Goal: Transaction & Acquisition: Purchase product/service

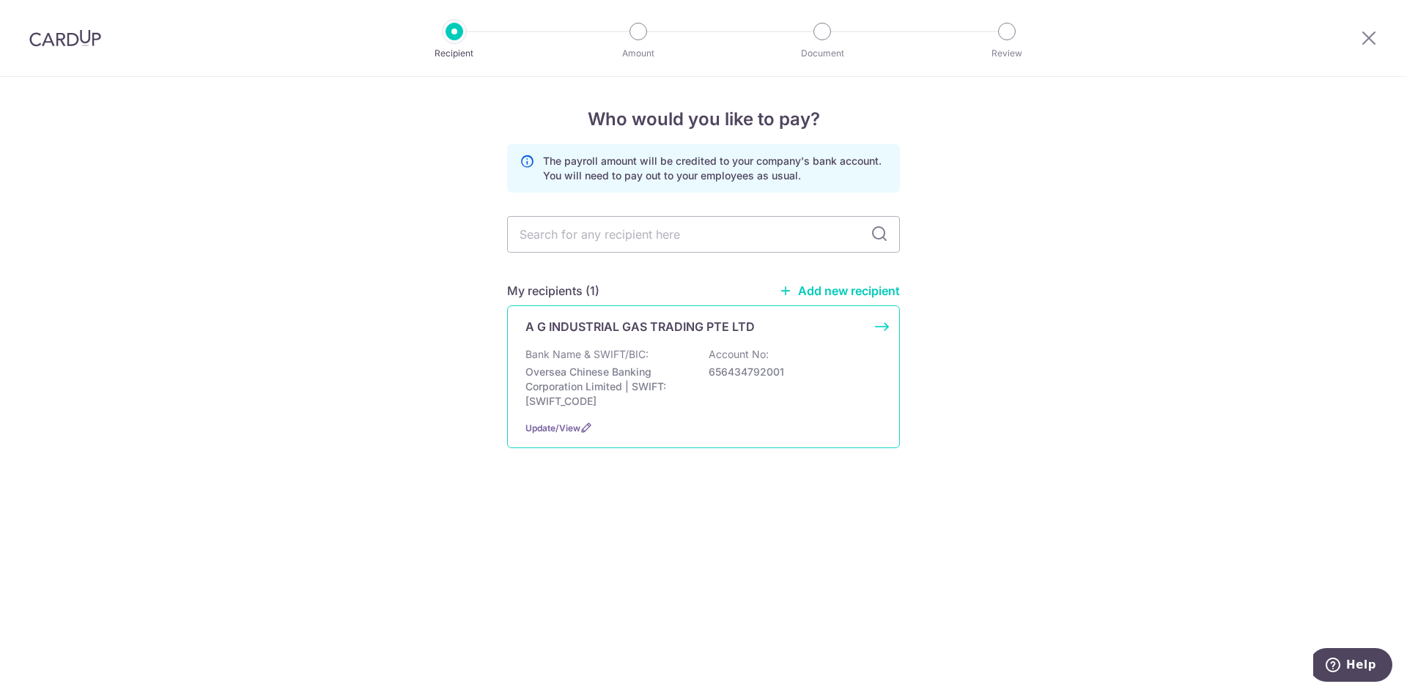
click at [681, 341] on div "A G INDUSTRIAL GAS TRADING PTE LTD Bank Name & SWIFT/BIC: Oversea Chinese Banki…" at bounding box center [703, 377] width 393 height 143
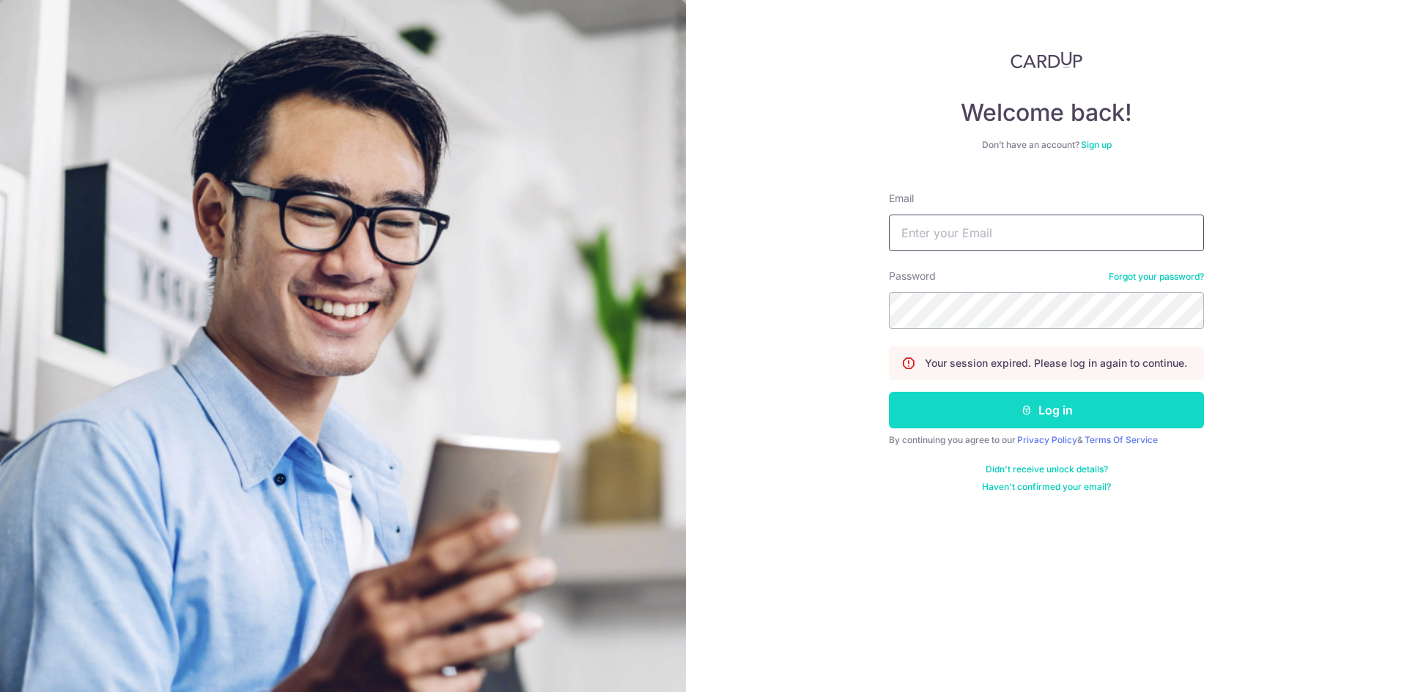
type input "selenatoh@airngas.com"
click at [1076, 396] on button "Log in" at bounding box center [1046, 410] width 315 height 37
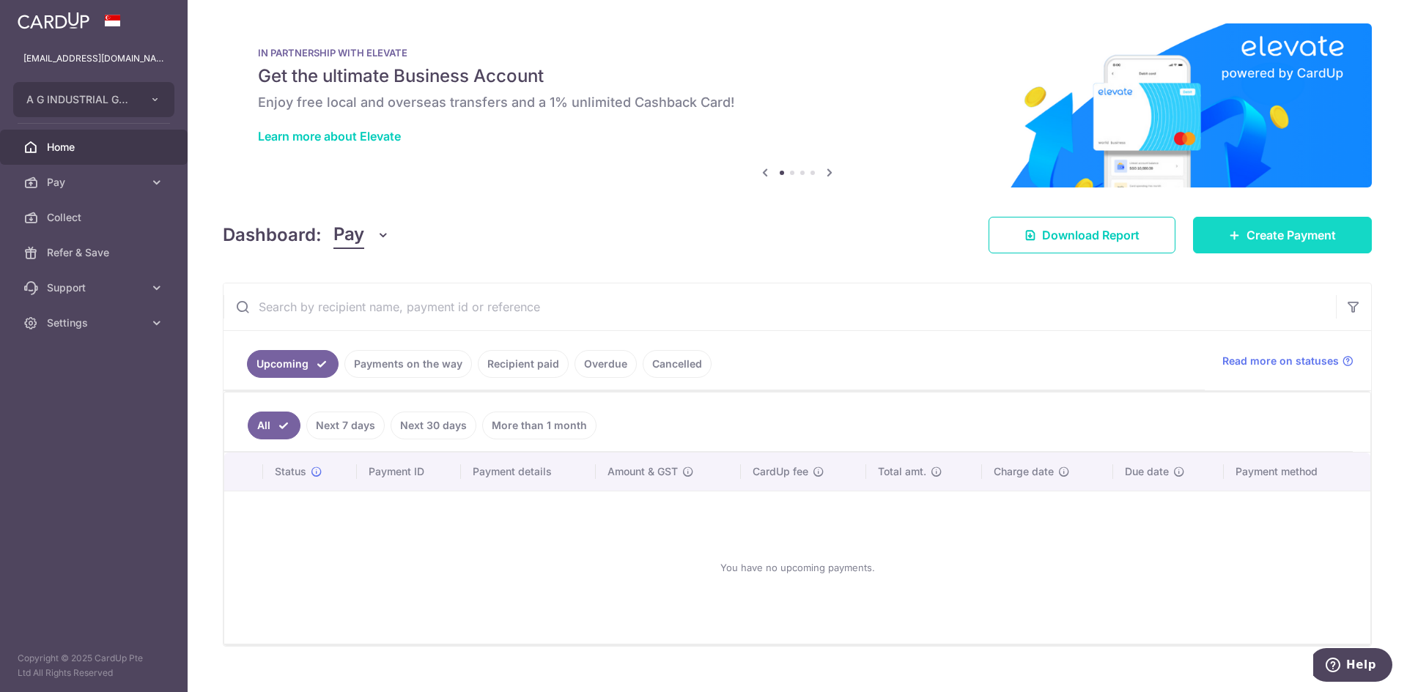
click at [1301, 235] on span "Create Payment" at bounding box center [1290, 235] width 89 height 18
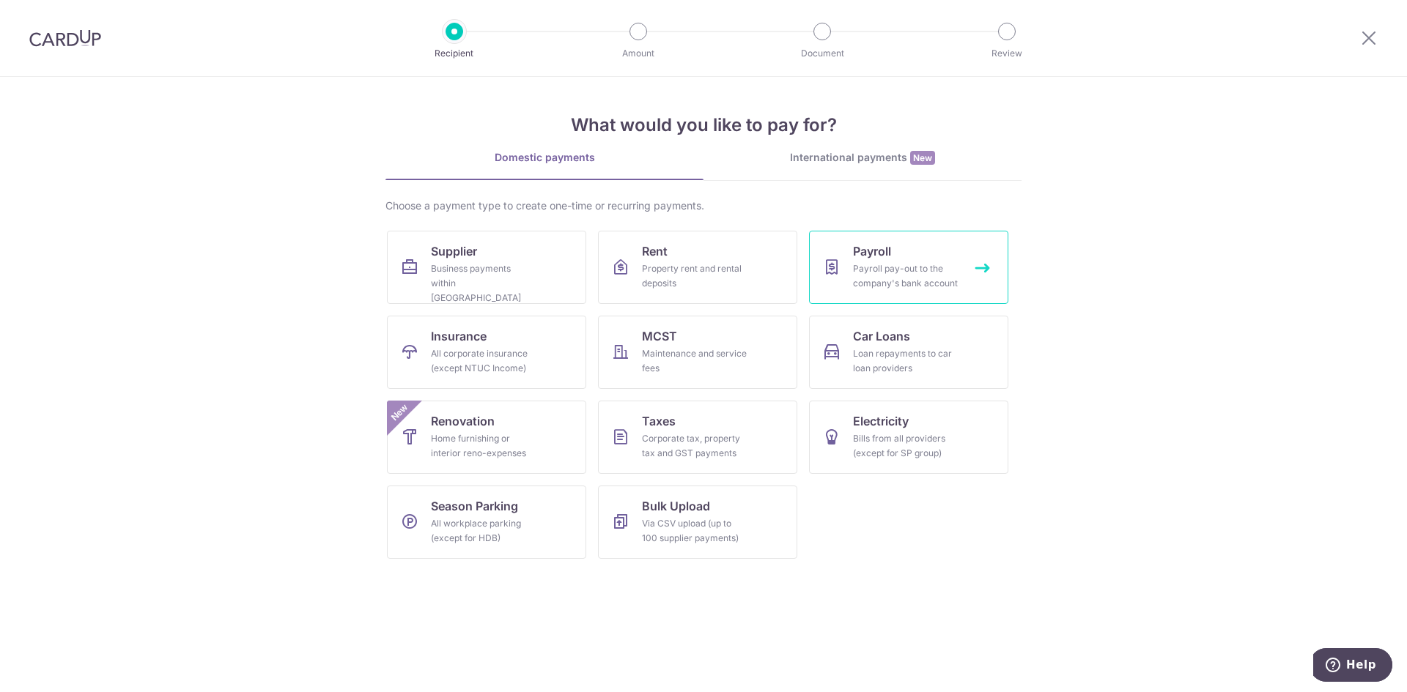
click at [922, 256] on link "Payroll Payroll pay-out to the company's bank account" at bounding box center [908, 267] width 199 height 73
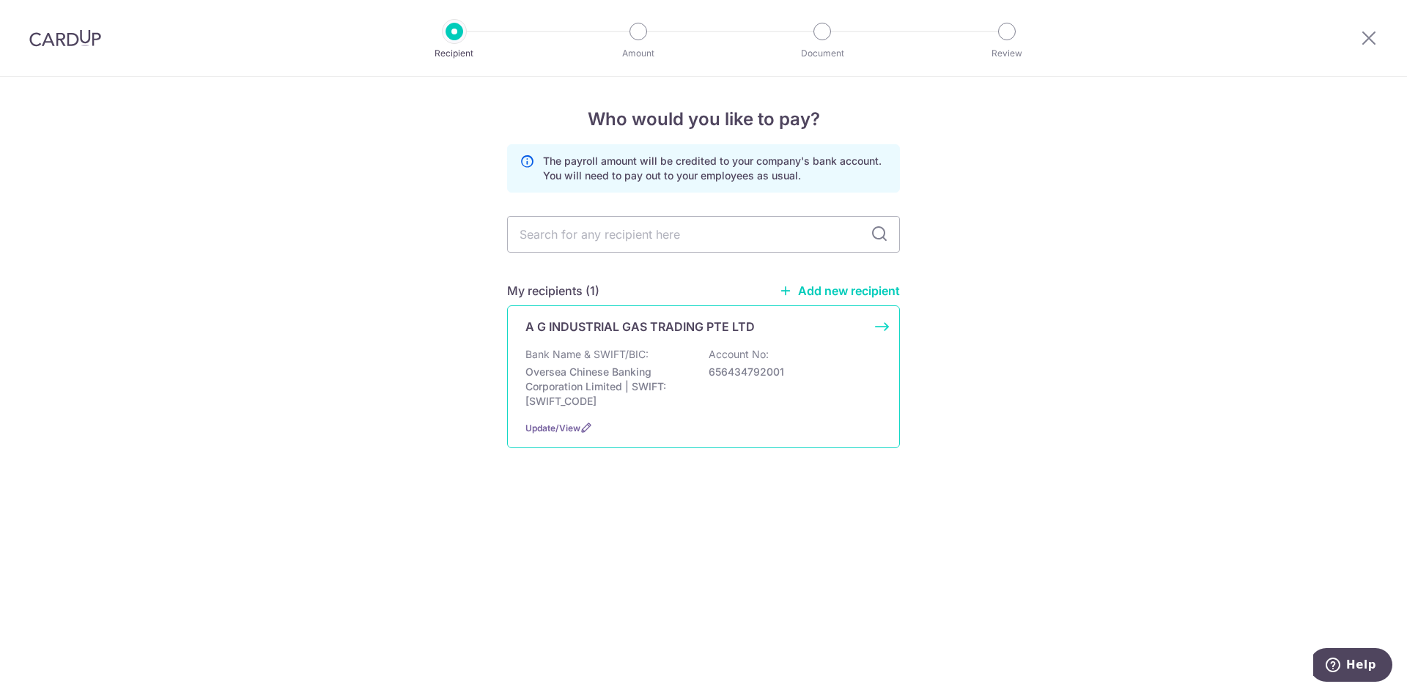
click at [700, 357] on div "Bank Name & SWIFT/BIC: Oversea Chinese Banking Corporation Limited | SWIFT: OCB…" at bounding box center [703, 378] width 356 height 62
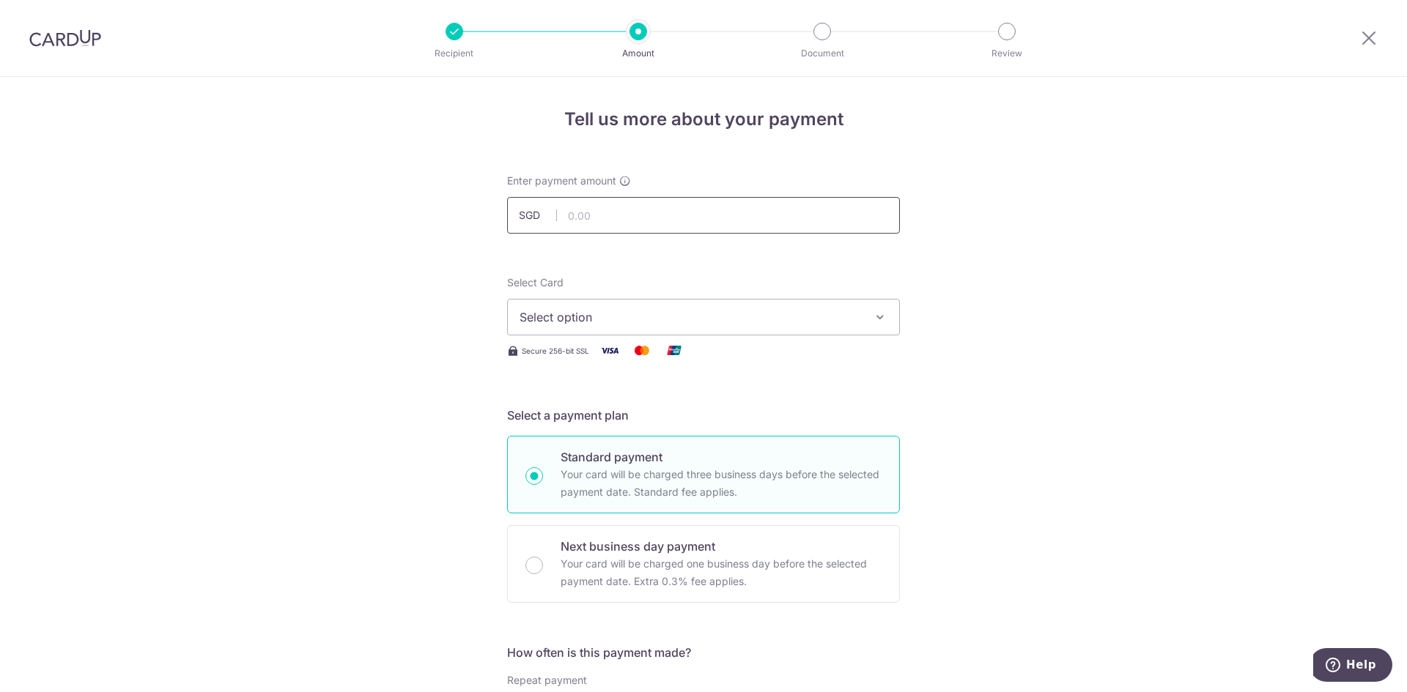
click at [659, 199] on input "text" at bounding box center [703, 215] width 393 height 37
type input "10,000.00"
drag, startPoint x: 1120, startPoint y: 361, endPoint x: 895, endPoint y: 358, distance: 225.0
click at [649, 319] on span "Select option" at bounding box center [690, 318] width 341 height 18
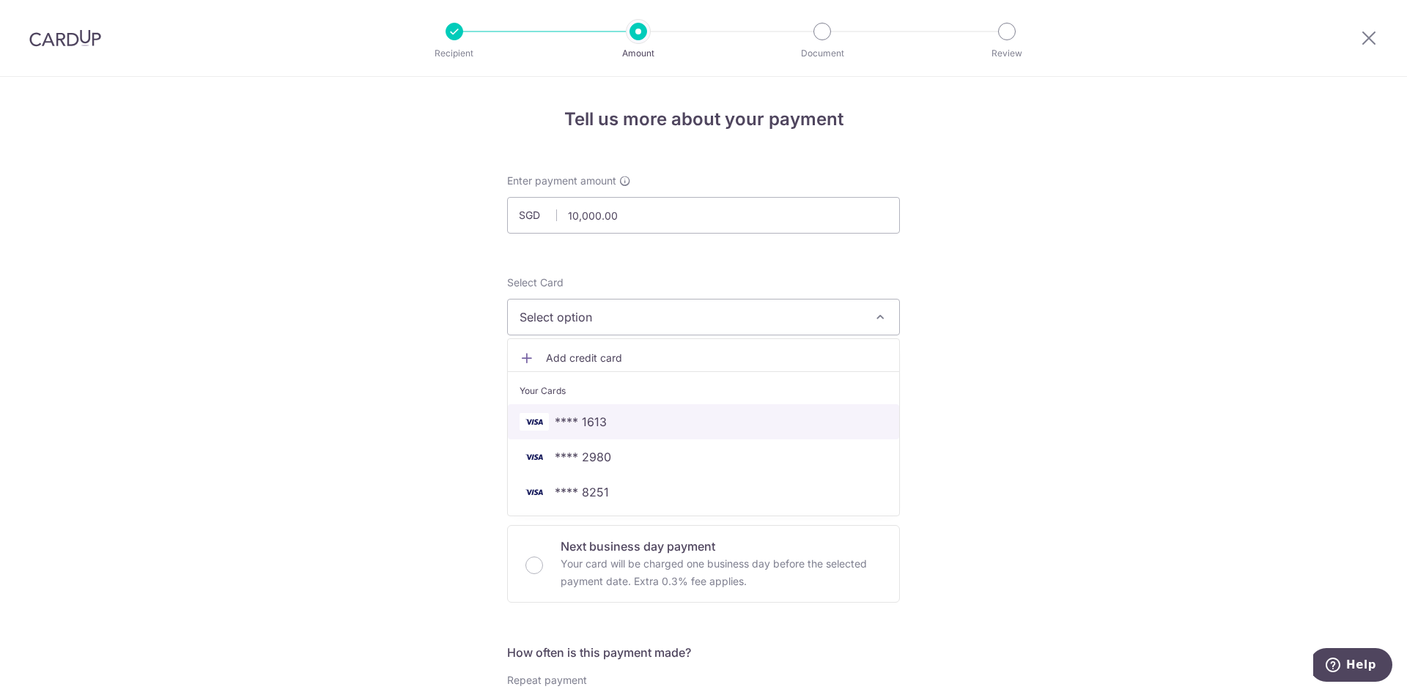
click at [627, 437] on link "**** 1613" at bounding box center [703, 422] width 391 height 35
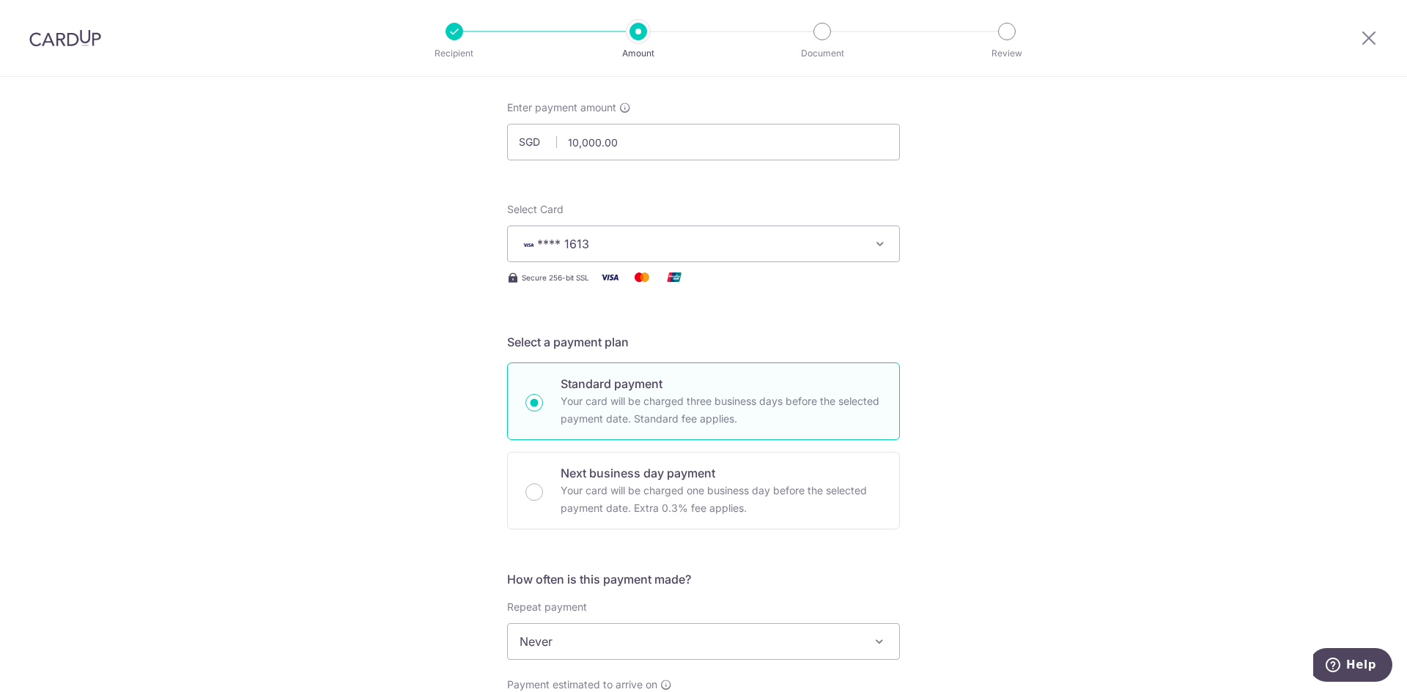
scroll to position [366, 0]
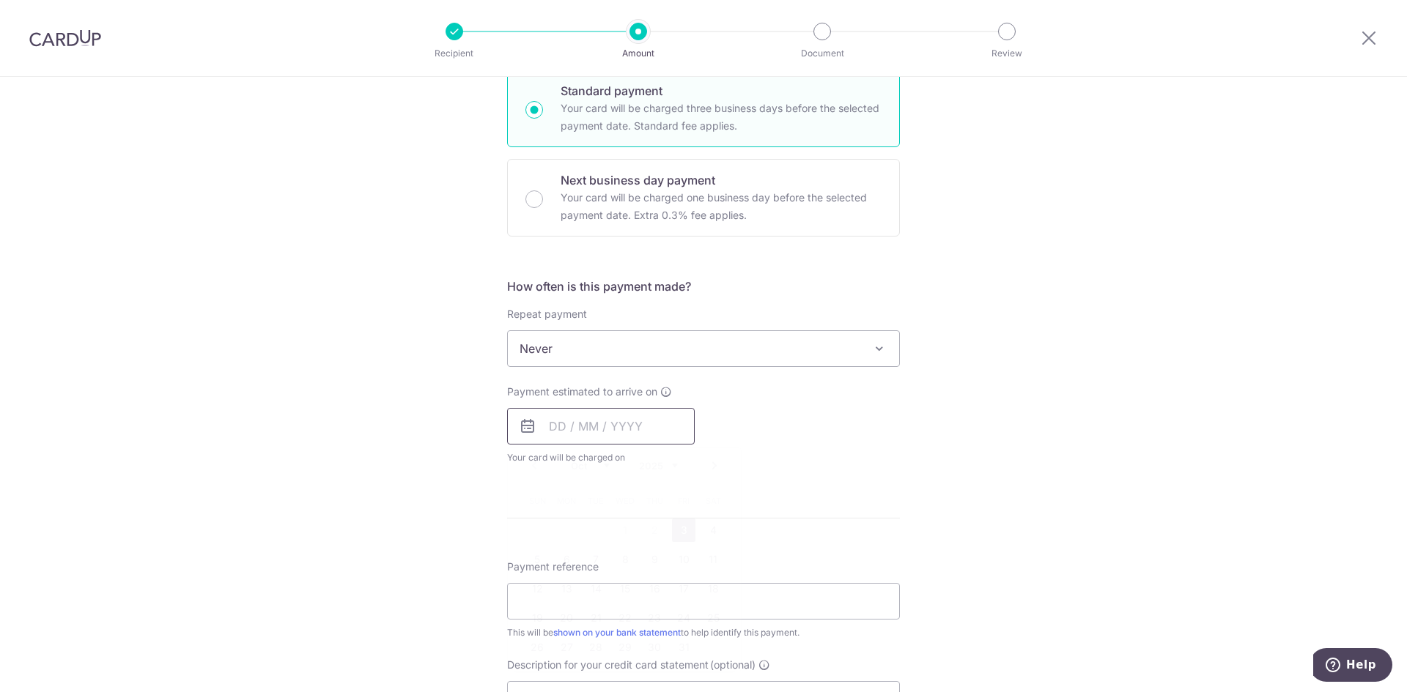
click at [548, 428] on input "text" at bounding box center [601, 426] width 188 height 37
click at [678, 533] on link "3" at bounding box center [683, 530] width 23 height 23
type input "03/10/2025"
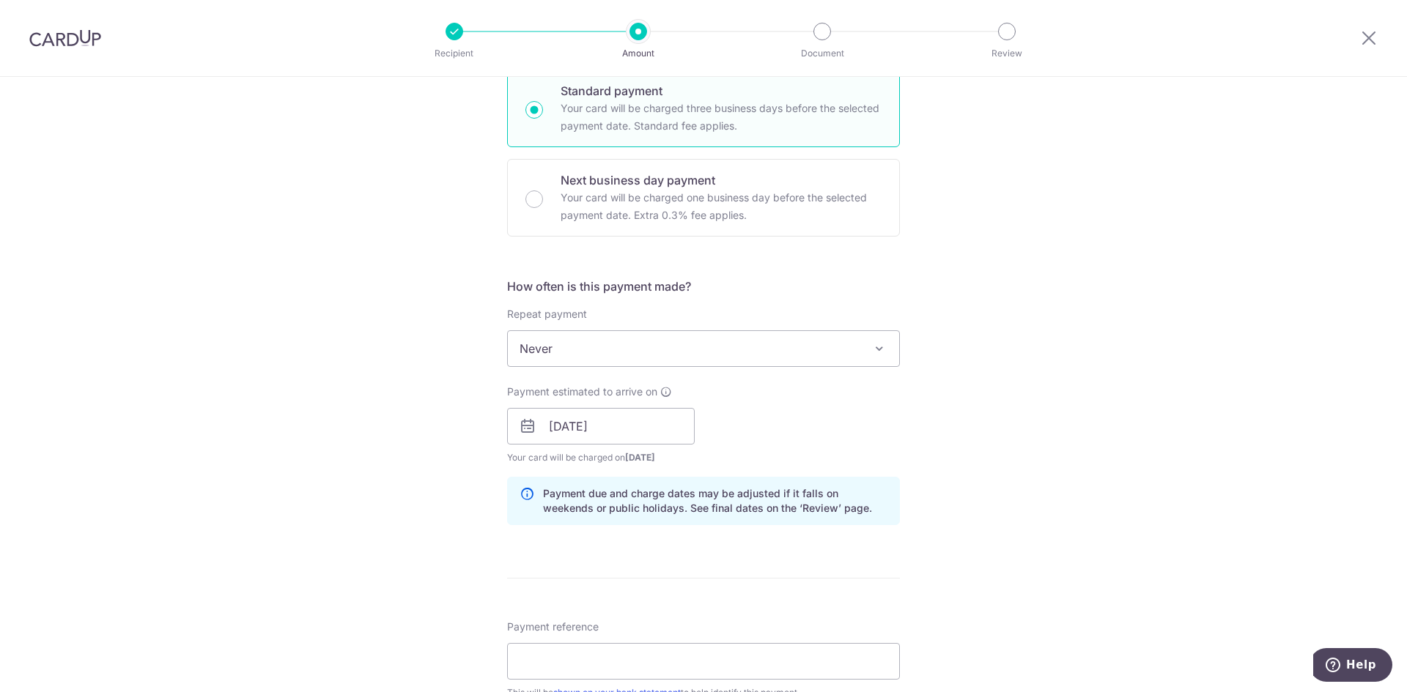
scroll to position [586, 0]
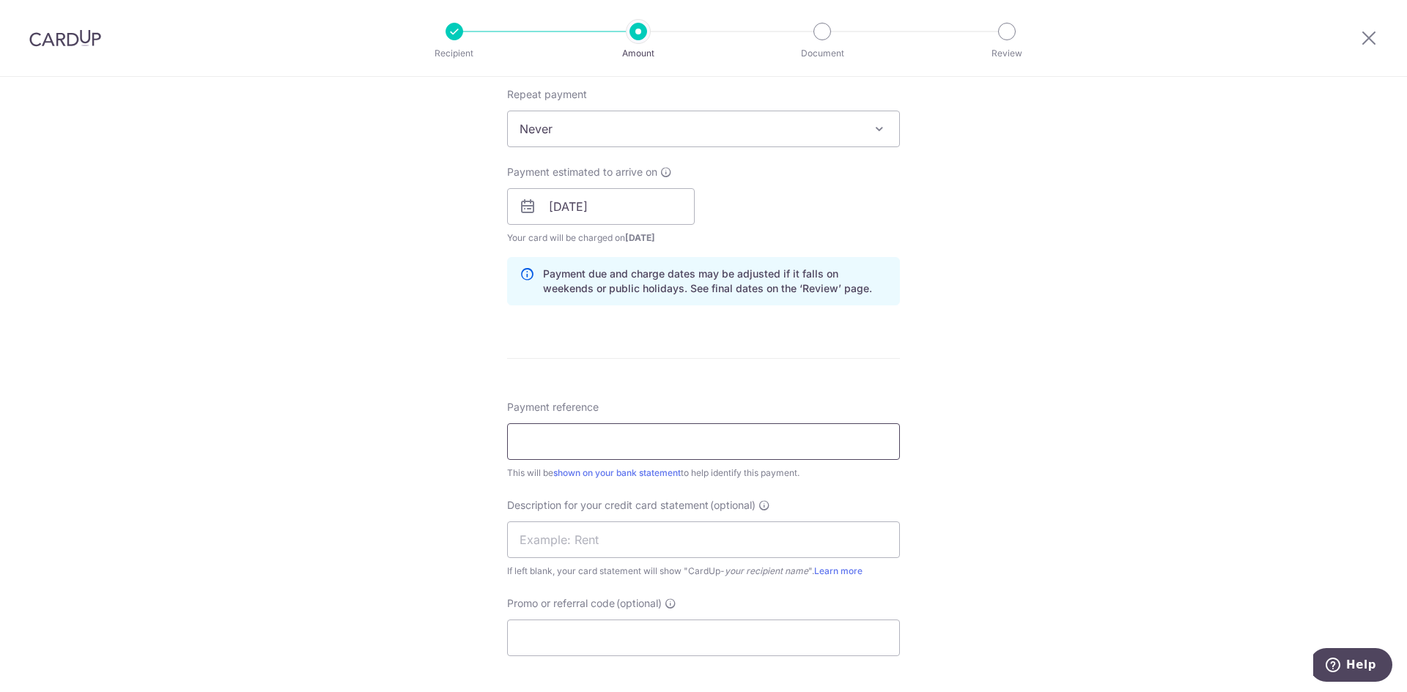
click at [538, 443] on input "Payment reference" at bounding box center [703, 442] width 393 height 37
drag, startPoint x: 542, startPoint y: 440, endPoint x: 415, endPoint y: 415, distance: 128.6
click at [415, 415] on div "Tell us more about your payment Enter payment amount SGD 10,000.00 10000.00 Sel…" at bounding box center [703, 225] width 1407 height 1469
drag, startPoint x: 500, startPoint y: 438, endPoint x: 295, endPoint y: 437, distance: 204.5
click at [295, 437] on div "Tell us more about your payment Enter payment amount SGD 10,000.00 10000.00 Sel…" at bounding box center [703, 225] width 1407 height 1469
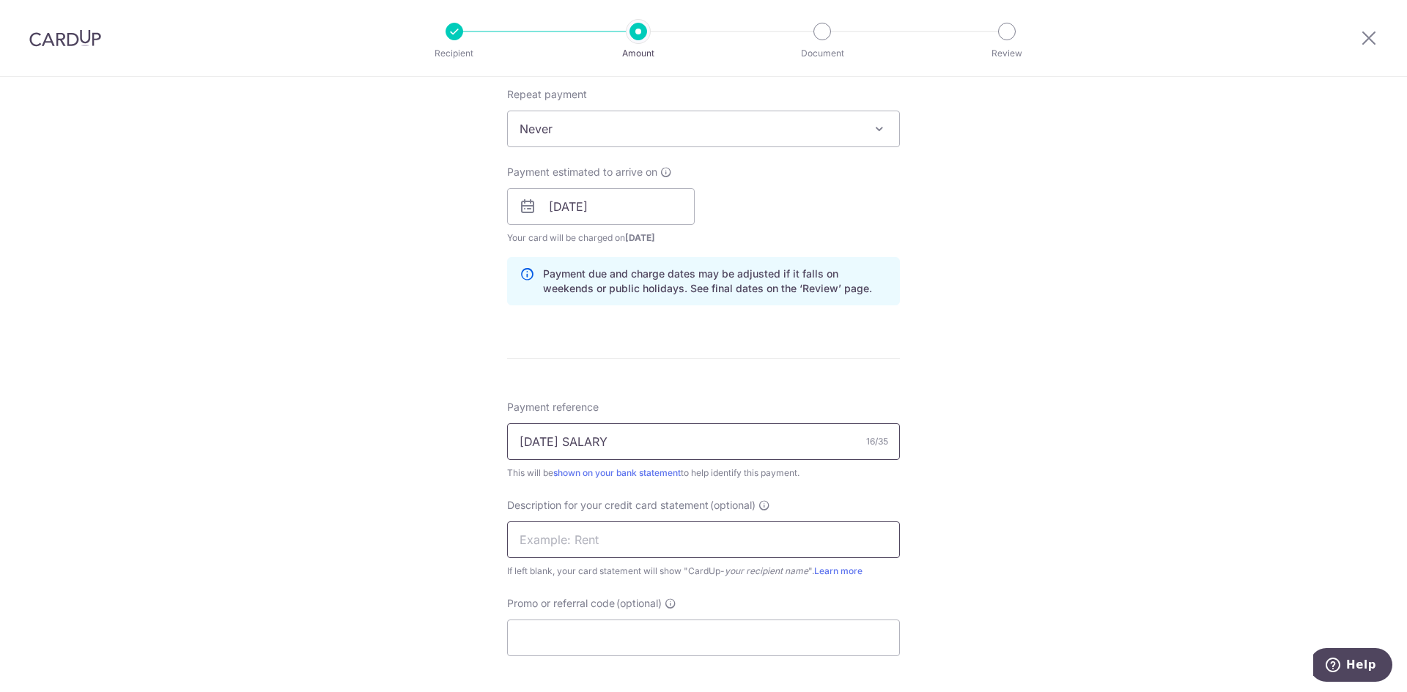
type input "SEPT 2025 SALARY"
click at [557, 549] on input "text" at bounding box center [703, 540] width 393 height 37
paste input "SEPT 2025 SALAR"
type input "SEPT 2025 SALAR"
click at [535, 637] on input "Promo or referral code (optional)" at bounding box center [703, 638] width 393 height 37
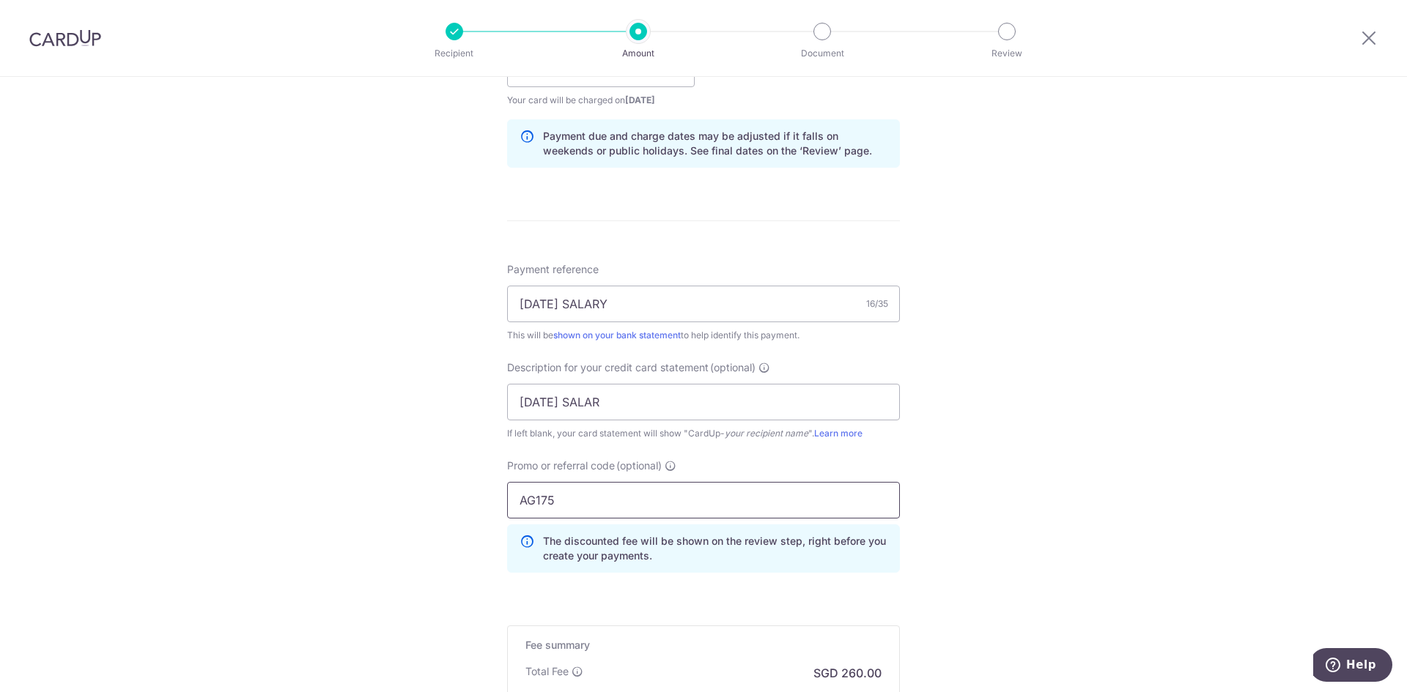
scroll to position [879, 0]
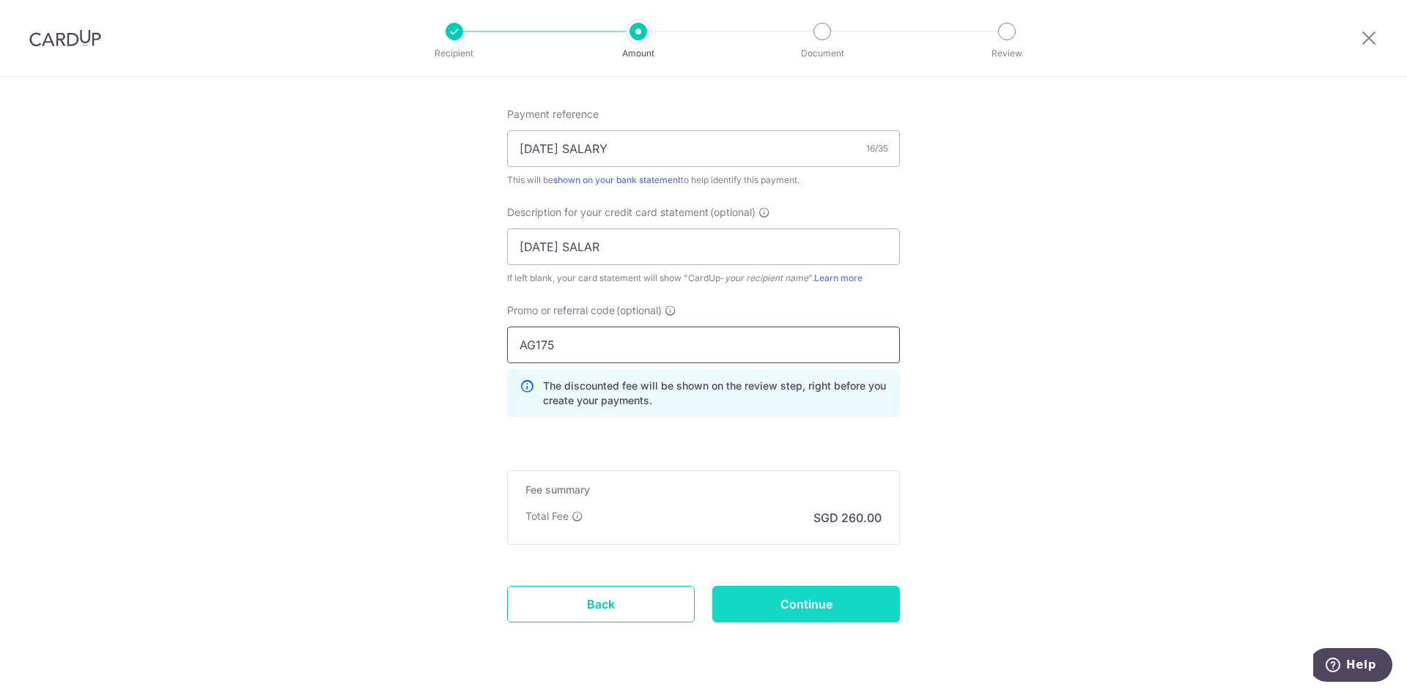
type input "AG175"
click at [875, 590] on input "Continue" at bounding box center [806, 604] width 188 height 37
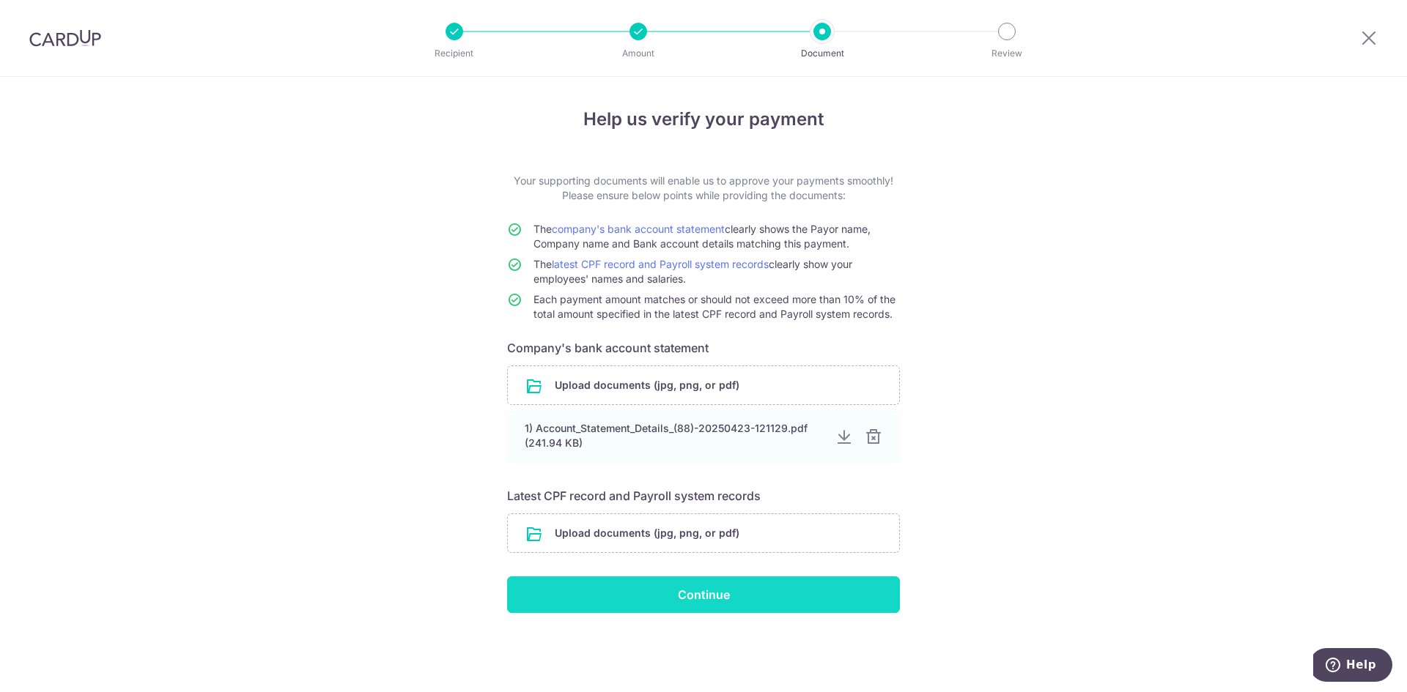
click at [616, 594] on input "Continue" at bounding box center [703, 595] width 393 height 37
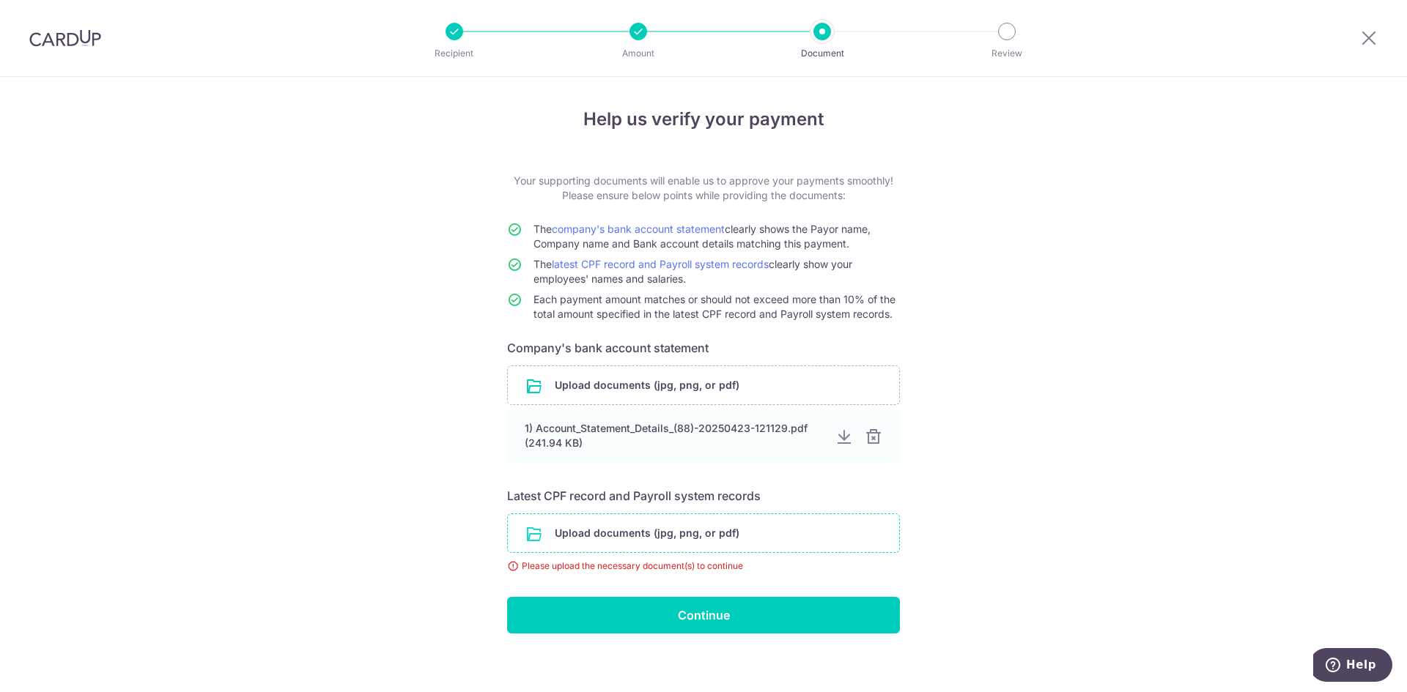
click at [632, 536] on input "file" at bounding box center [703, 533] width 391 height 38
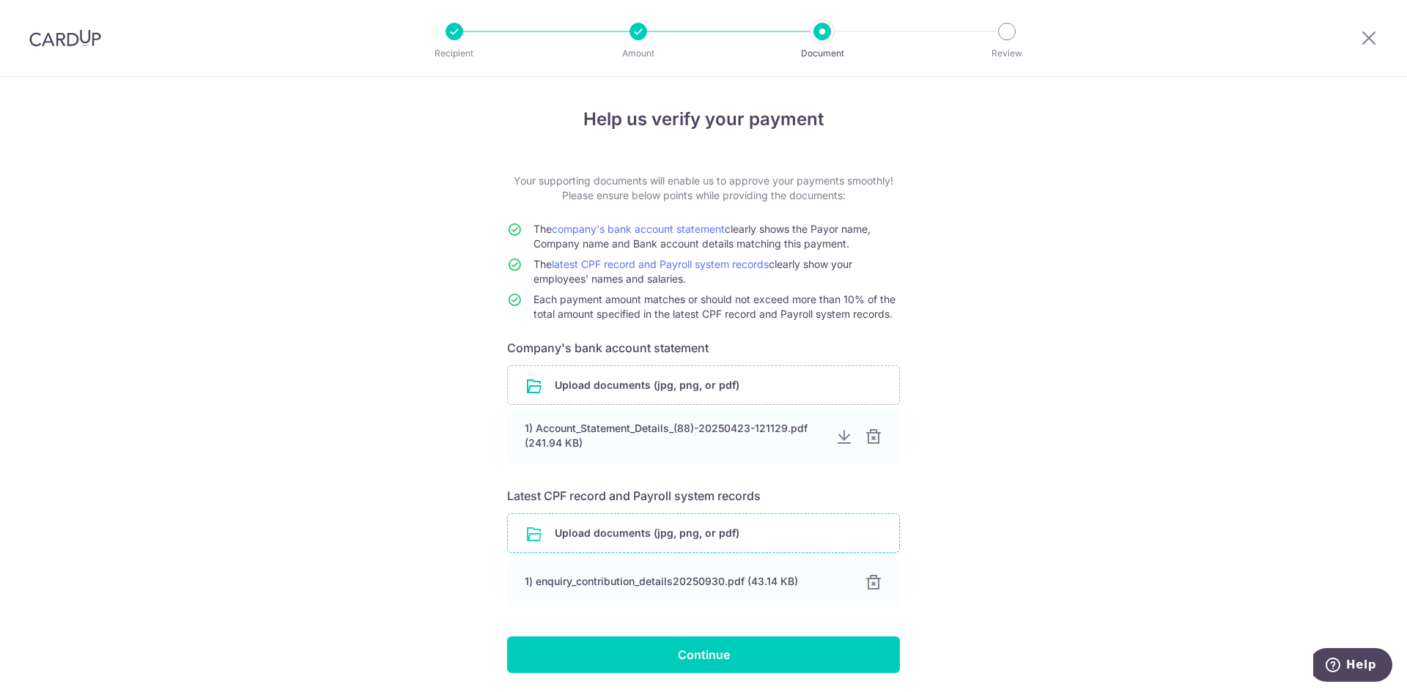
click at [644, 535] on input "file" at bounding box center [703, 533] width 391 height 38
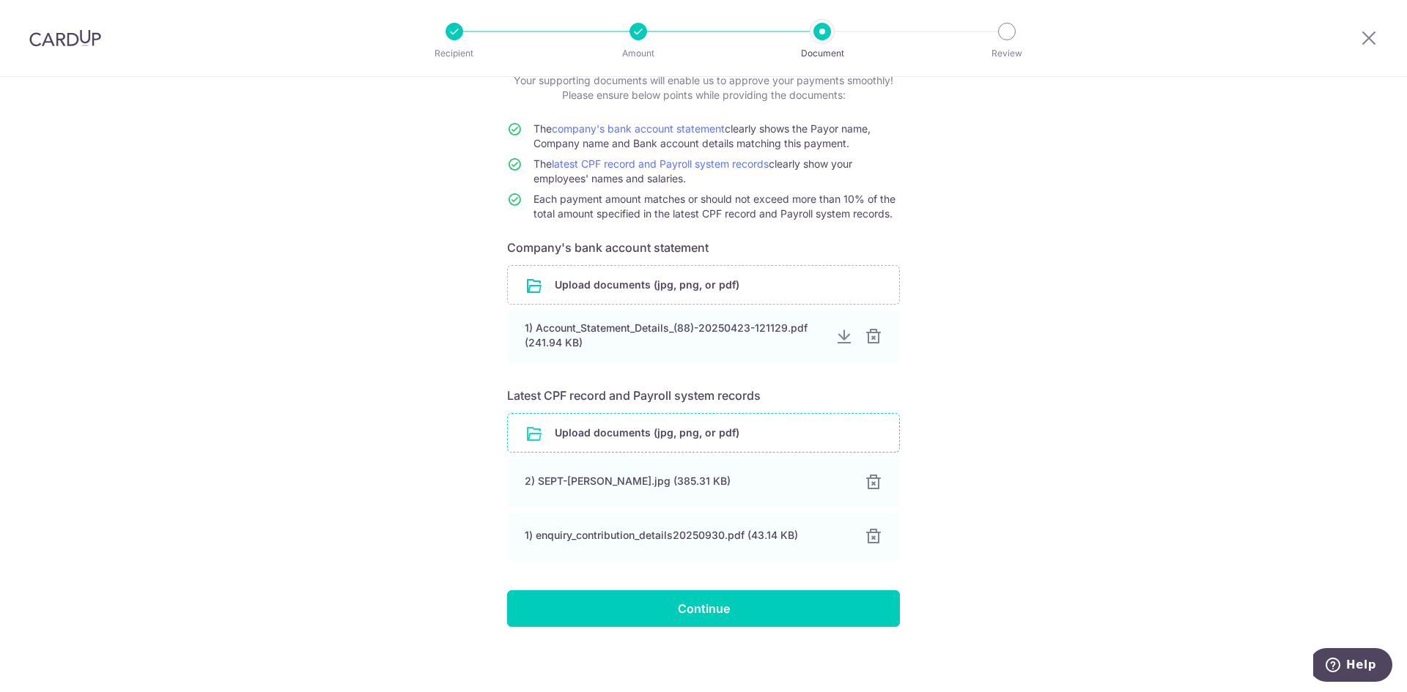
scroll to position [104, 0]
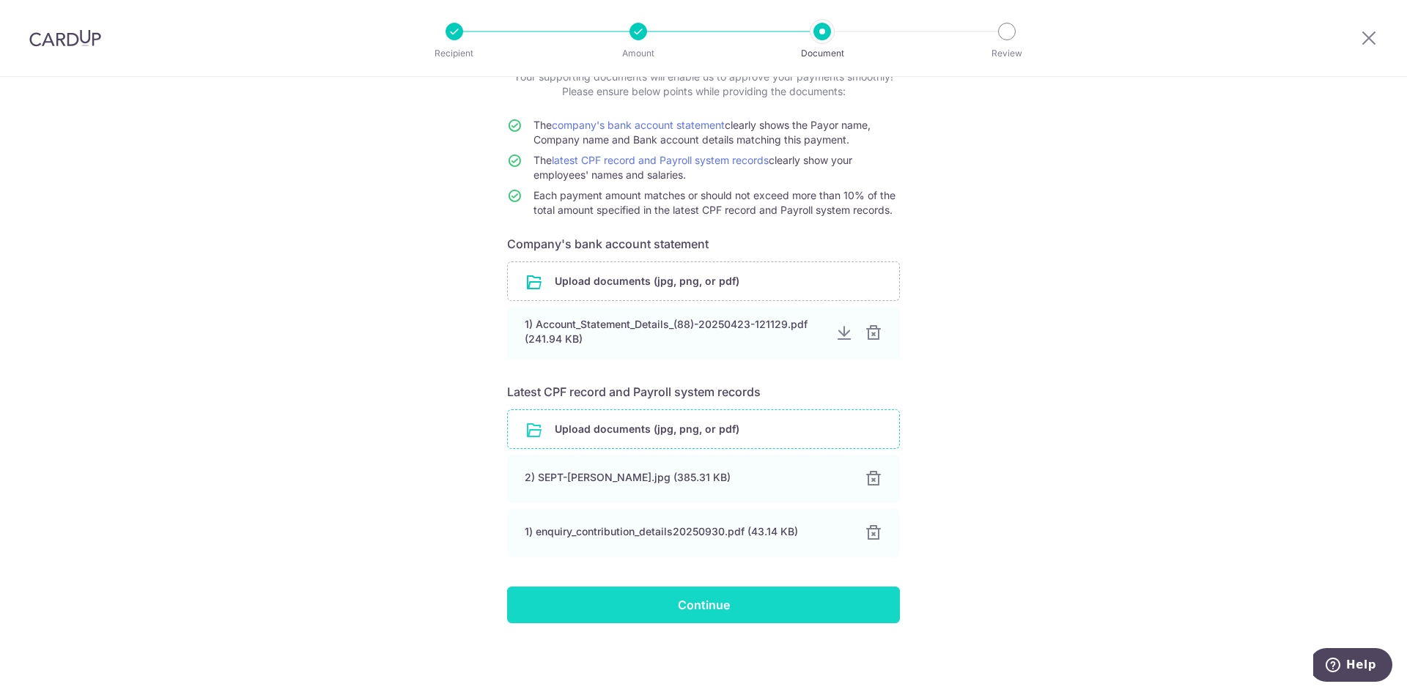
click at [805, 605] on input "Continue" at bounding box center [703, 605] width 393 height 37
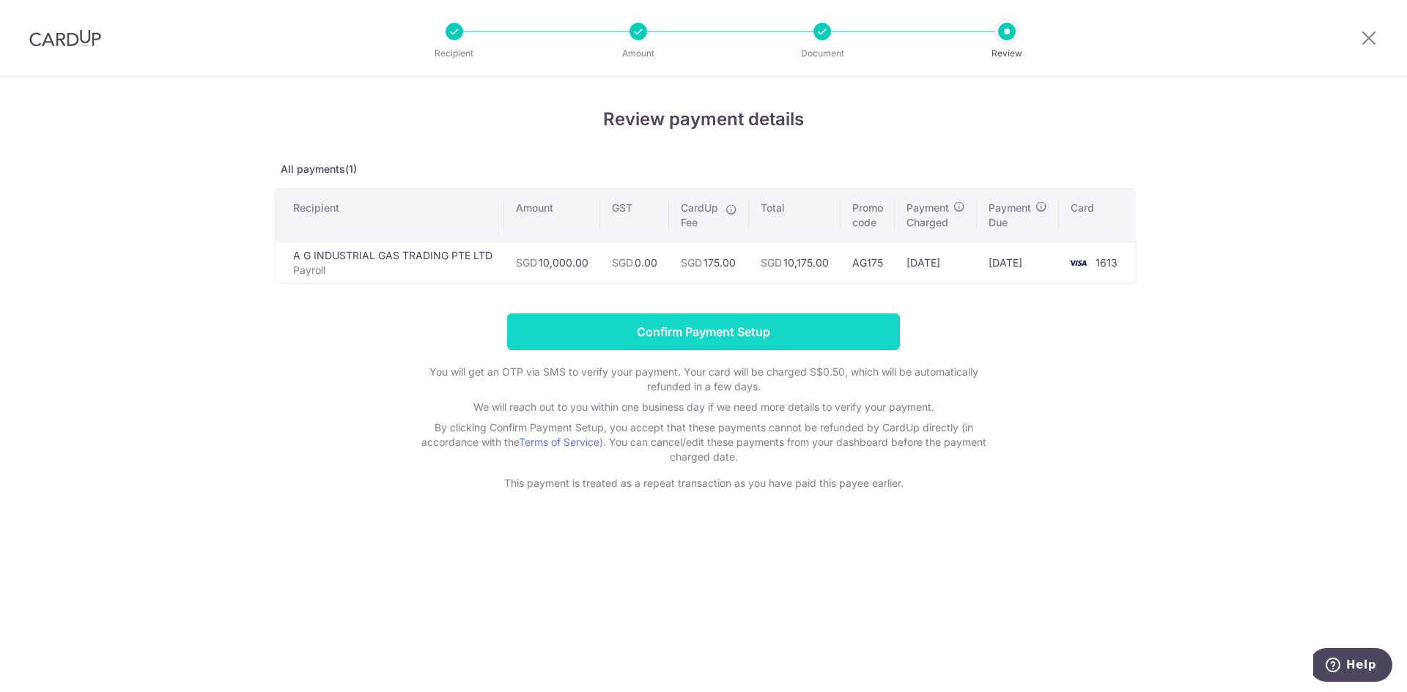
click at [720, 328] on input "Confirm Payment Setup" at bounding box center [703, 332] width 393 height 37
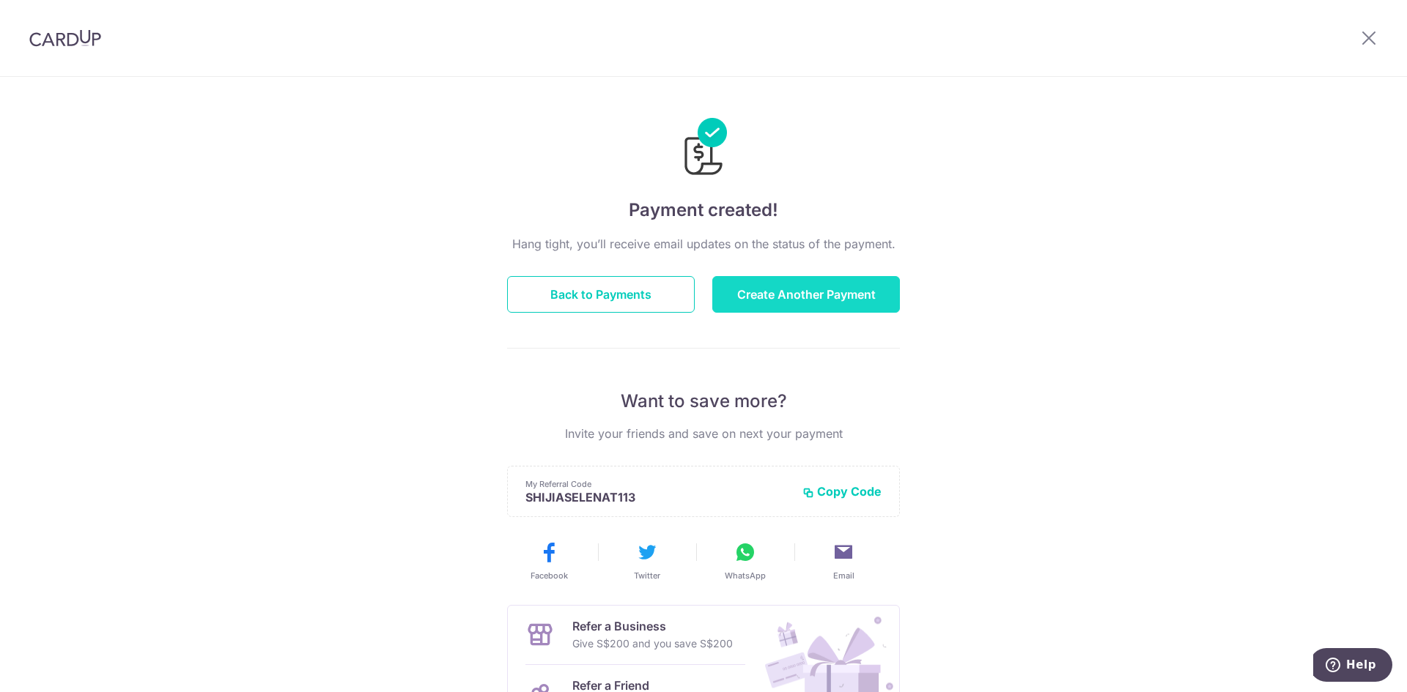
click at [759, 302] on button "Create Another Payment" at bounding box center [806, 294] width 188 height 37
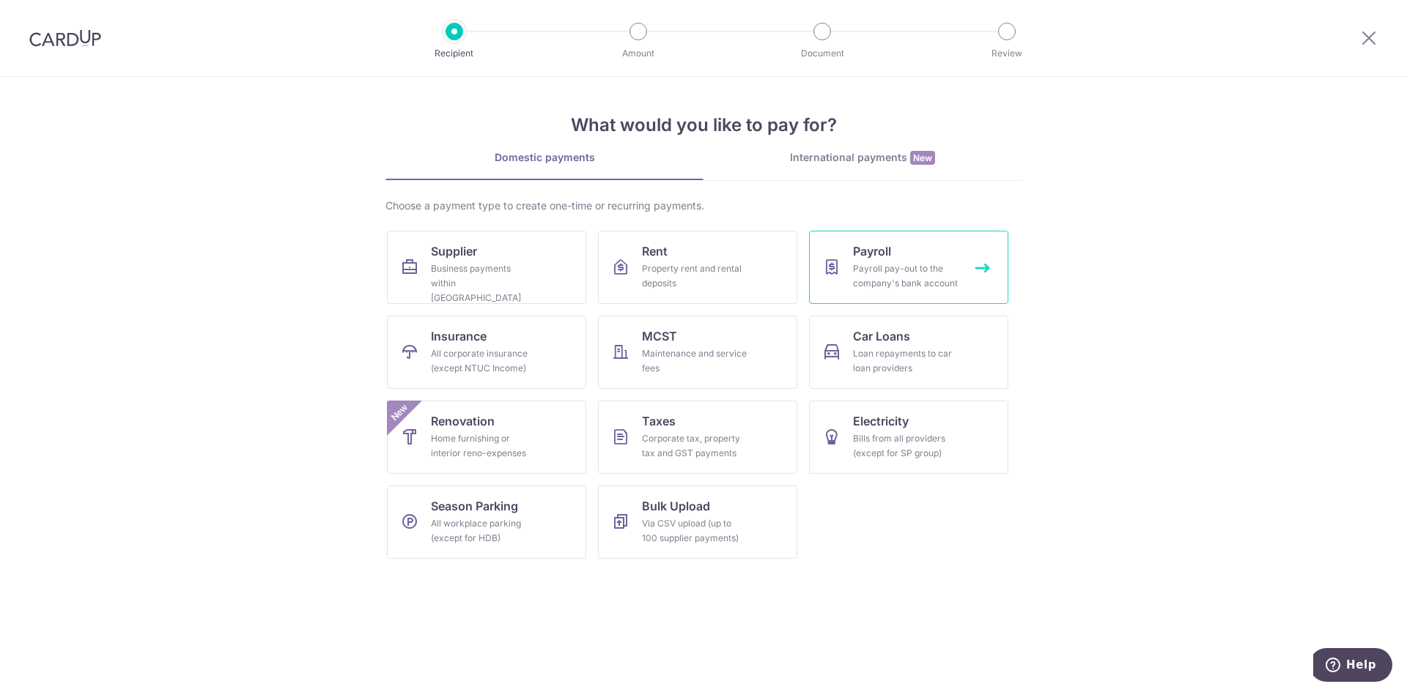
click at [898, 278] on div "Payroll pay-out to the company's bank account" at bounding box center [906, 276] width 106 height 29
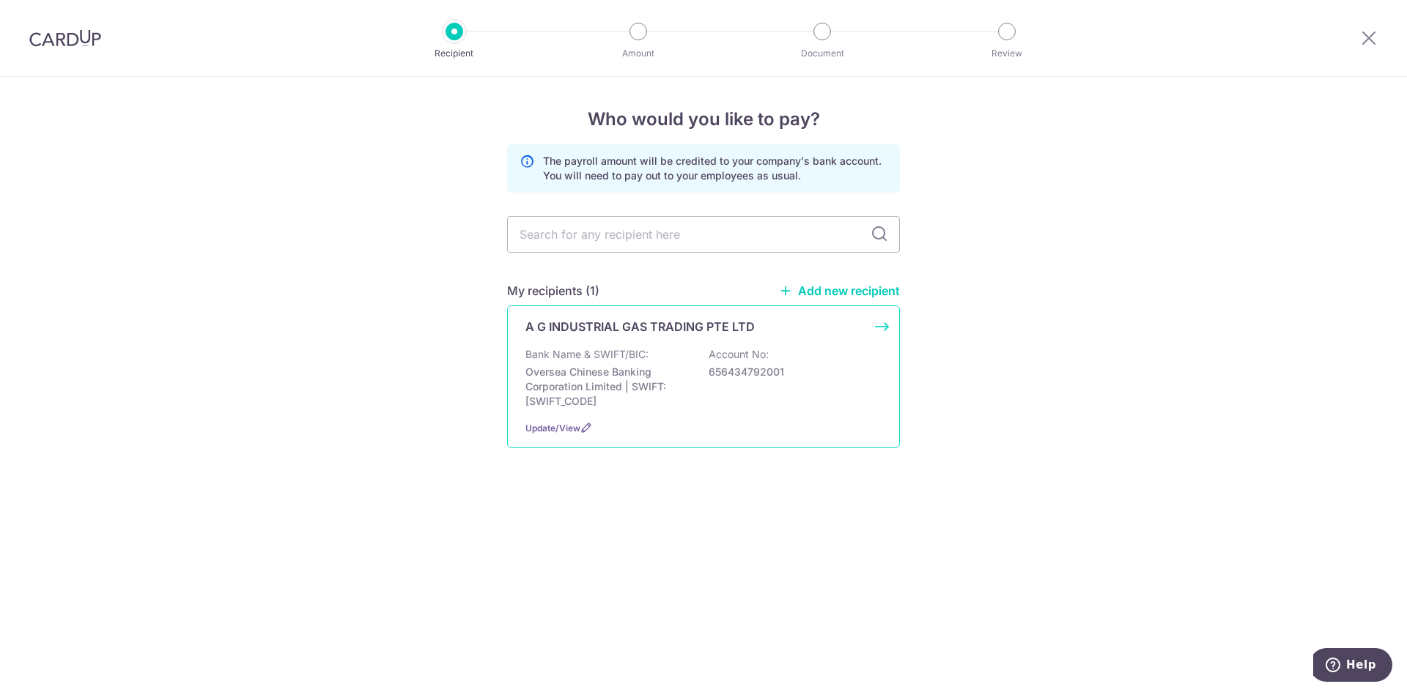
click at [662, 384] on p "Oversea Chinese Banking Corporation Limited | SWIFT: OCBCSGSGXXX" at bounding box center [607, 387] width 164 height 44
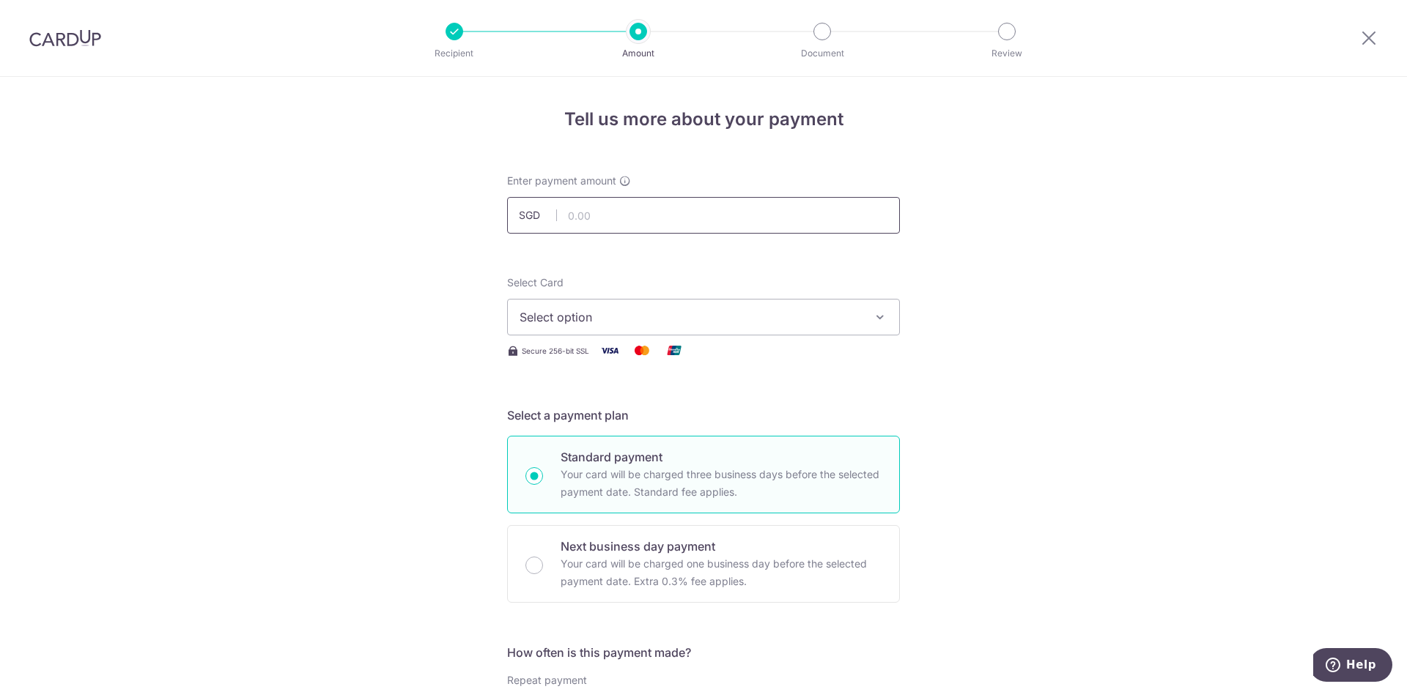
click at [661, 220] on input "text" at bounding box center [703, 215] width 393 height 37
type input "10,000.00"
click at [579, 321] on span "Select option" at bounding box center [690, 318] width 341 height 18
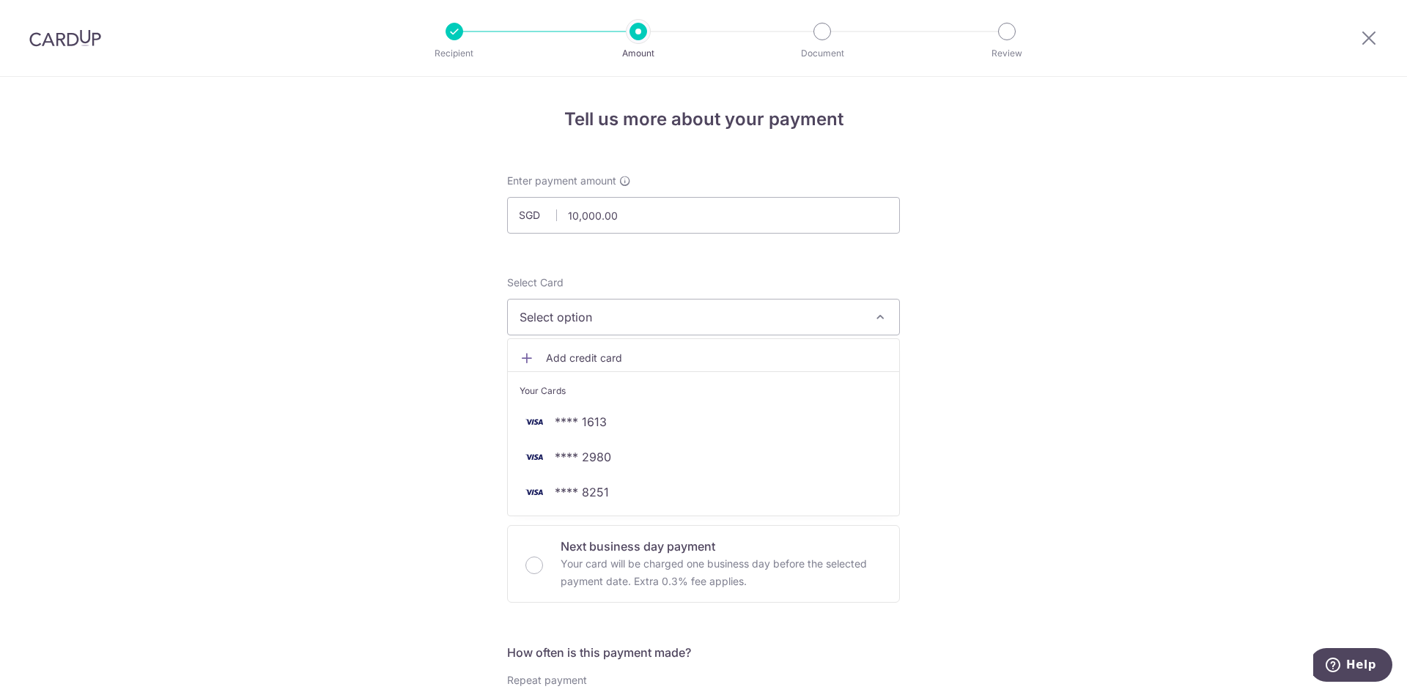
click at [622, 360] on span "Add credit card" at bounding box center [716, 358] width 341 height 15
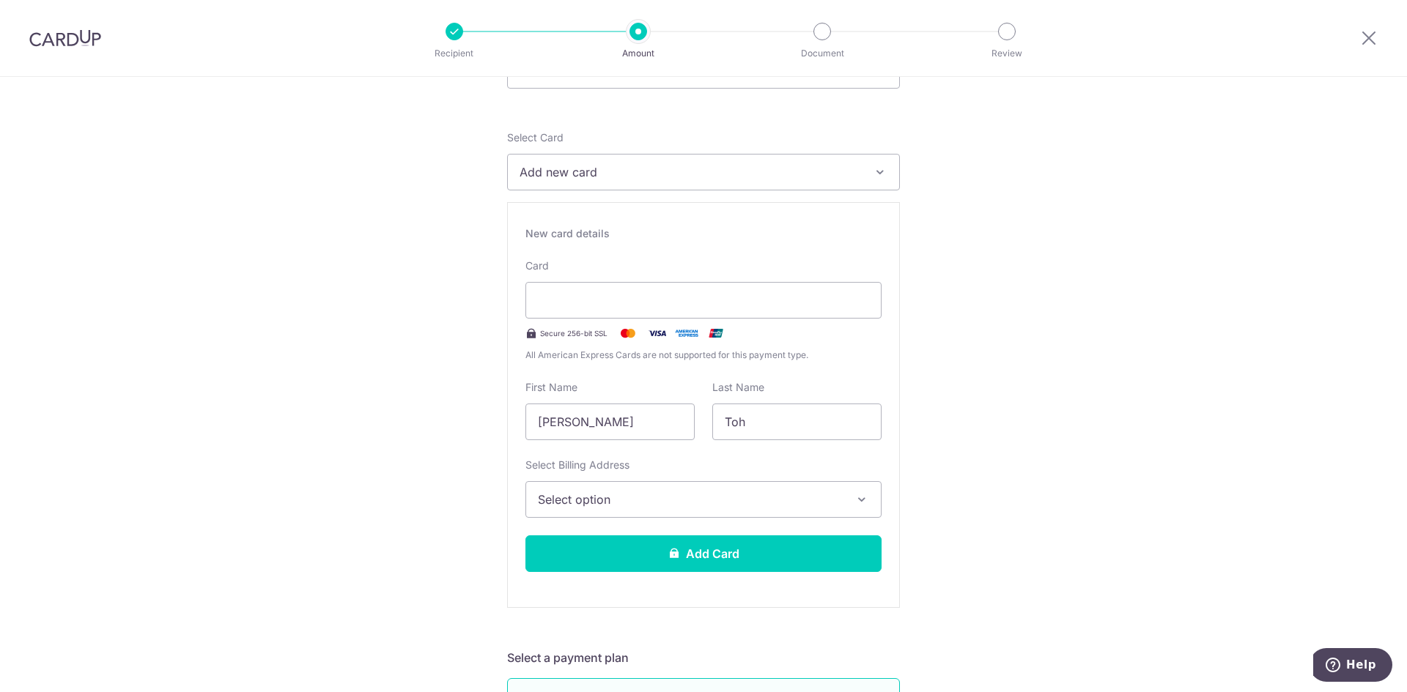
scroll to position [147, 0]
click at [723, 492] on span "Select option" at bounding box center [690, 499] width 305 height 18
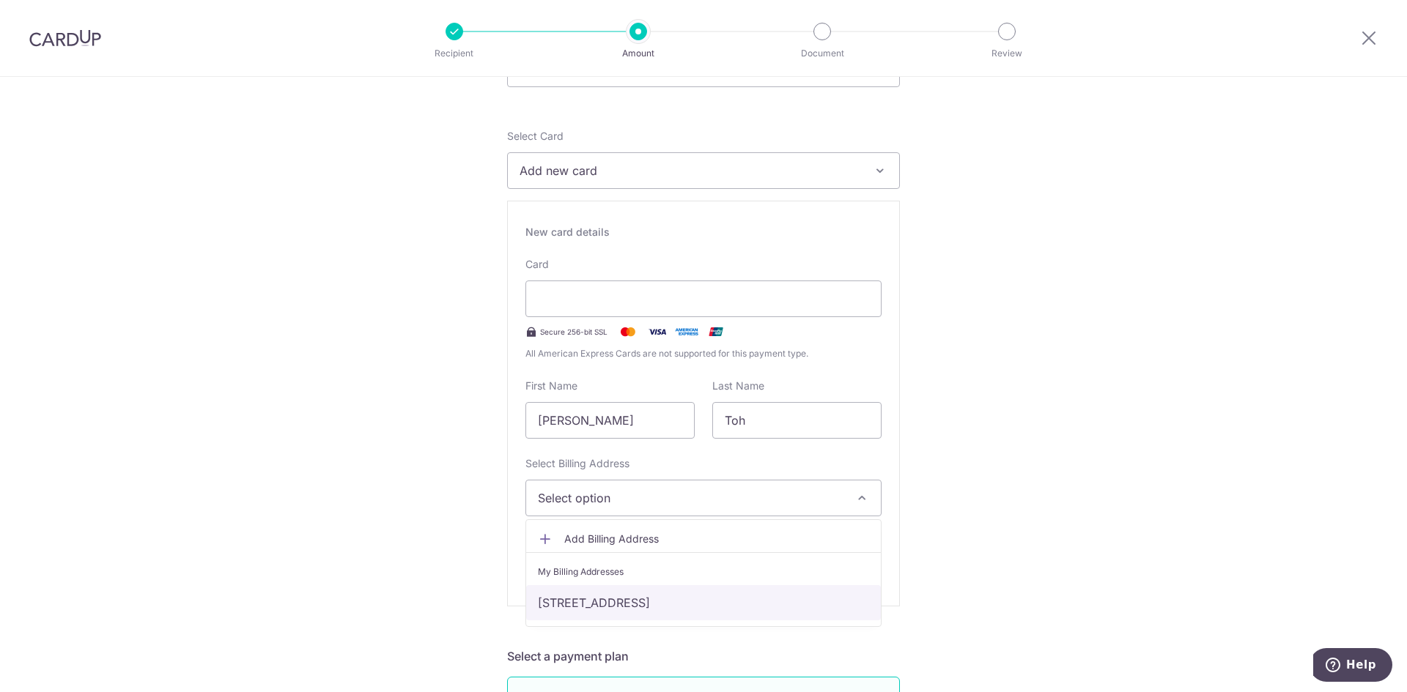
drag, startPoint x: 698, startPoint y: 610, endPoint x: 709, endPoint y: 606, distance: 12.3
click at [698, 610] on link "20 Changi South Street 1, Singapore, Singapore-486778" at bounding box center [703, 603] width 355 height 35
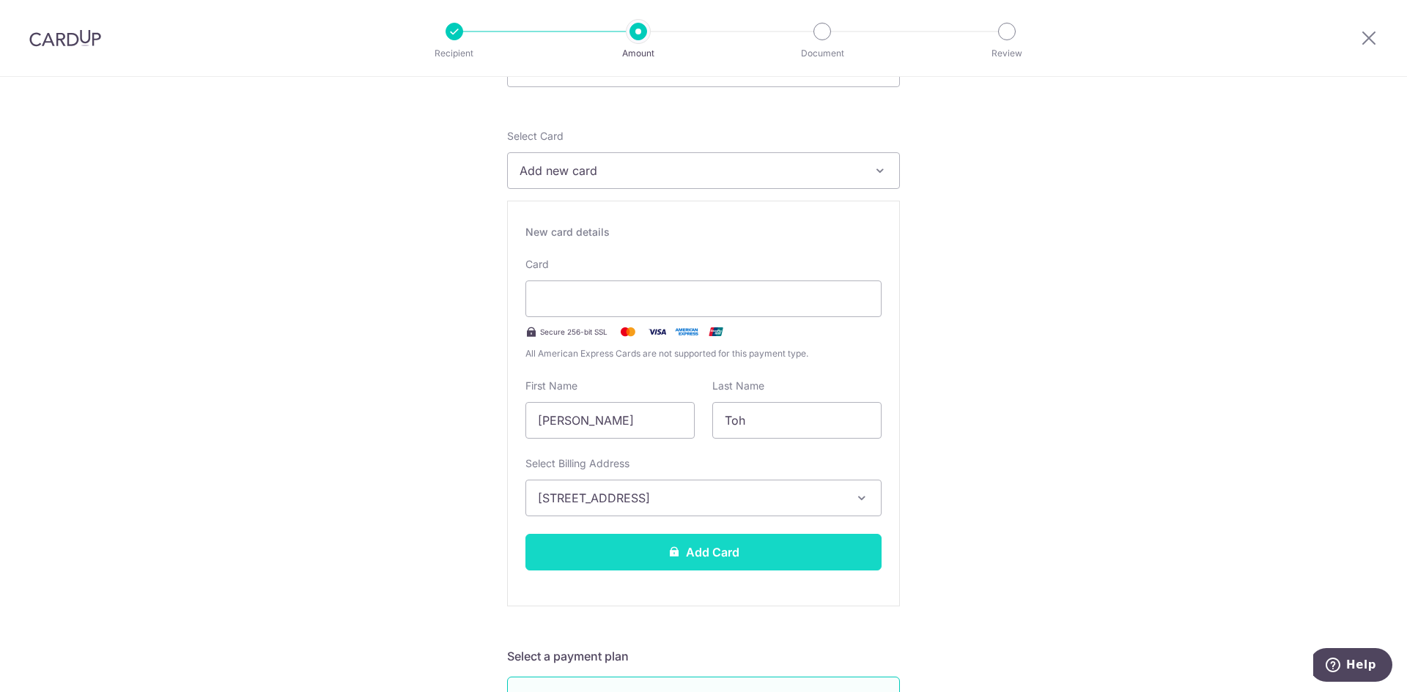
click at [752, 554] on button "Add Card" at bounding box center [703, 552] width 356 height 37
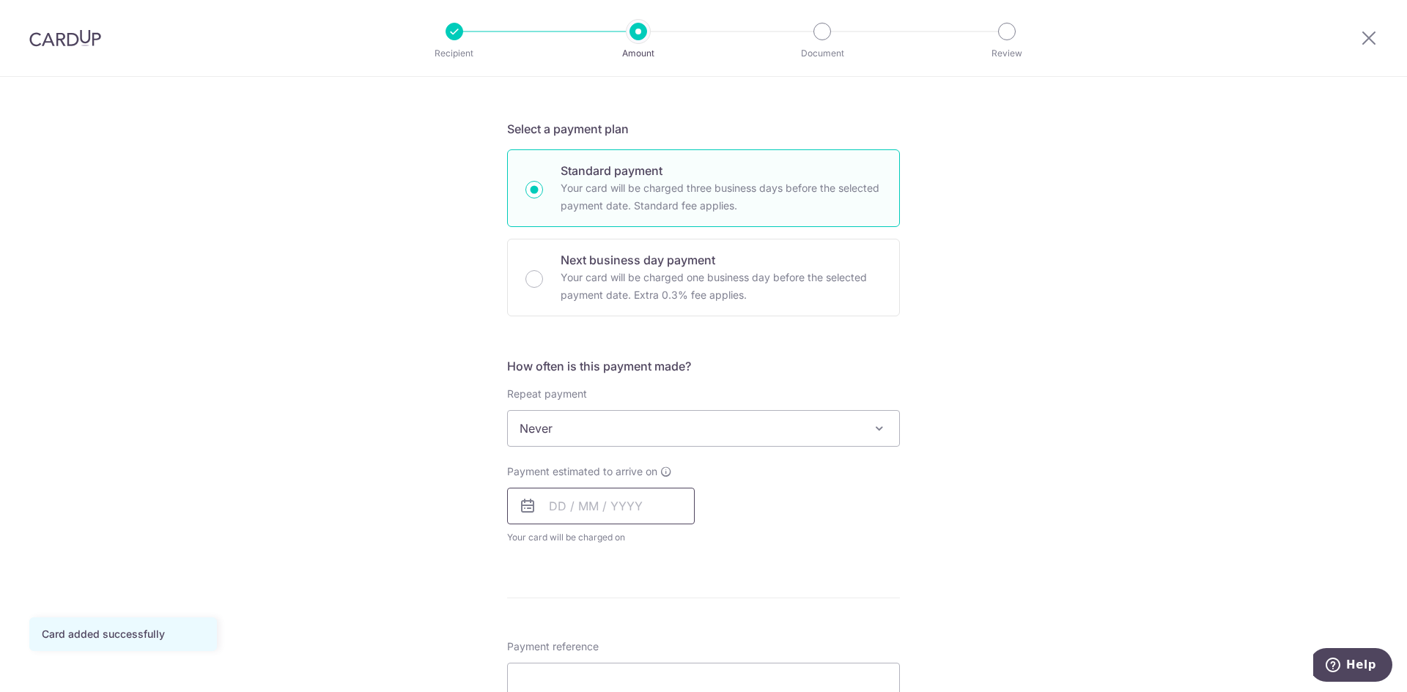
scroll to position [293, 0]
click at [607, 505] on input "text" at bounding box center [601, 499] width 188 height 37
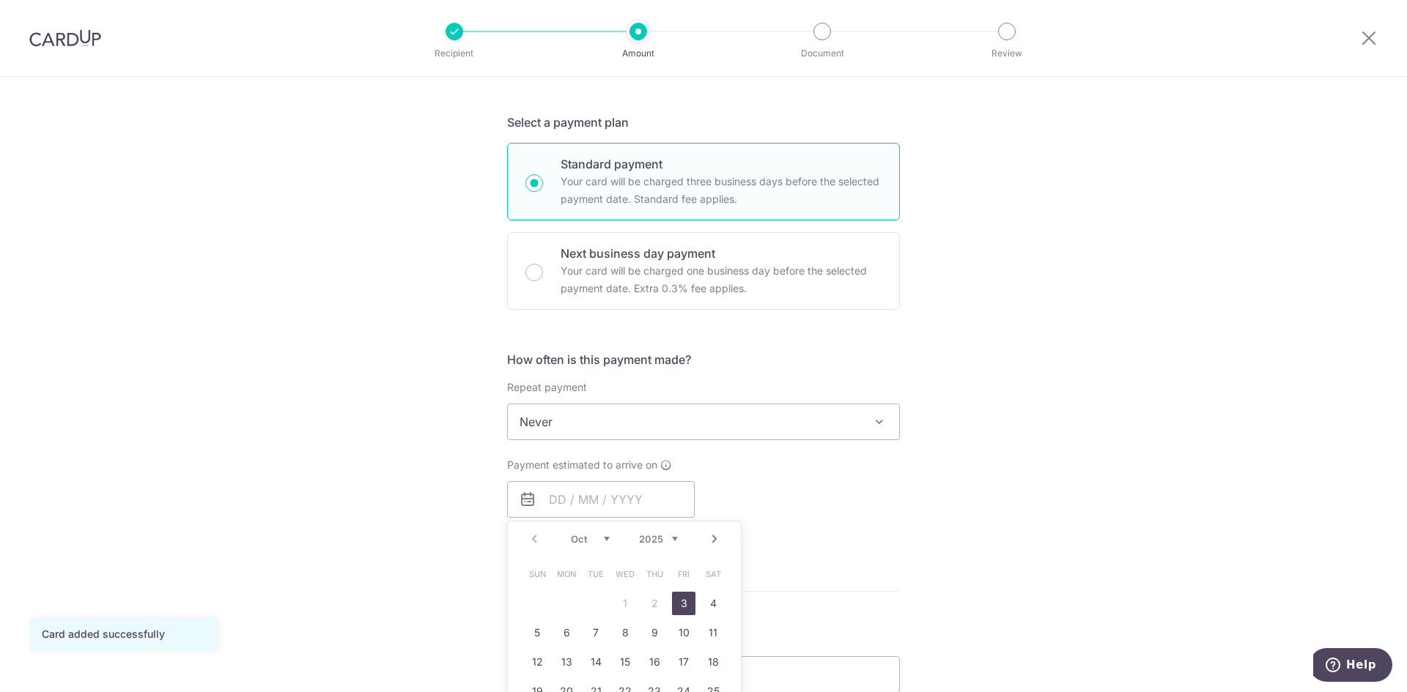
click at [685, 600] on link "3" at bounding box center [683, 603] width 23 height 23
type input "[DATE]"
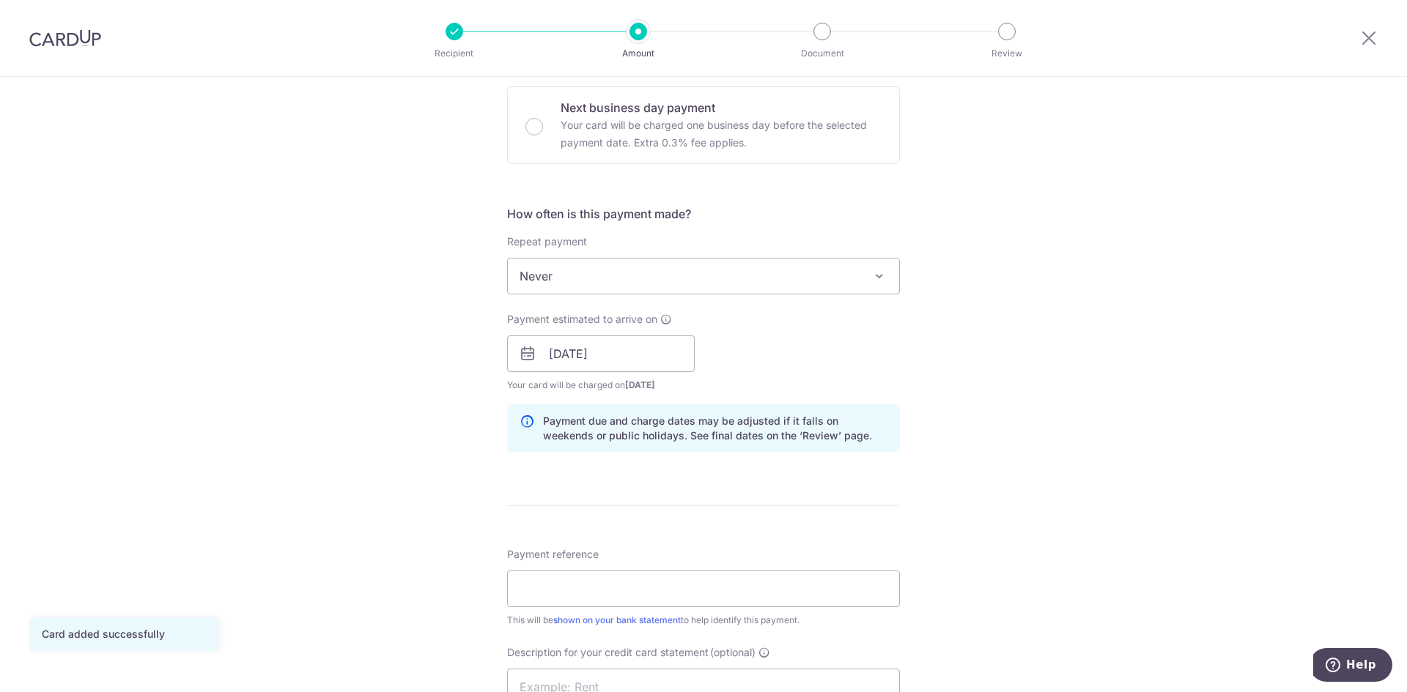
scroll to position [660, 0]
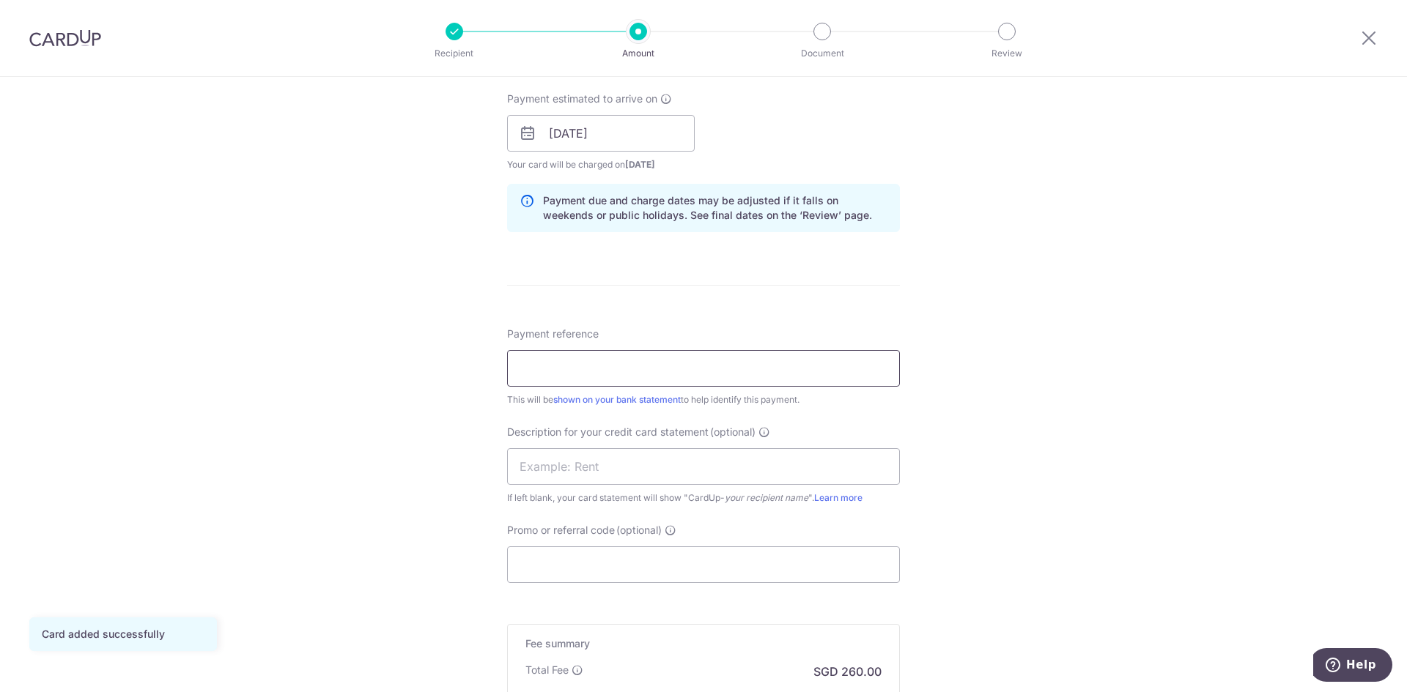
click at [566, 363] on input "Payment reference" at bounding box center [703, 368] width 393 height 37
type input "[DATE] SALARY"
drag, startPoint x: 643, startPoint y: 369, endPoint x: 436, endPoint y: 352, distance: 208.1
click at [436, 352] on div "Tell us more about your payment Enter payment amount SGD 10,000.00 10000.00 Car…" at bounding box center [703, 151] width 1407 height 1469
click at [564, 462] on input "text" at bounding box center [703, 466] width 393 height 37
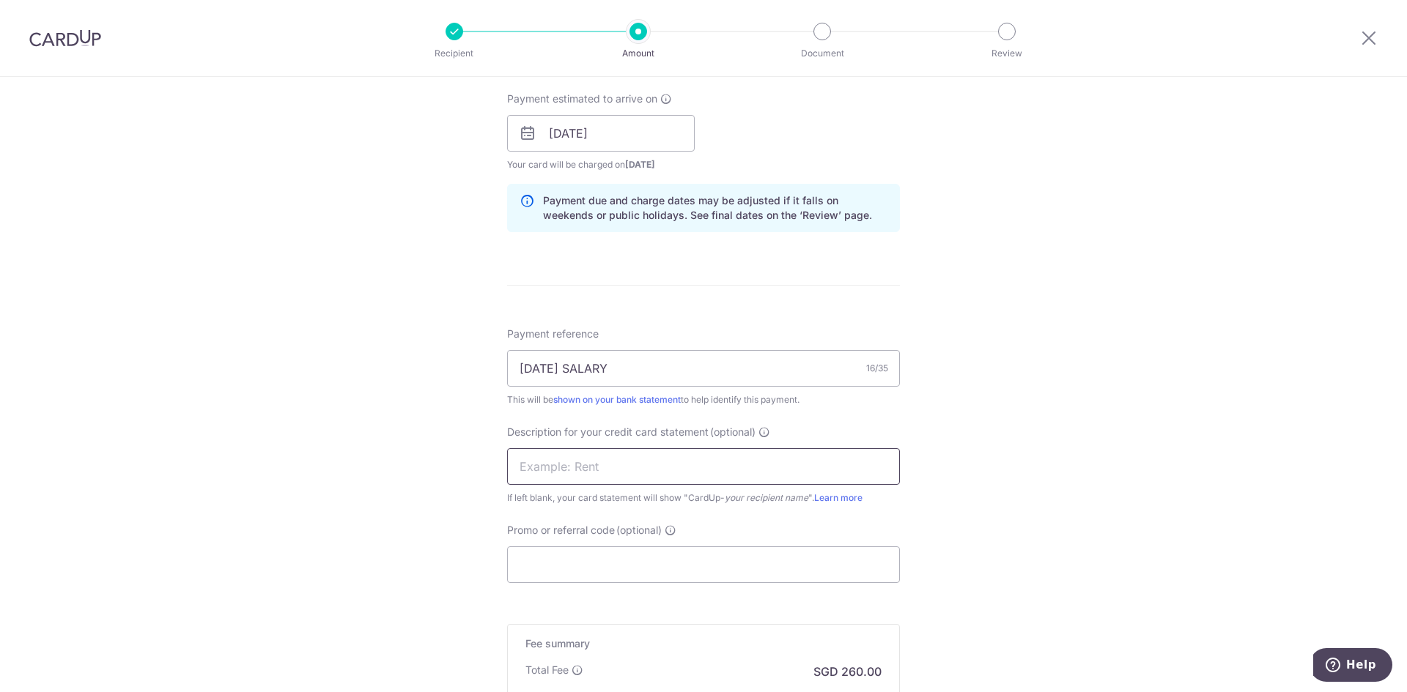
paste input "[DATE] SALAR"
type input "[DATE] SALAR"
click at [539, 563] on input "Promo or referral code (optional)" at bounding box center [703, 565] width 393 height 37
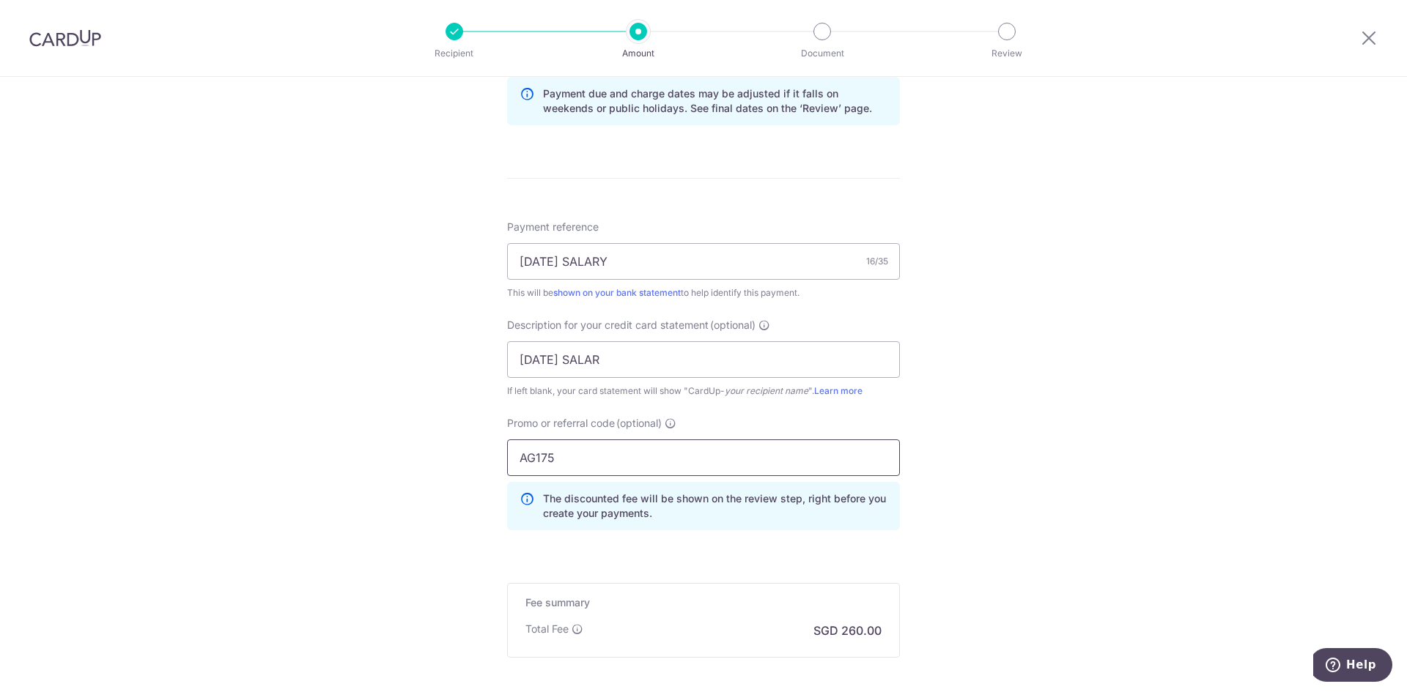
scroll to position [920, 0]
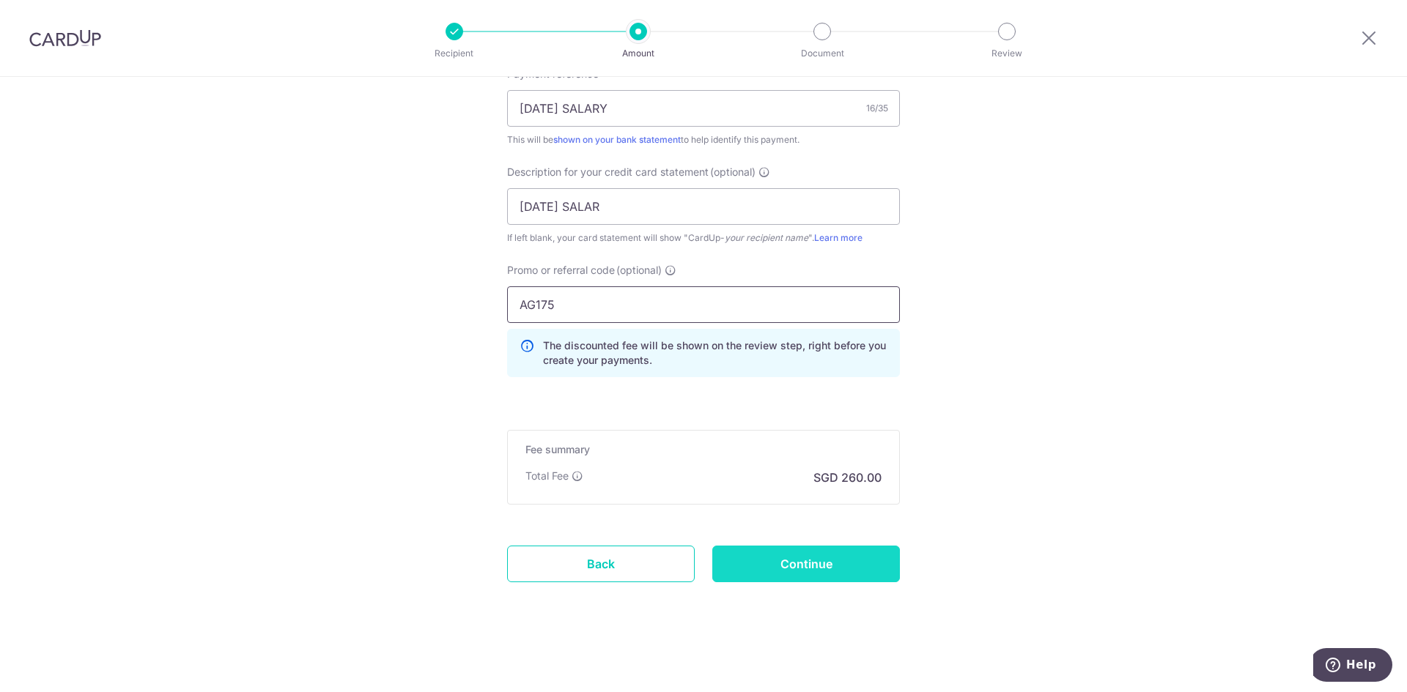
type input "AG175"
click at [840, 568] on input "Continue" at bounding box center [806, 564] width 188 height 37
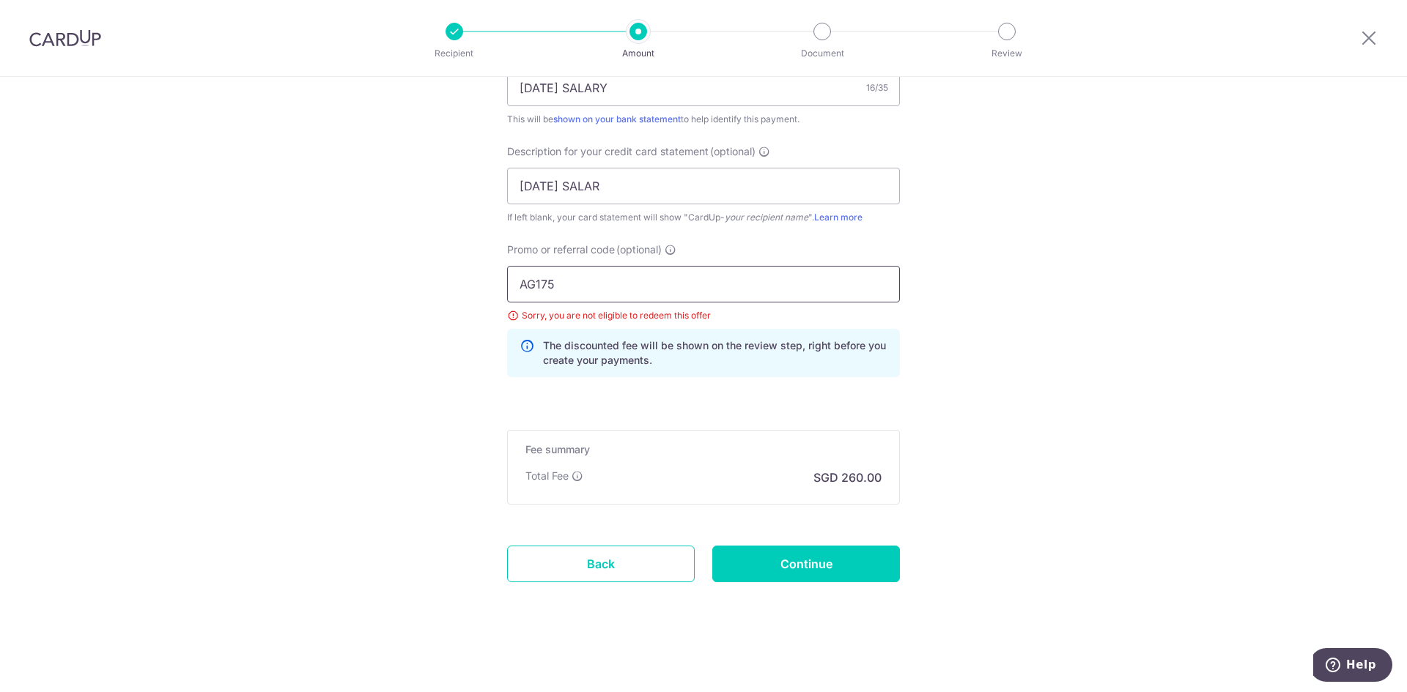
click at [656, 288] on input "AG175" at bounding box center [703, 284] width 393 height 37
click at [515, 284] on input "AG175" at bounding box center [703, 284] width 393 height 37
click at [587, 282] on input "AG175" at bounding box center [703, 284] width 393 height 37
click at [810, 569] on input "Continue" at bounding box center [806, 564] width 188 height 37
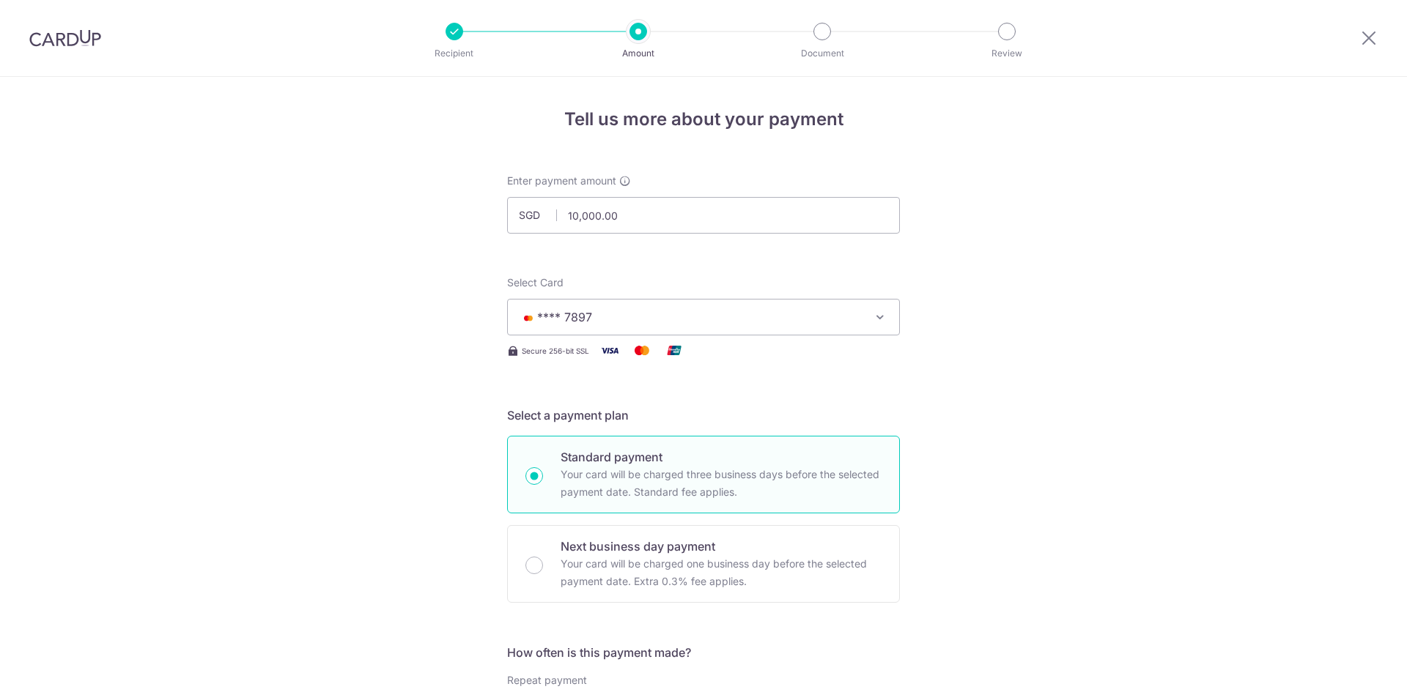
scroll to position [940, 0]
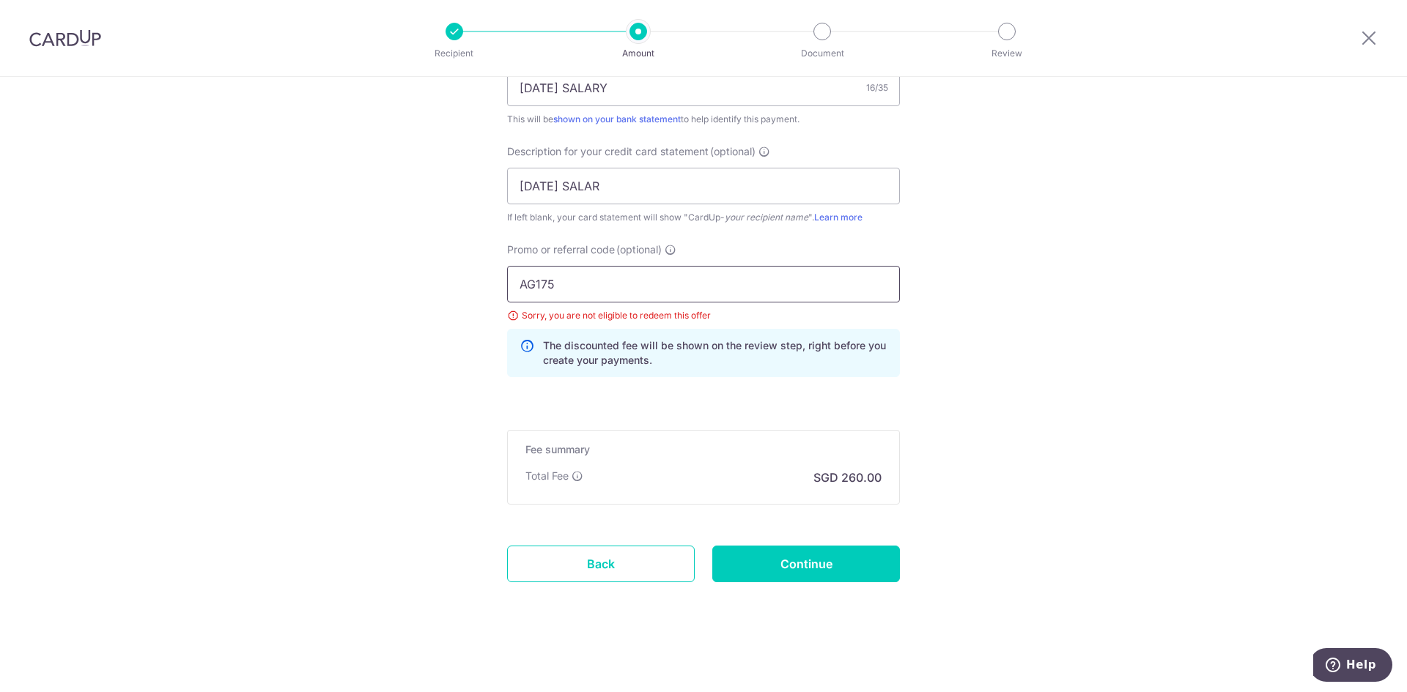
click at [536, 286] on input "AG175" at bounding box center [703, 284] width 393 height 37
type input "AG75"
click at [777, 562] on input "Continue" at bounding box center [806, 564] width 188 height 37
click at [531, 285] on input "AG75" at bounding box center [703, 284] width 393 height 37
type input "AG175"
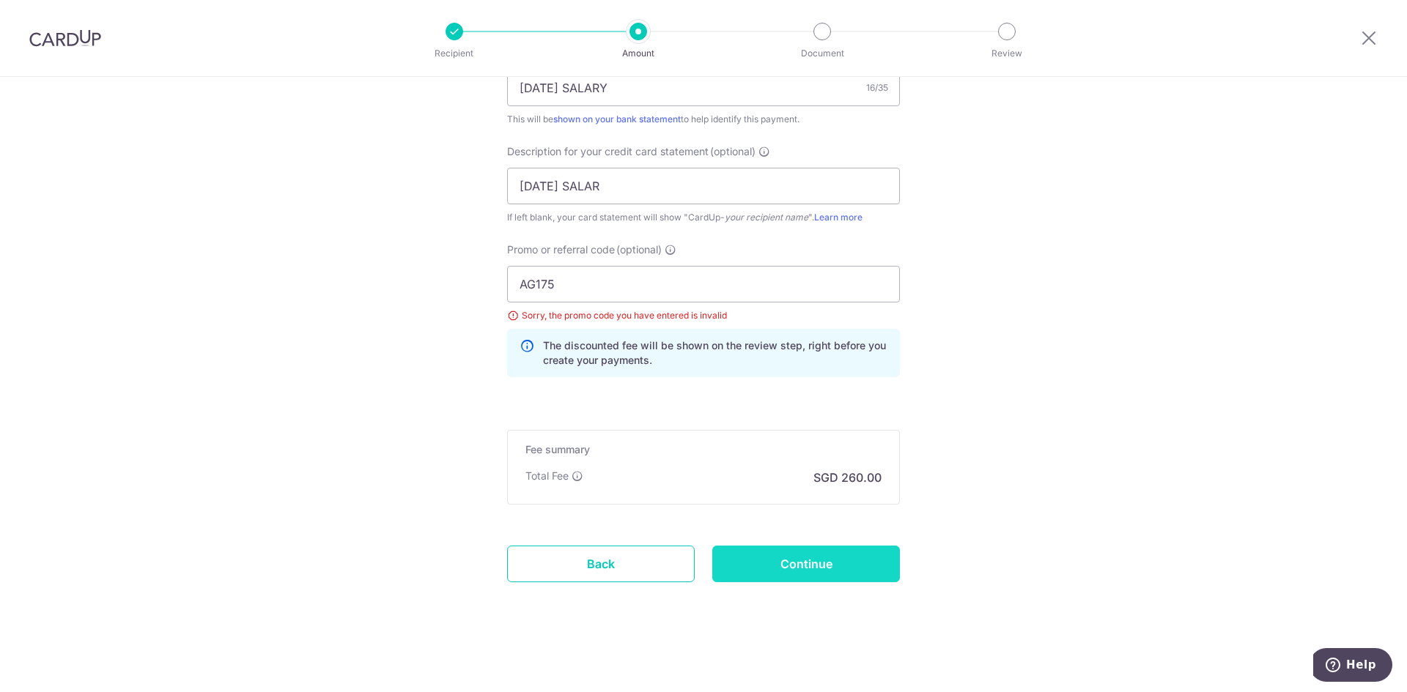
click at [747, 561] on input "Continue" at bounding box center [806, 564] width 188 height 37
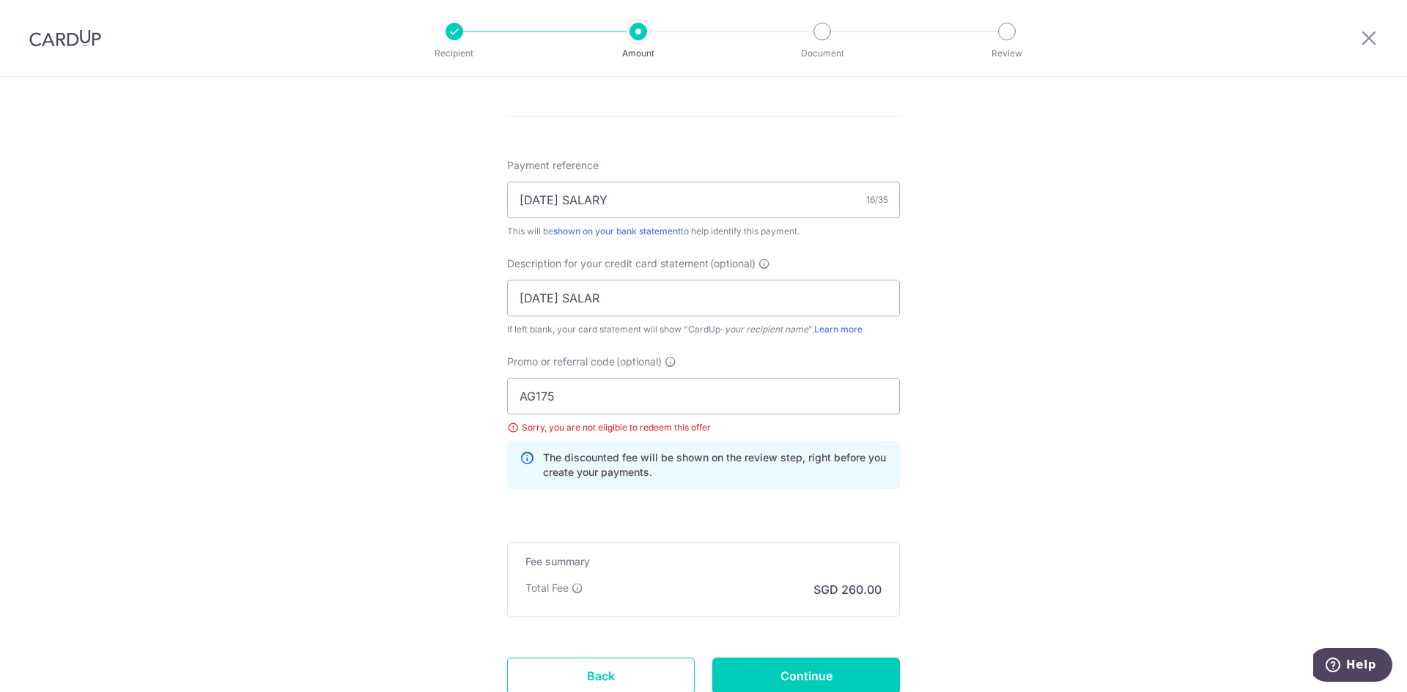
scroll to position [940, 0]
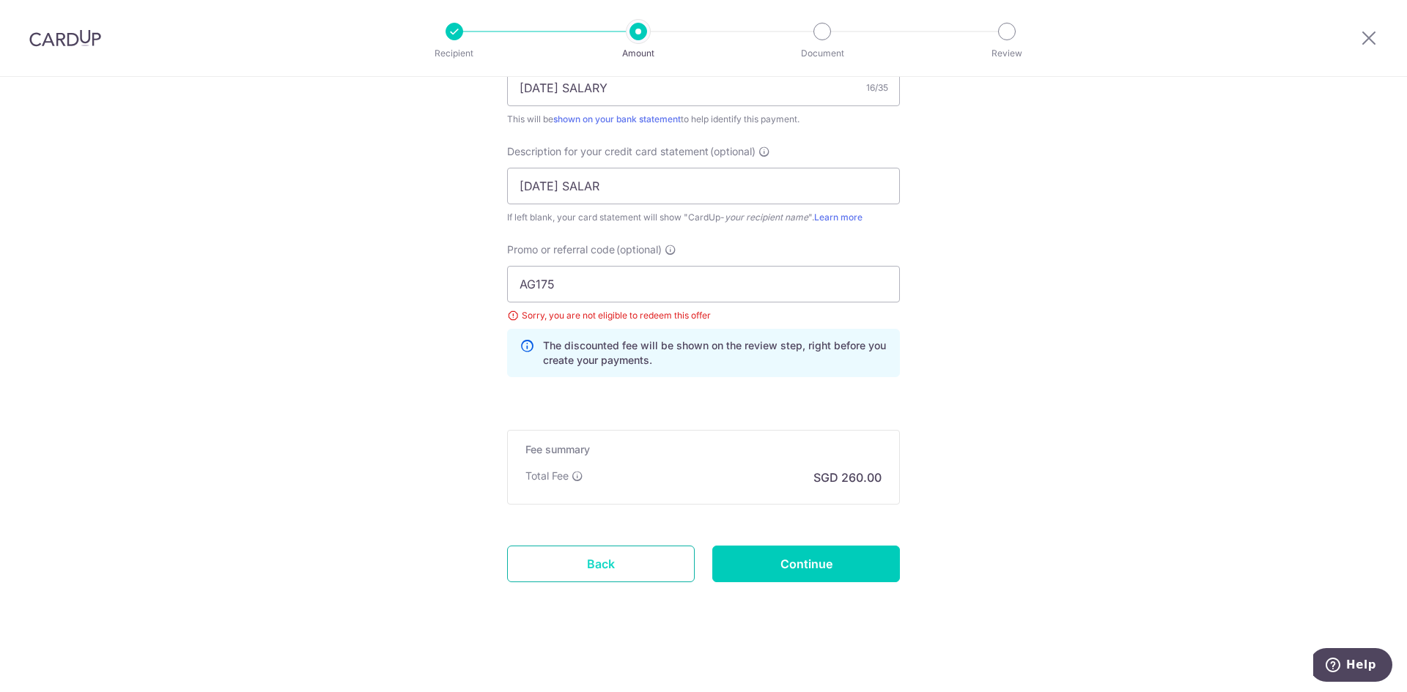
click at [627, 558] on link "Back" at bounding box center [601, 564] width 188 height 37
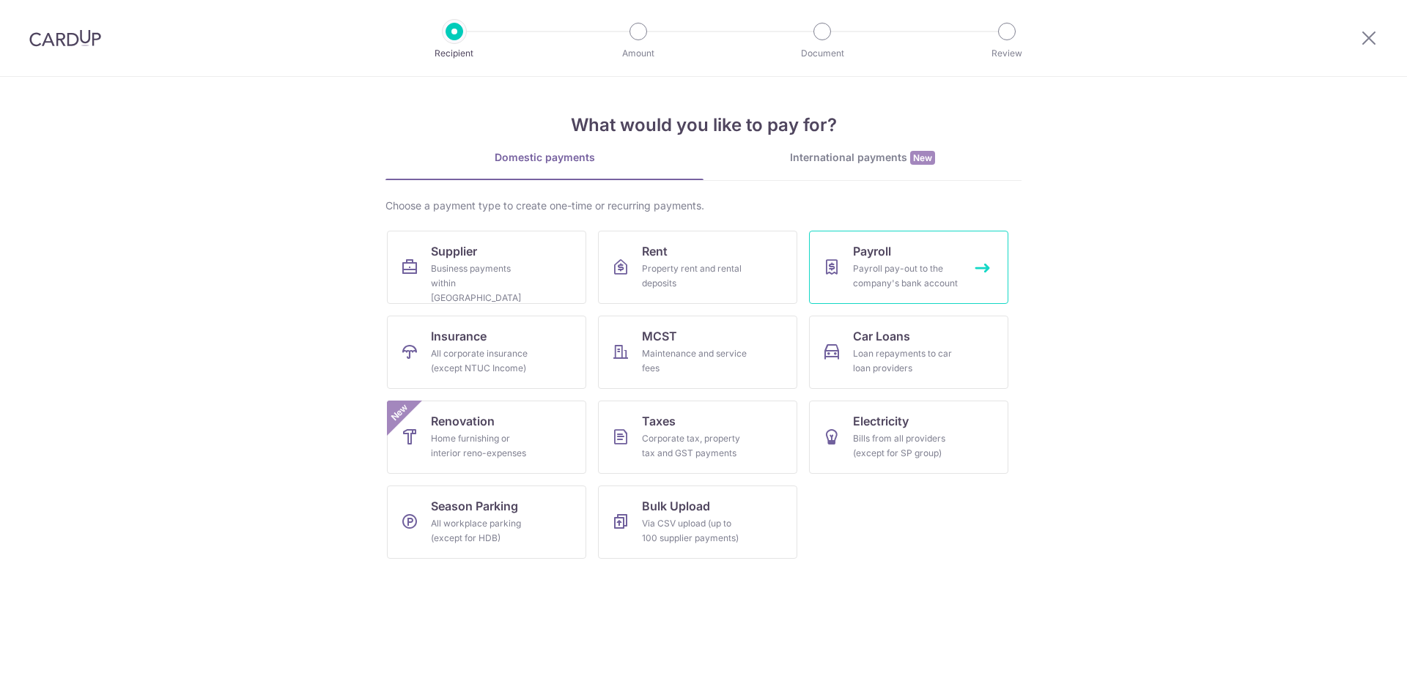
click at [868, 267] on div "Payroll pay-out to the company's bank account" at bounding box center [906, 276] width 106 height 29
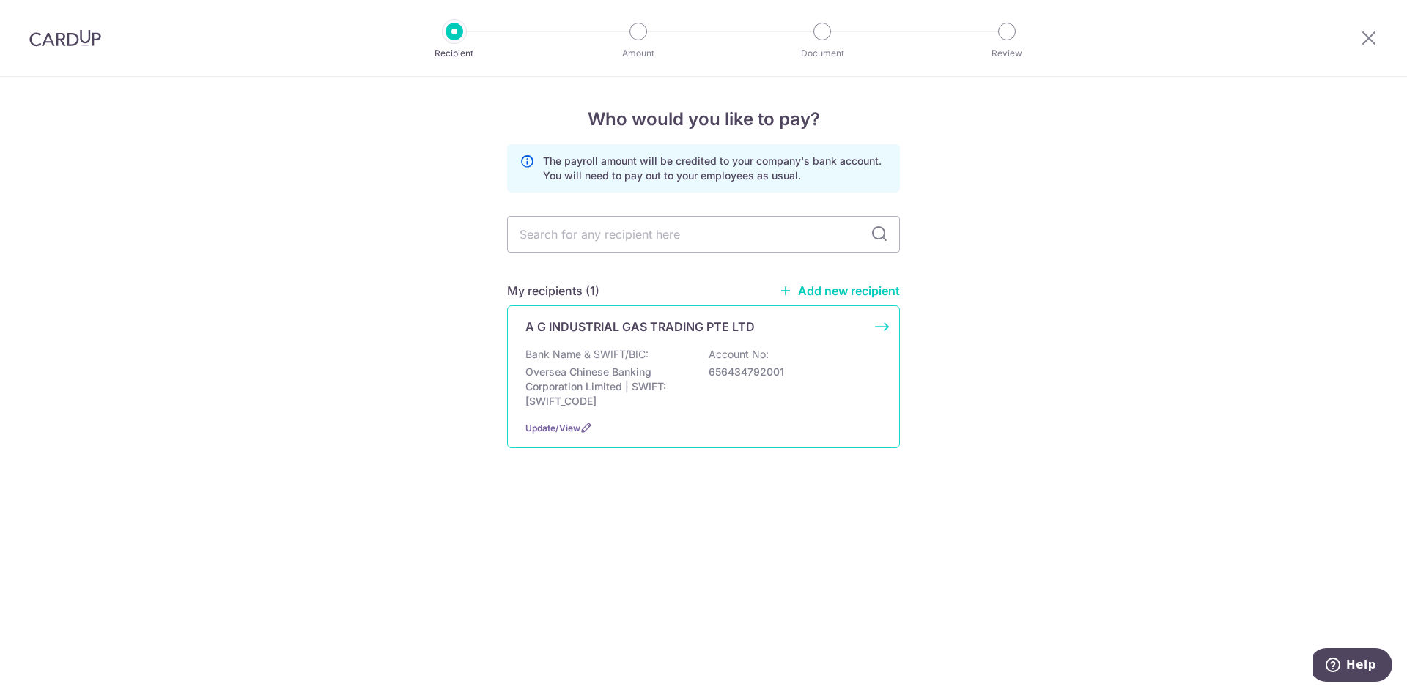
click at [612, 348] on p "Bank Name & SWIFT/BIC:" at bounding box center [586, 354] width 123 height 15
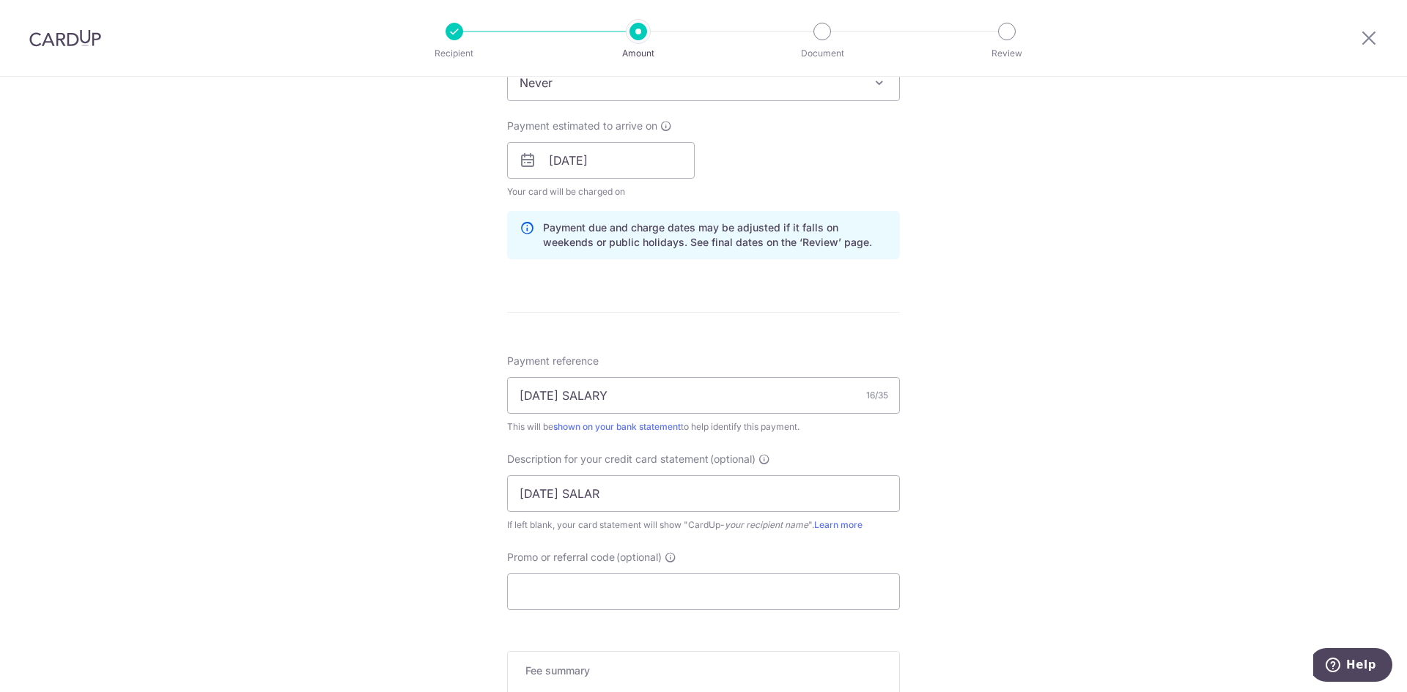
scroll to position [733, 0]
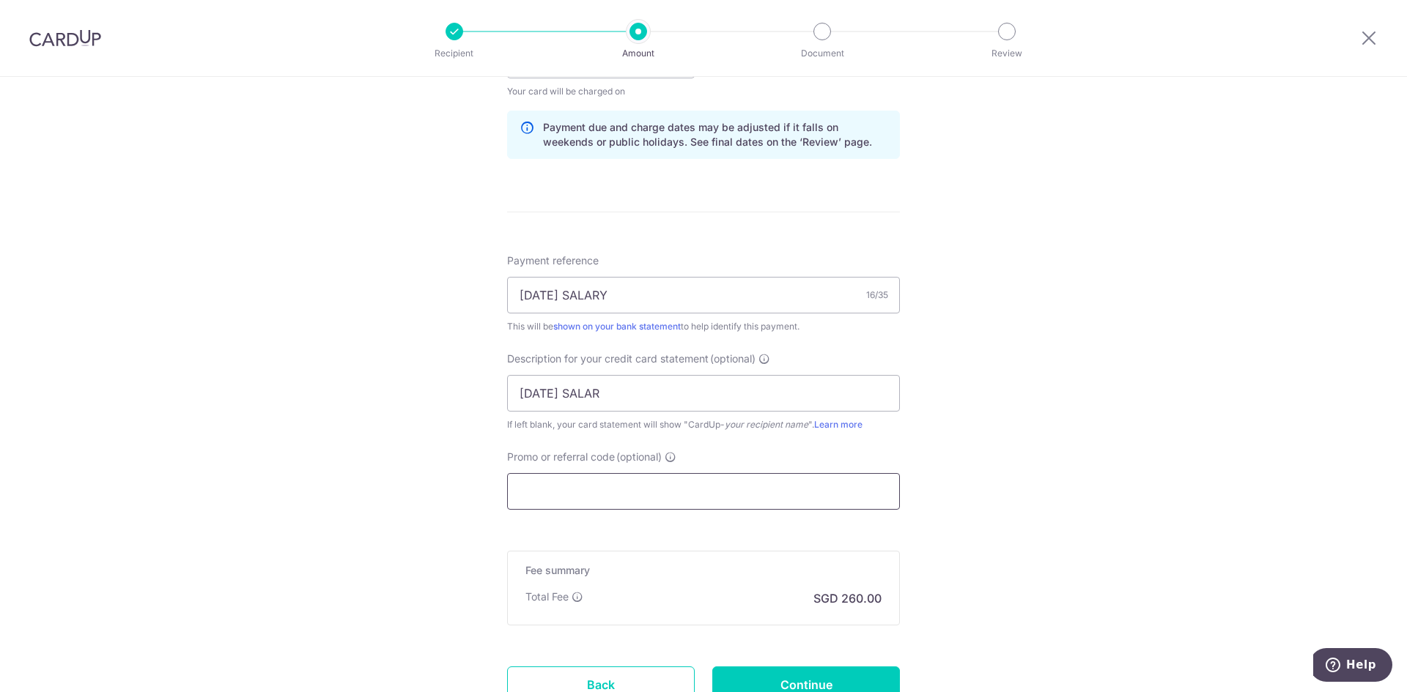
click at [574, 489] on input "Promo or referral code (optional)" at bounding box center [703, 491] width 393 height 37
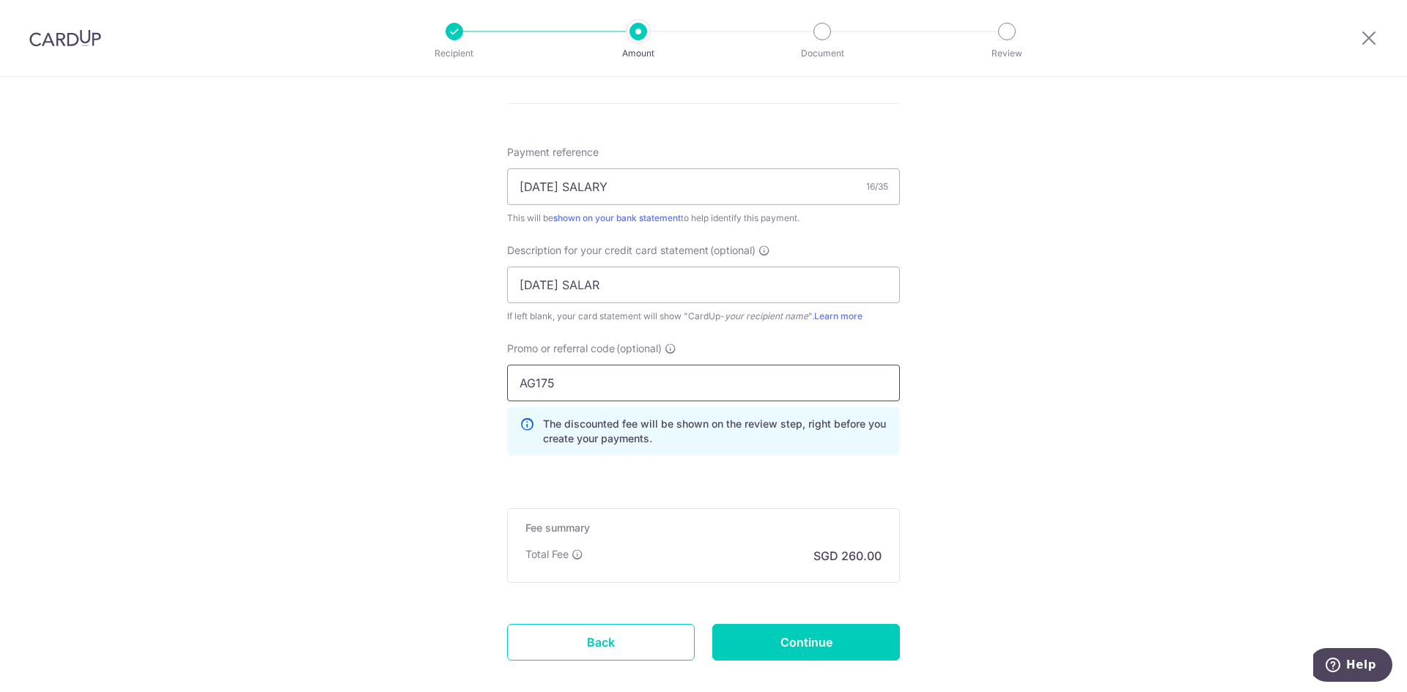
scroll to position [920, 0]
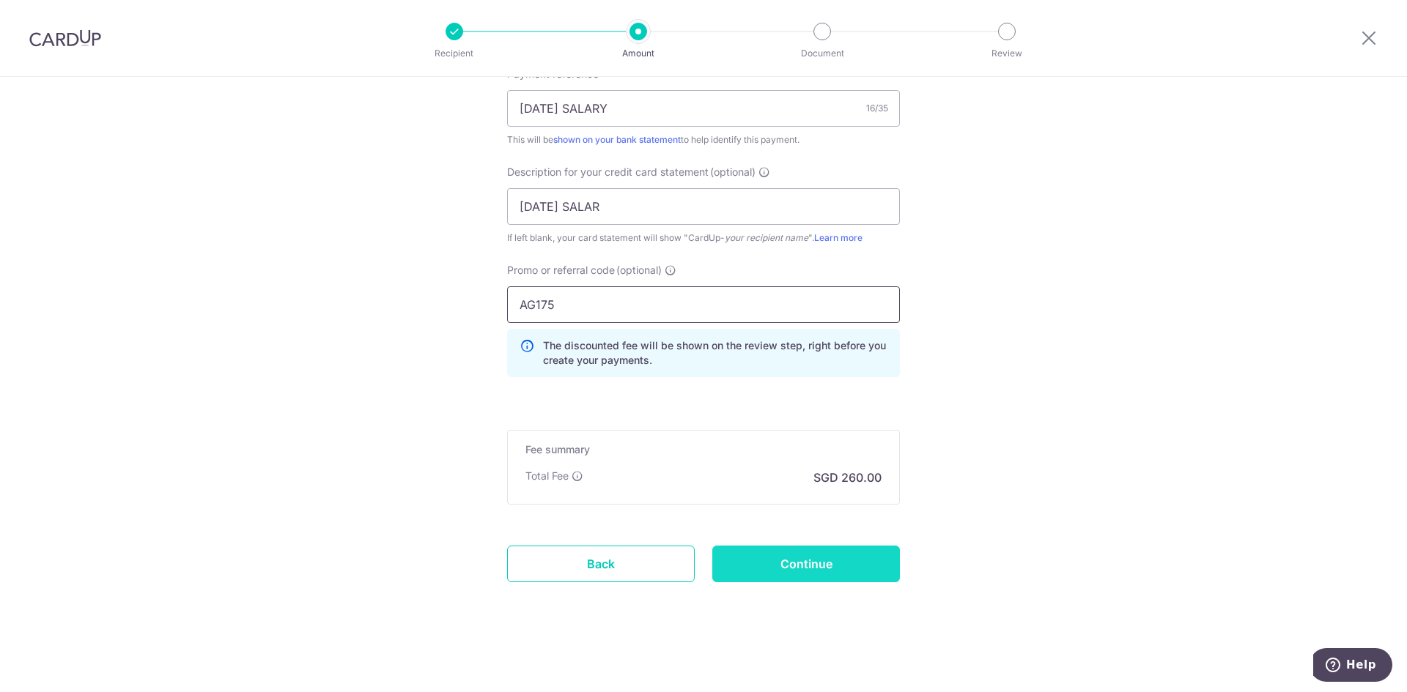
type input "AG175"
click at [852, 560] on input "Continue" at bounding box center [806, 564] width 188 height 37
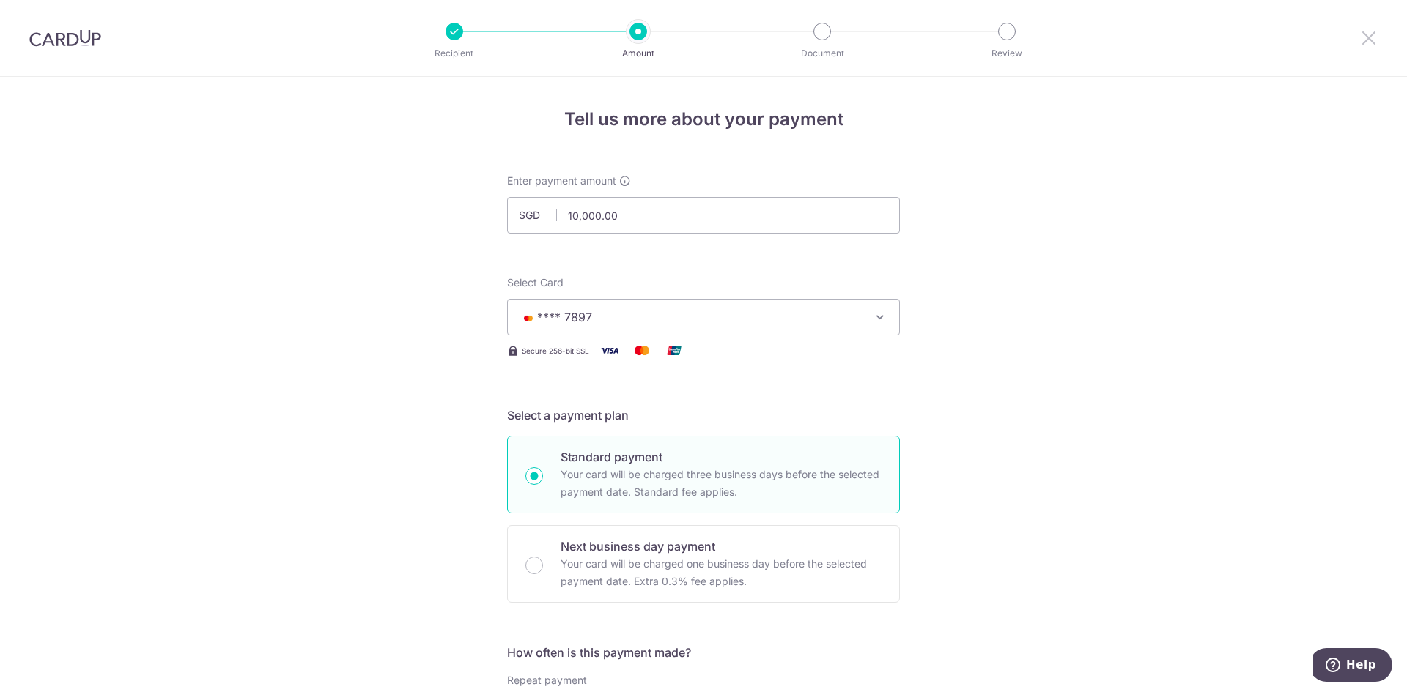
drag, startPoint x: 1370, startPoint y: 42, endPoint x: 758, endPoint y: 89, distance: 614.4
click at [1370, 42] on icon at bounding box center [1369, 38] width 18 height 18
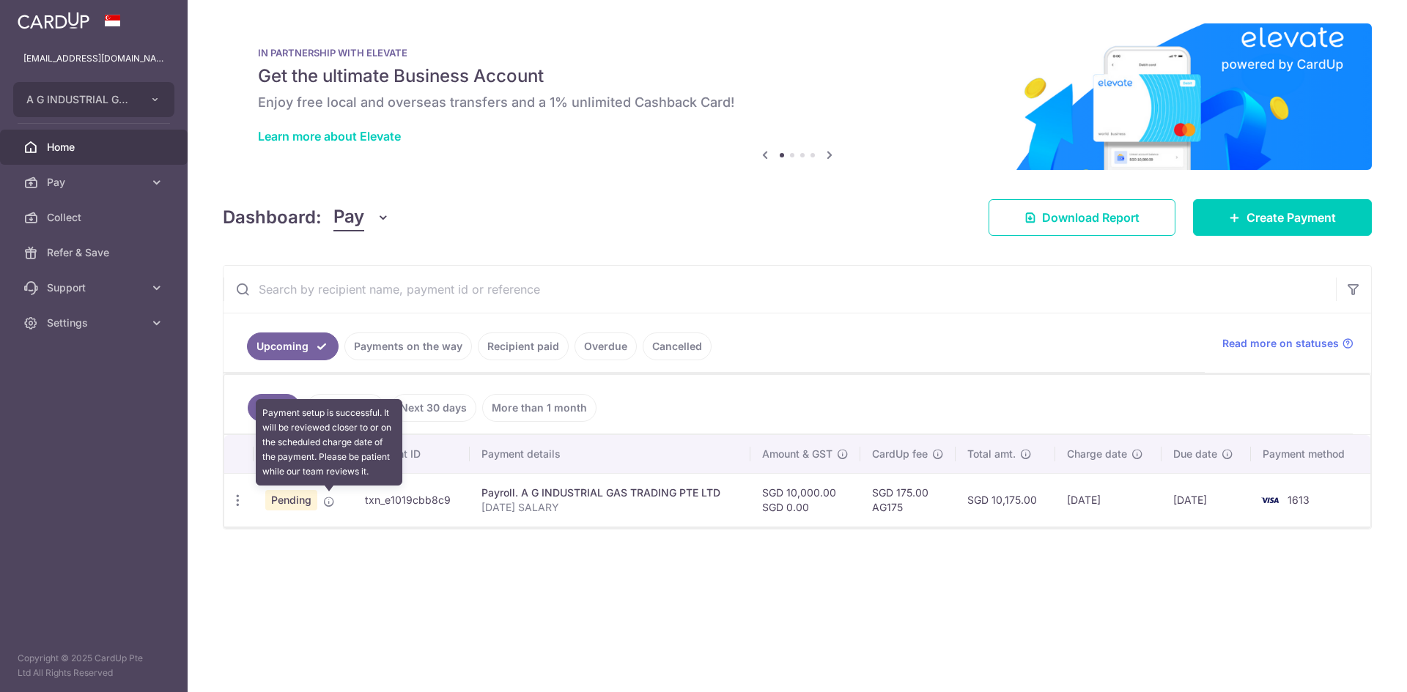
click at [325, 503] on icon at bounding box center [329, 502] width 12 height 12
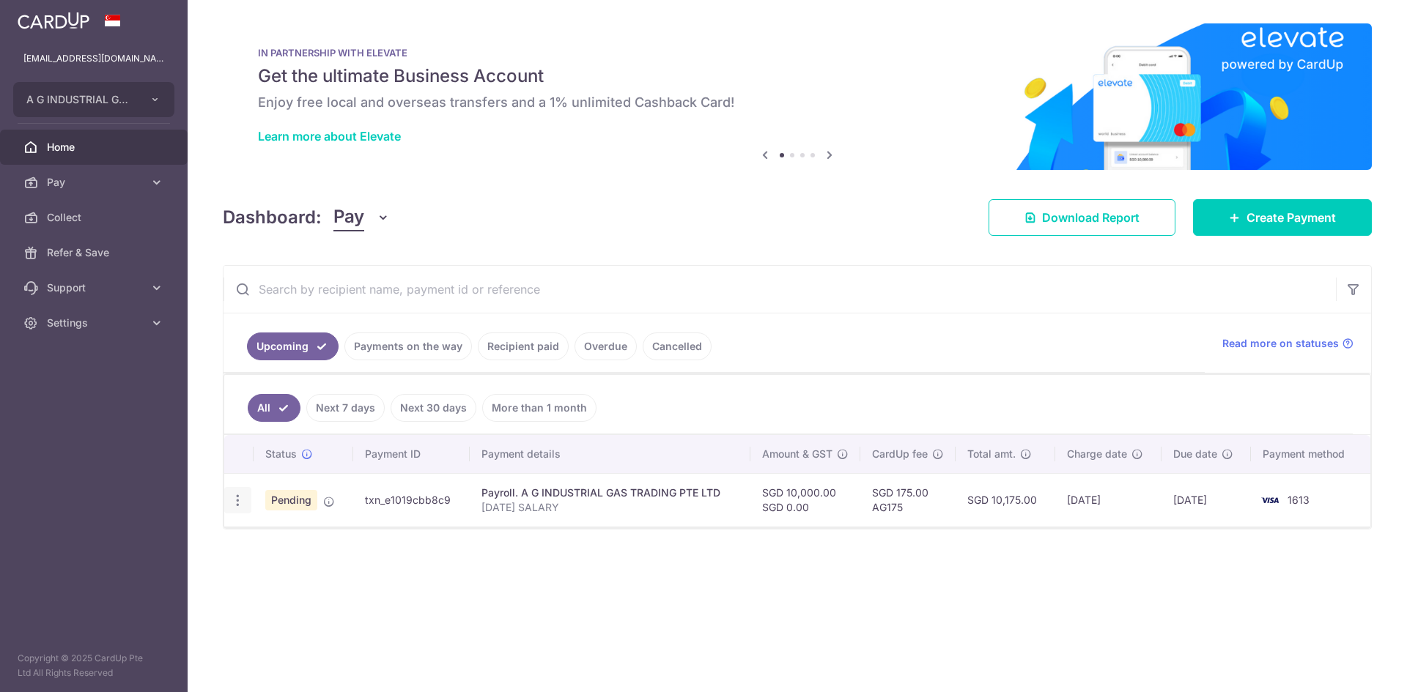
click at [240, 502] on icon "button" at bounding box center [237, 500] width 15 height 15
click at [340, 544] on span "Update payment" at bounding box center [316, 541] width 100 height 18
radio input "true"
type input "10,000.00"
type input "03/10/2025"
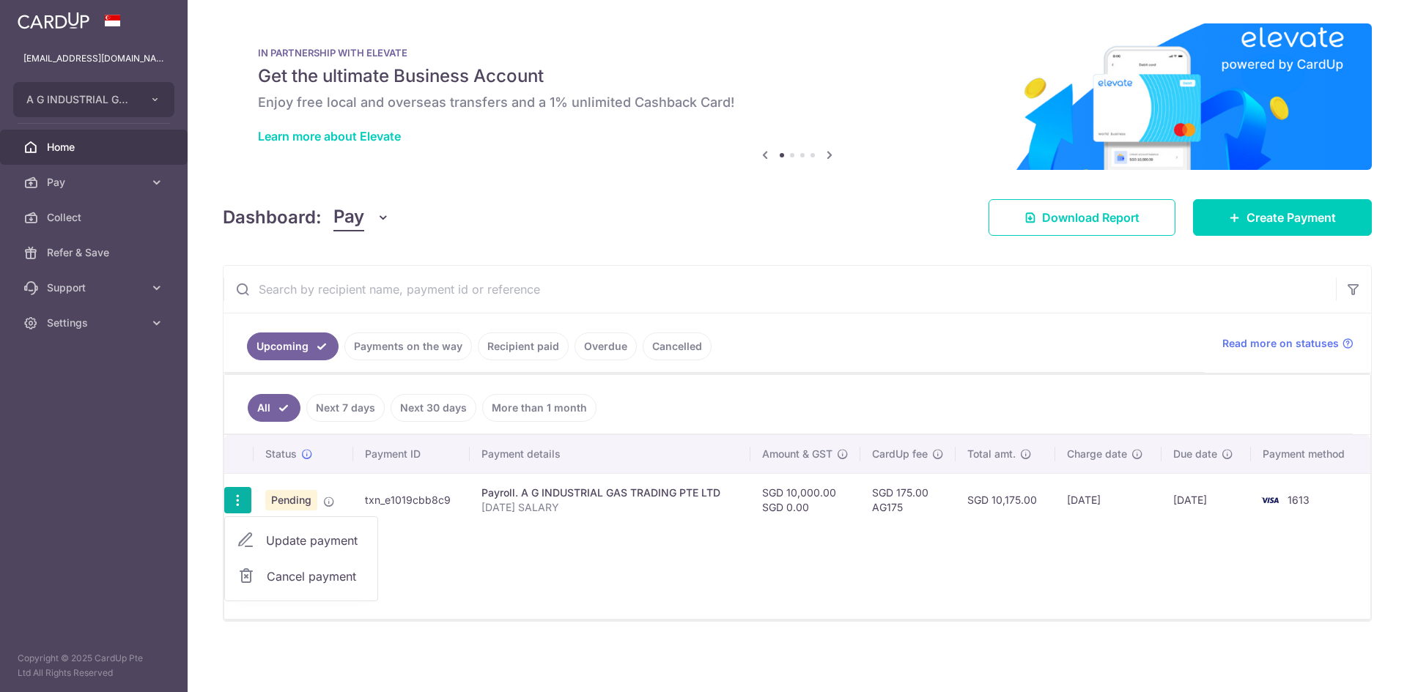
type input "SEPT 2025 SALARY"
type input "SEPT 2025 SALAR"
type input "AG175"
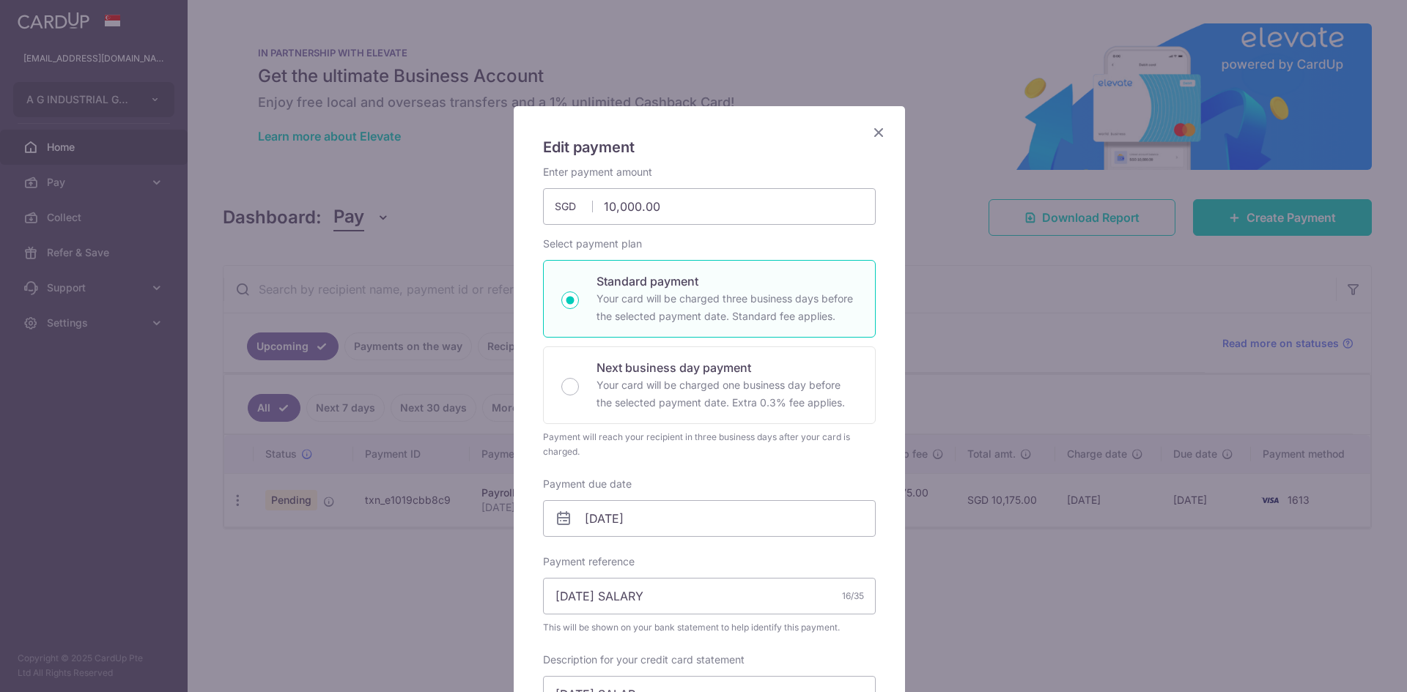
click at [874, 130] on icon "Close" at bounding box center [879, 132] width 18 height 18
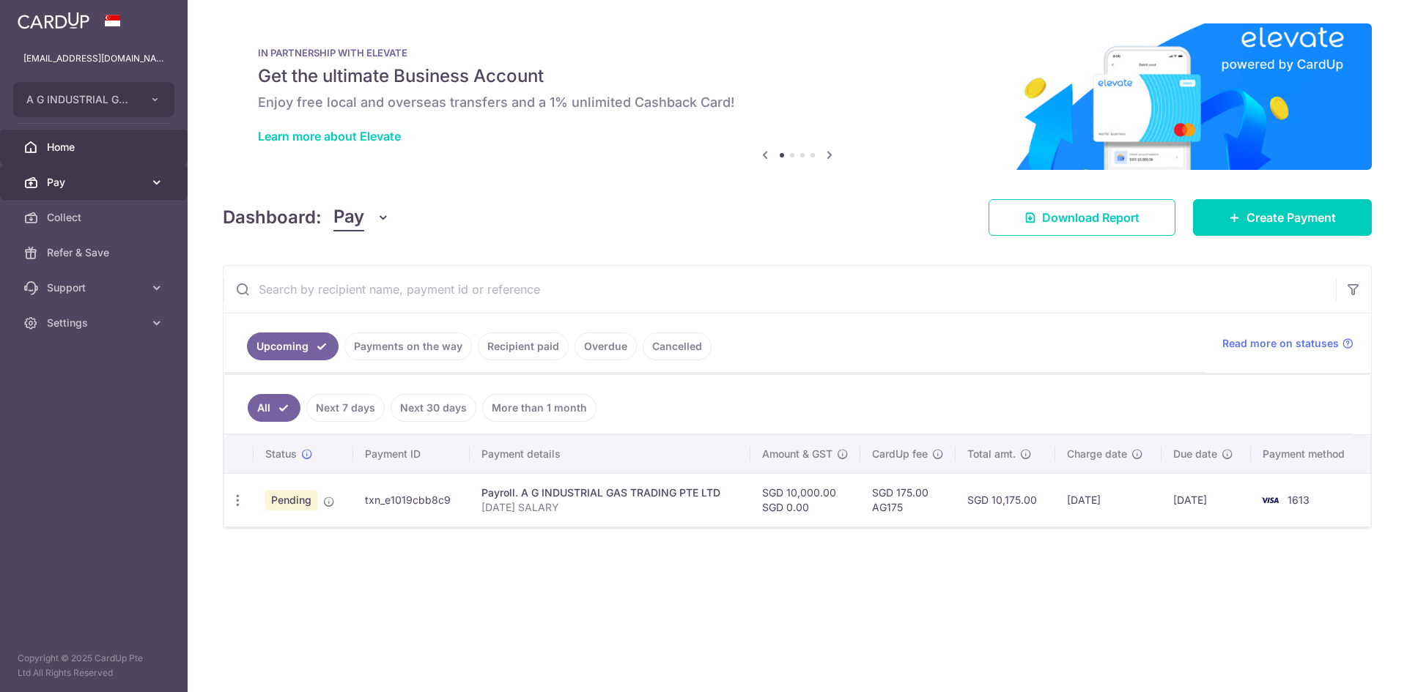
click at [130, 188] on span "Pay" at bounding box center [95, 182] width 97 height 15
click at [83, 198] on link "Pay" at bounding box center [94, 182] width 188 height 35
click at [81, 185] on span "Pay" at bounding box center [95, 182] width 97 height 15
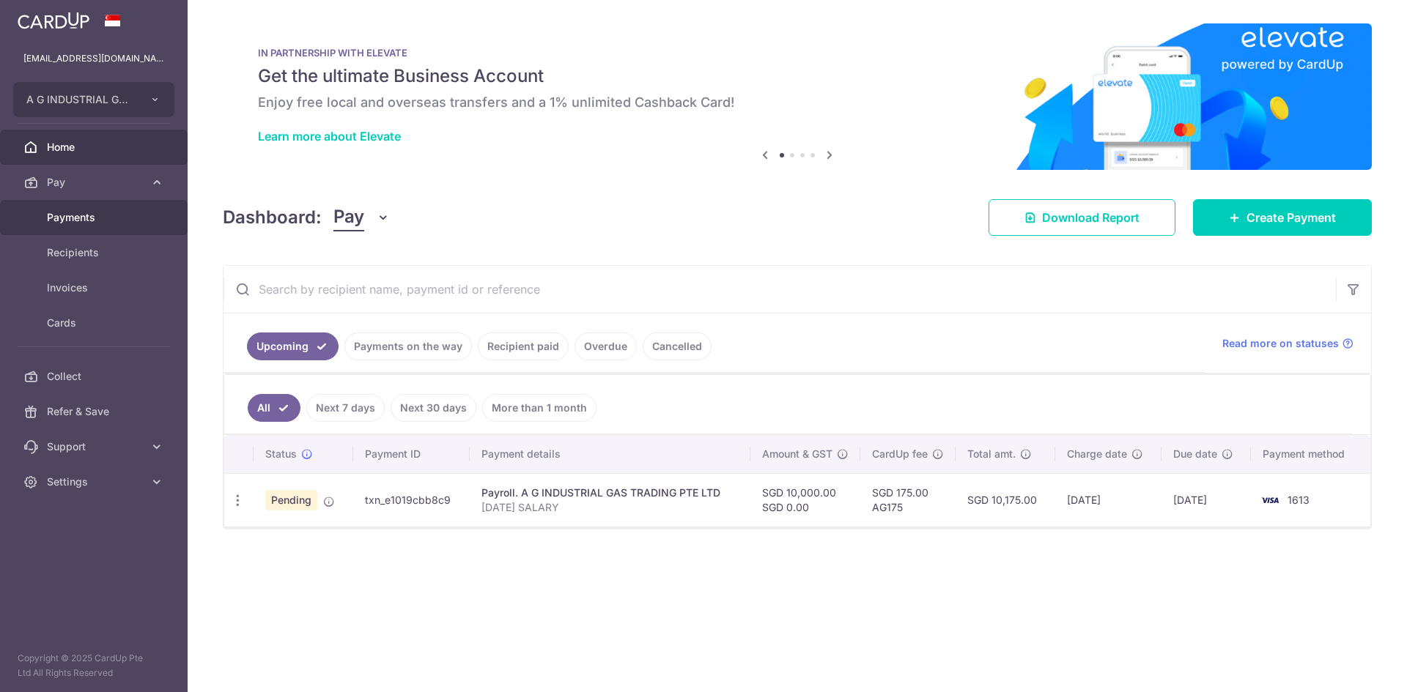
click at [84, 223] on span "Payments" at bounding box center [95, 217] width 97 height 15
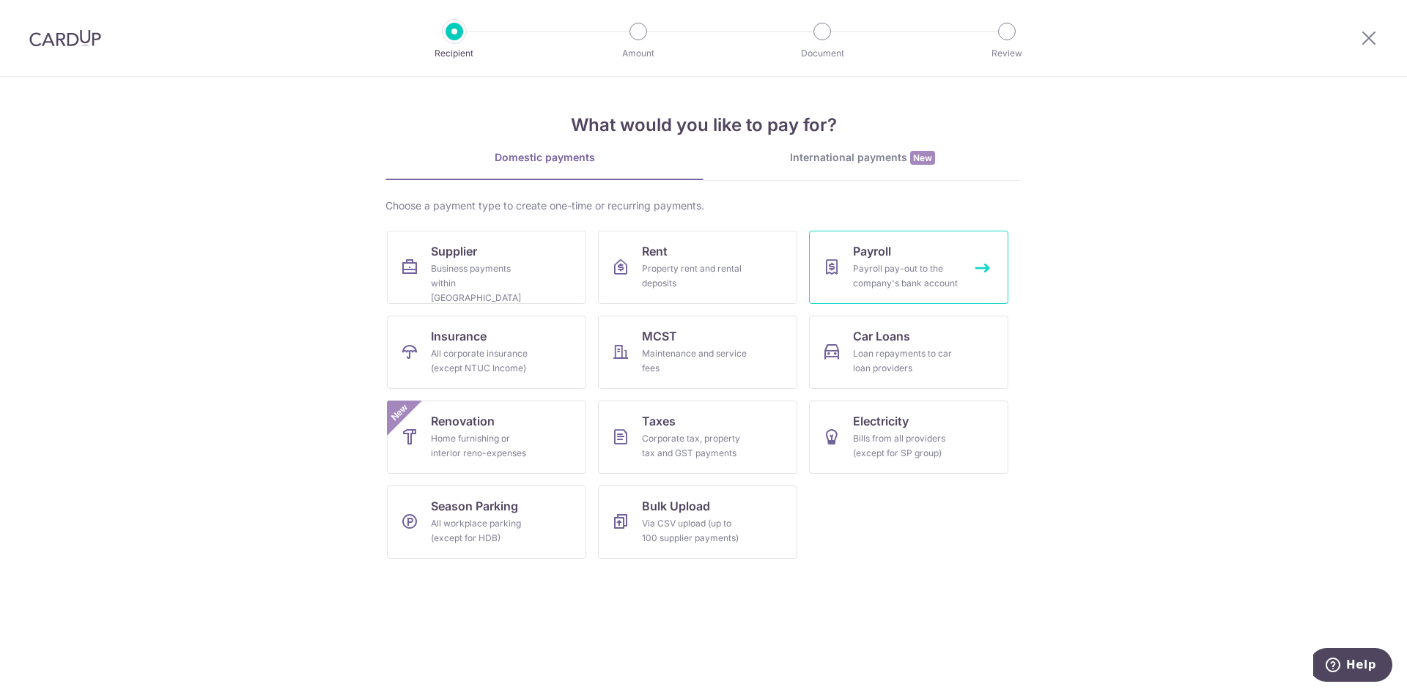
click at [890, 262] on div "Payroll pay-out to the company's bank account" at bounding box center [906, 276] width 106 height 29
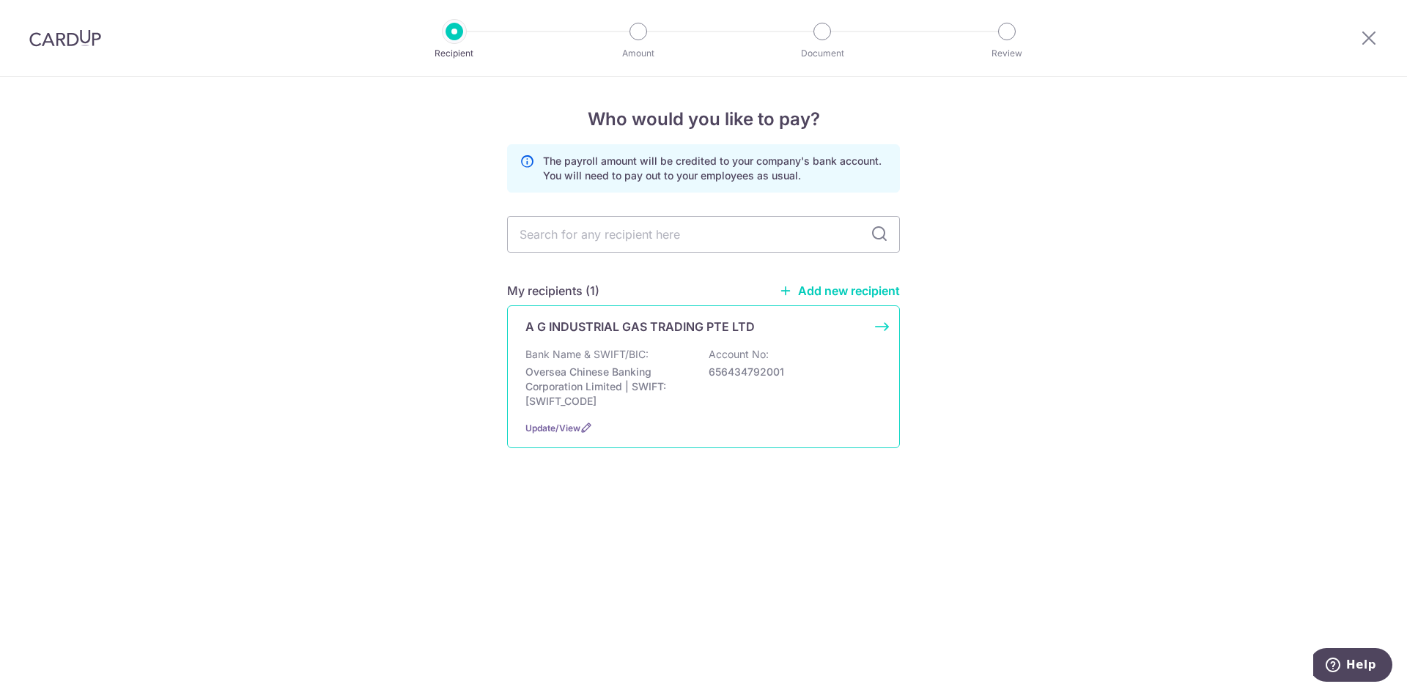
click at [588, 373] on p "Oversea Chinese Banking Corporation Limited | SWIFT: OCBCSGSGXXX" at bounding box center [607, 387] width 164 height 44
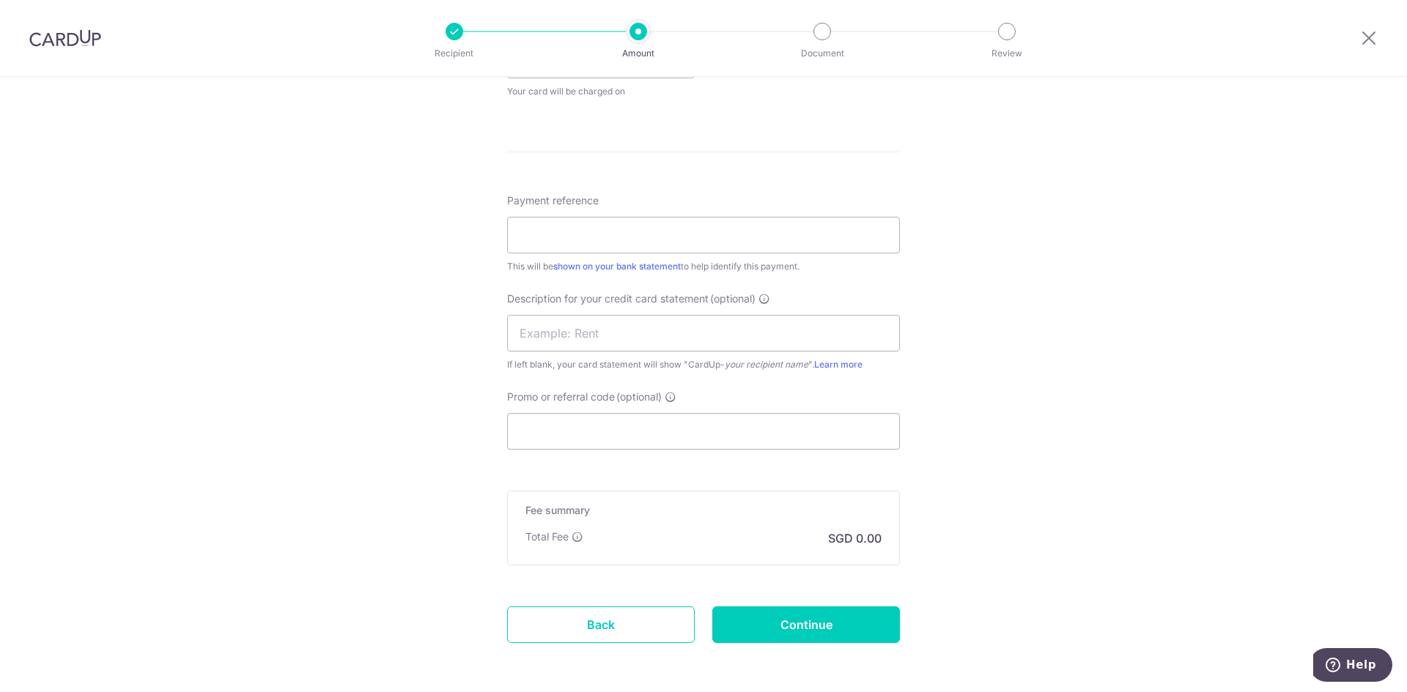
scroll to position [147, 0]
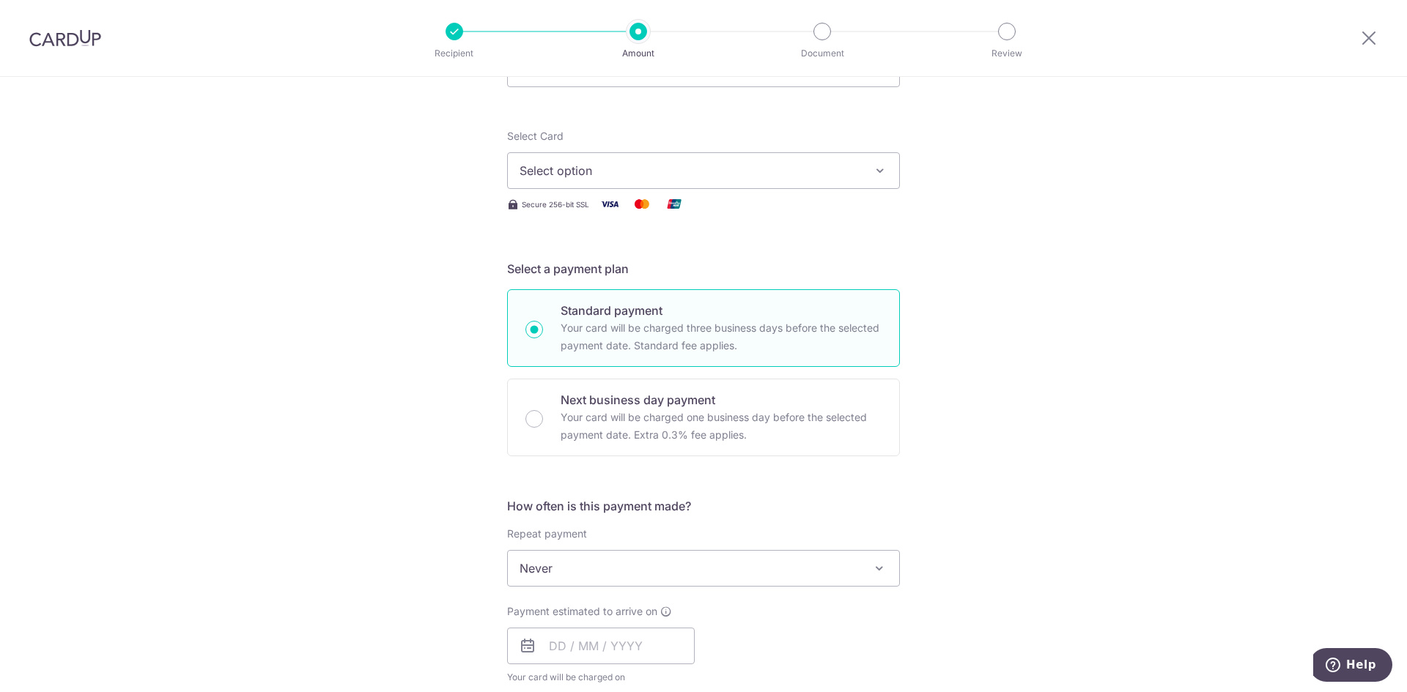
click at [609, 170] on span "Select option" at bounding box center [690, 171] width 341 height 18
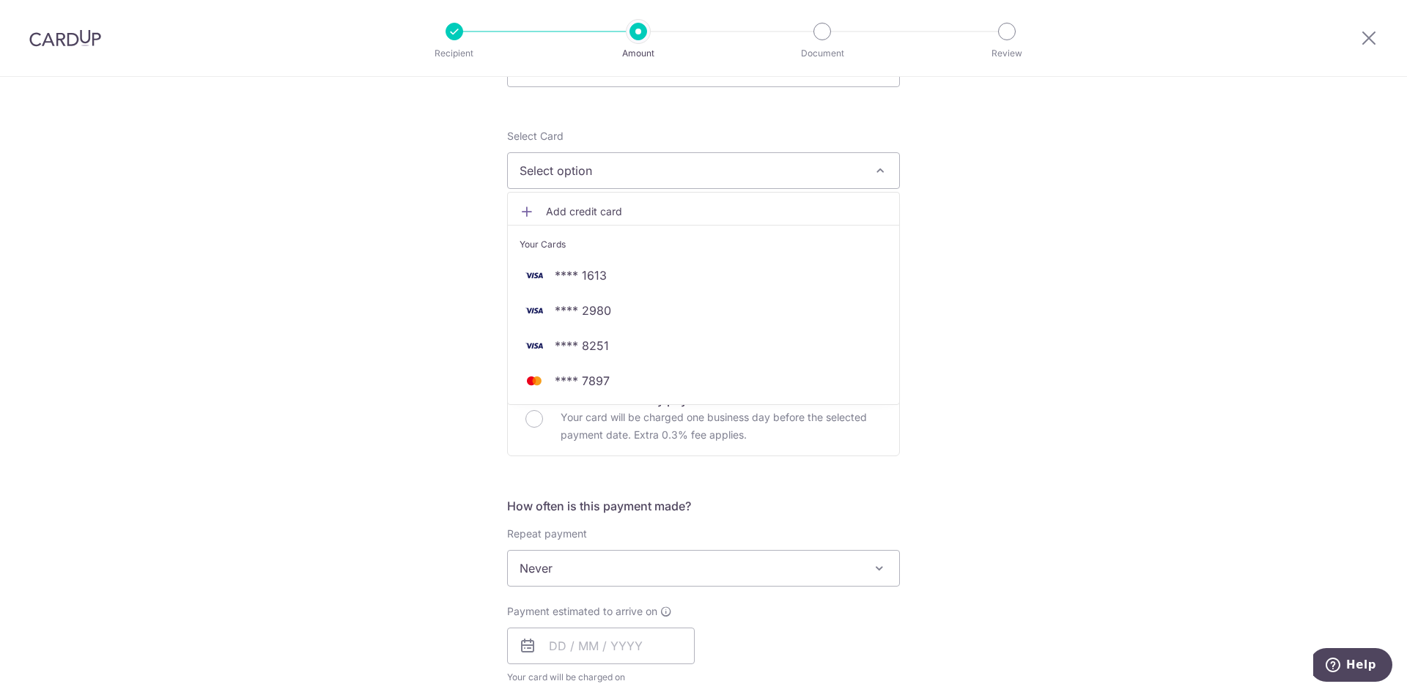
click at [1012, 366] on div "Tell us more about your payment Enter payment amount SGD Select Card Select opt…" at bounding box center [703, 634] width 1407 height 1409
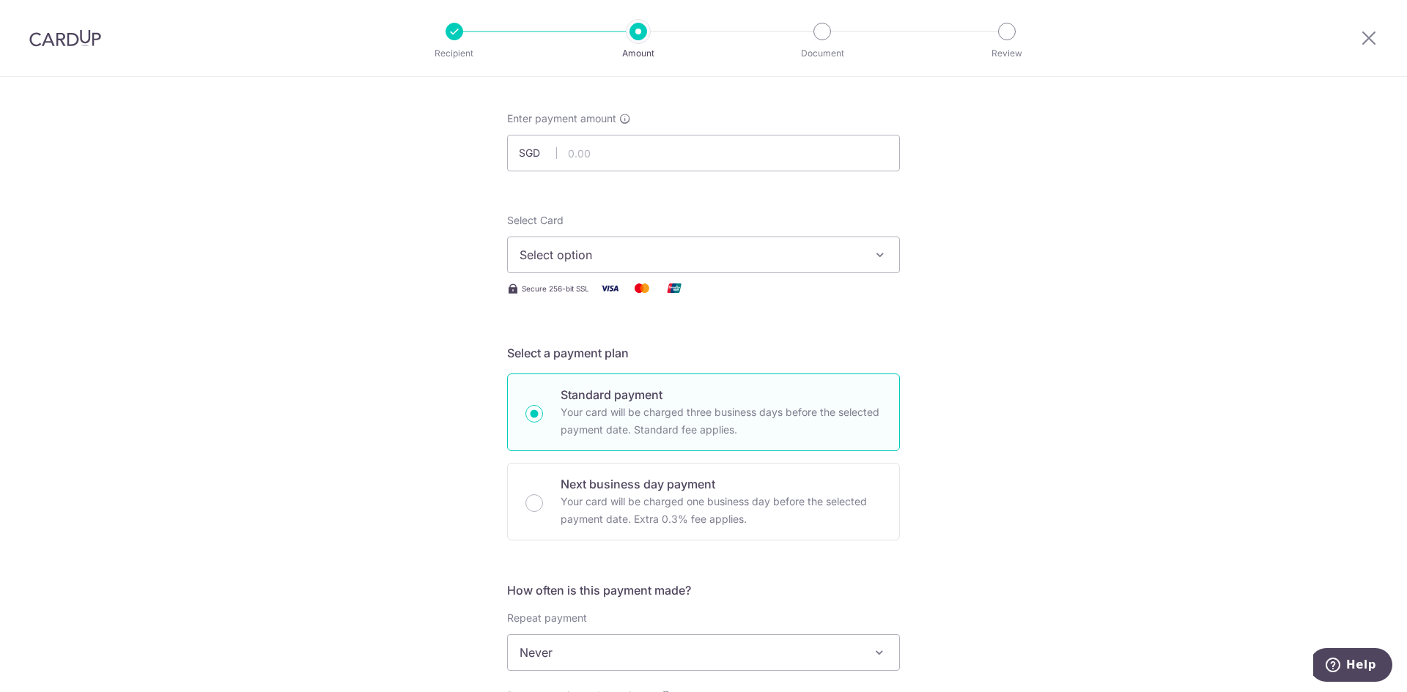
scroll to position [0, 0]
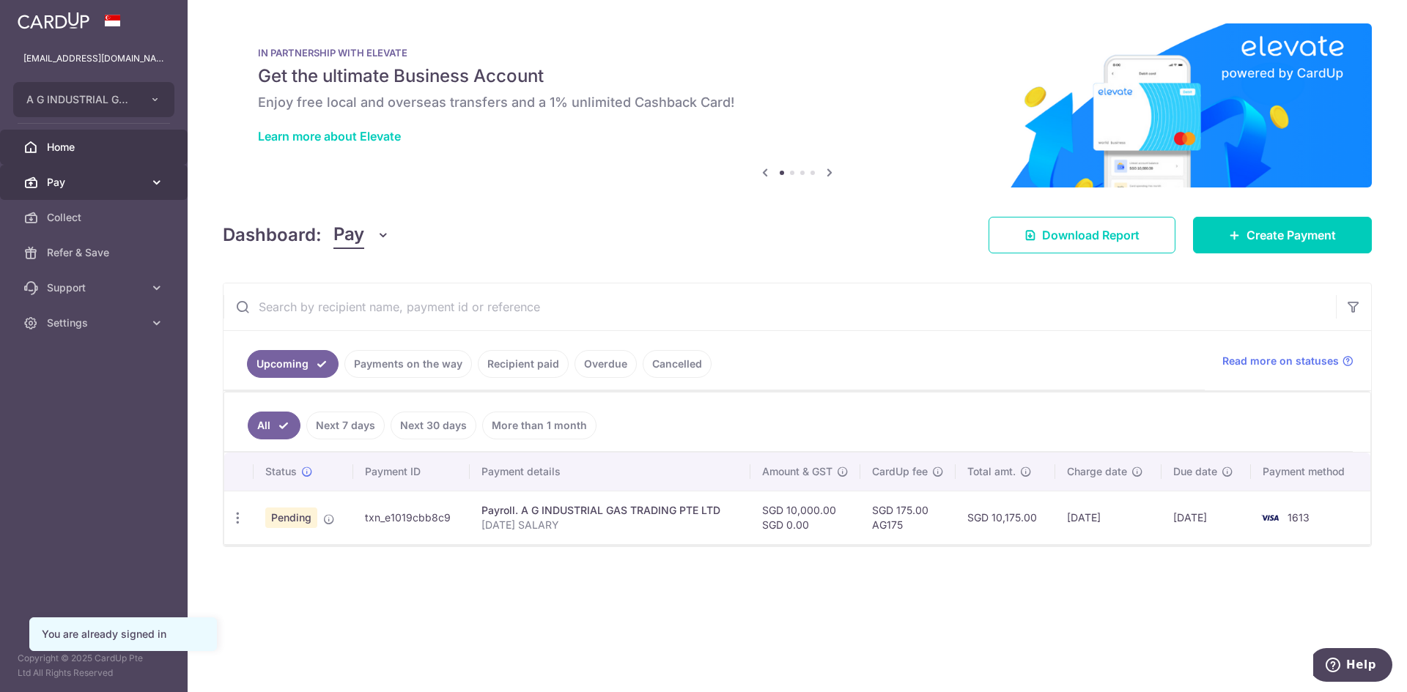
click at [143, 174] on link "Pay" at bounding box center [94, 182] width 188 height 35
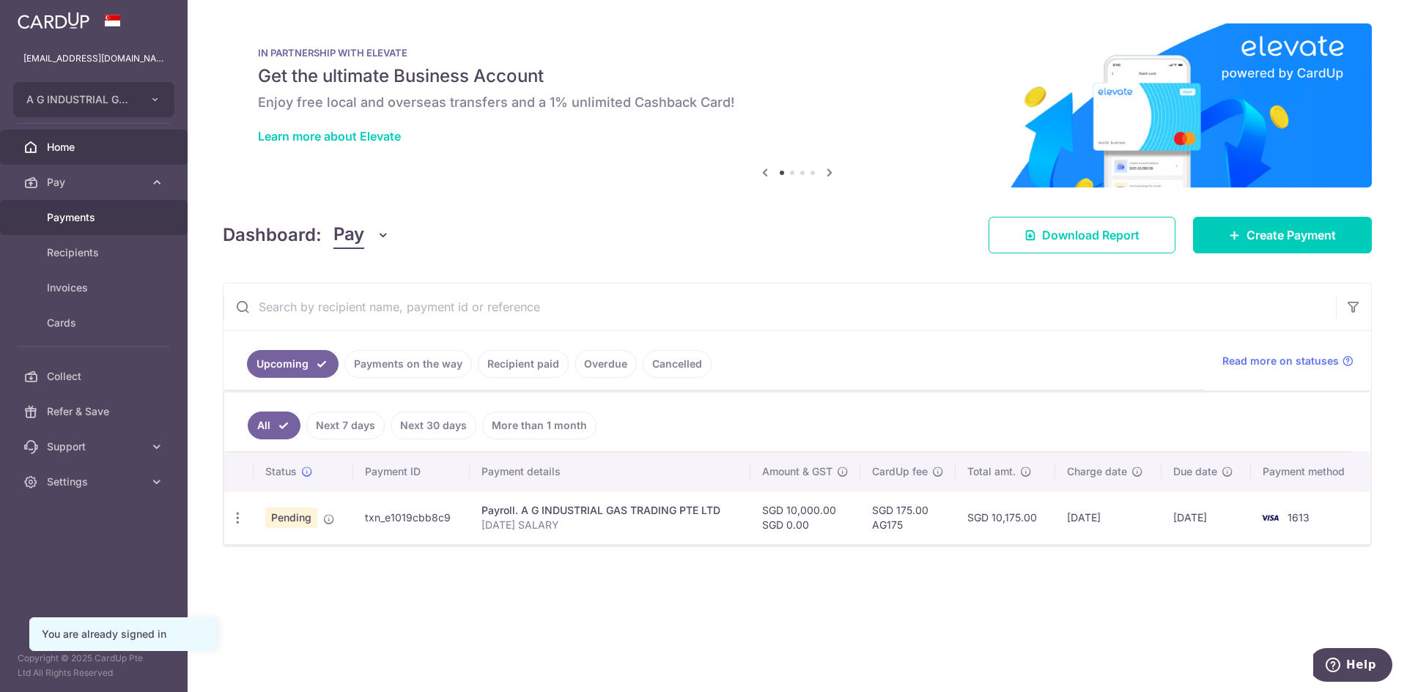
click at [138, 227] on link "Payments" at bounding box center [94, 217] width 188 height 35
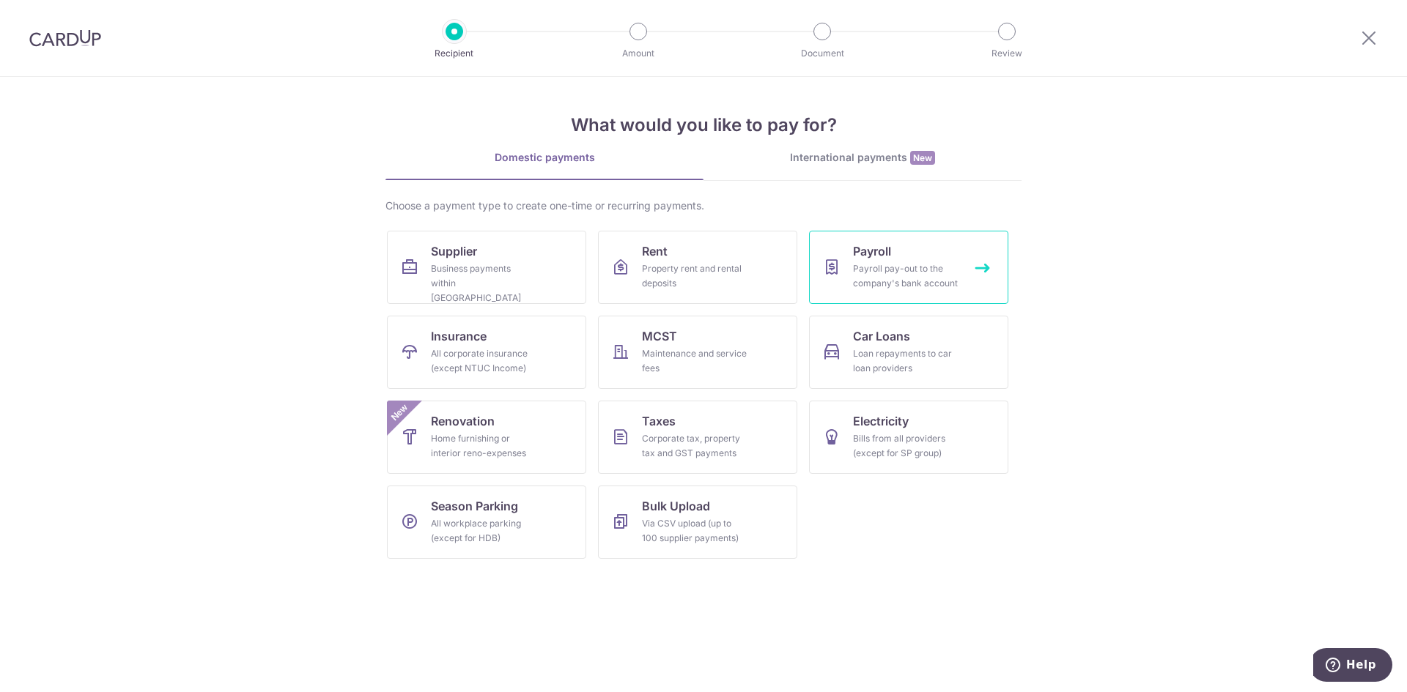
click at [888, 272] on div "Payroll pay-out to the company's bank account" at bounding box center [906, 276] width 106 height 29
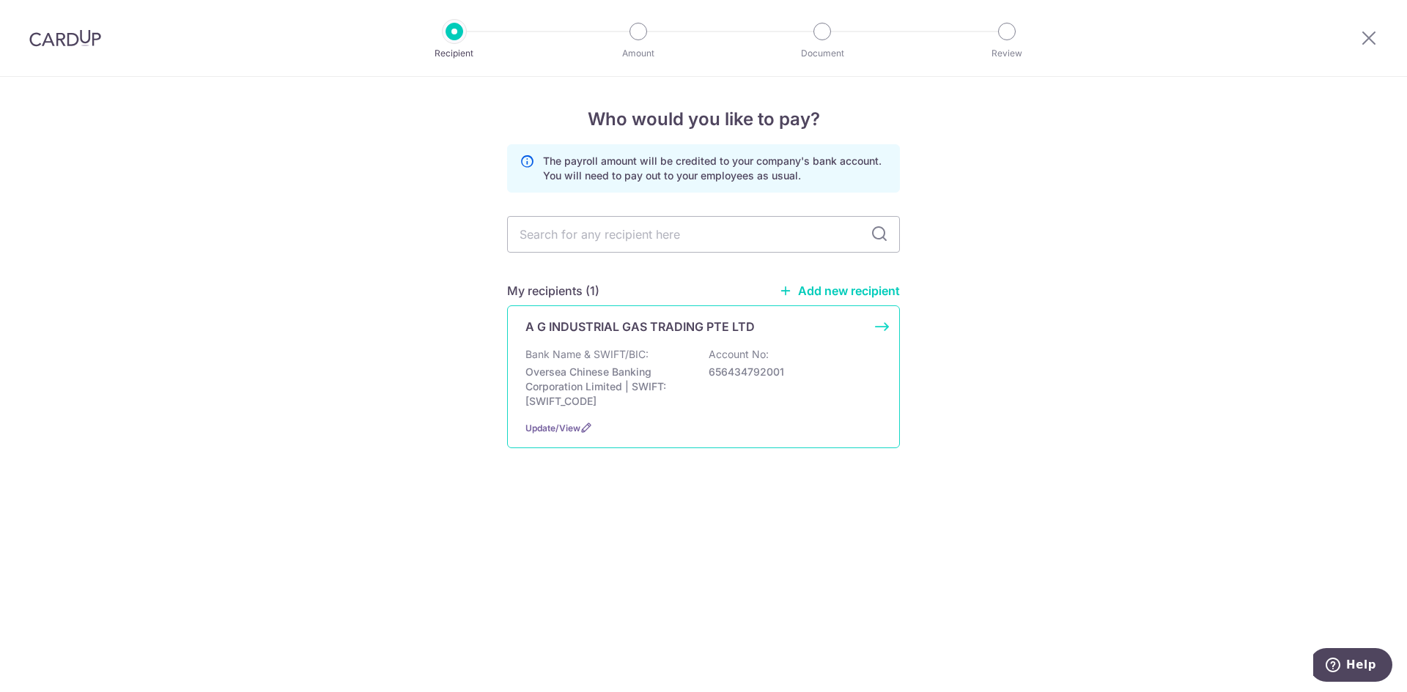
click at [651, 386] on p "Oversea Chinese Banking Corporation Limited | SWIFT: [SWIFT_CODE]" at bounding box center [607, 387] width 164 height 44
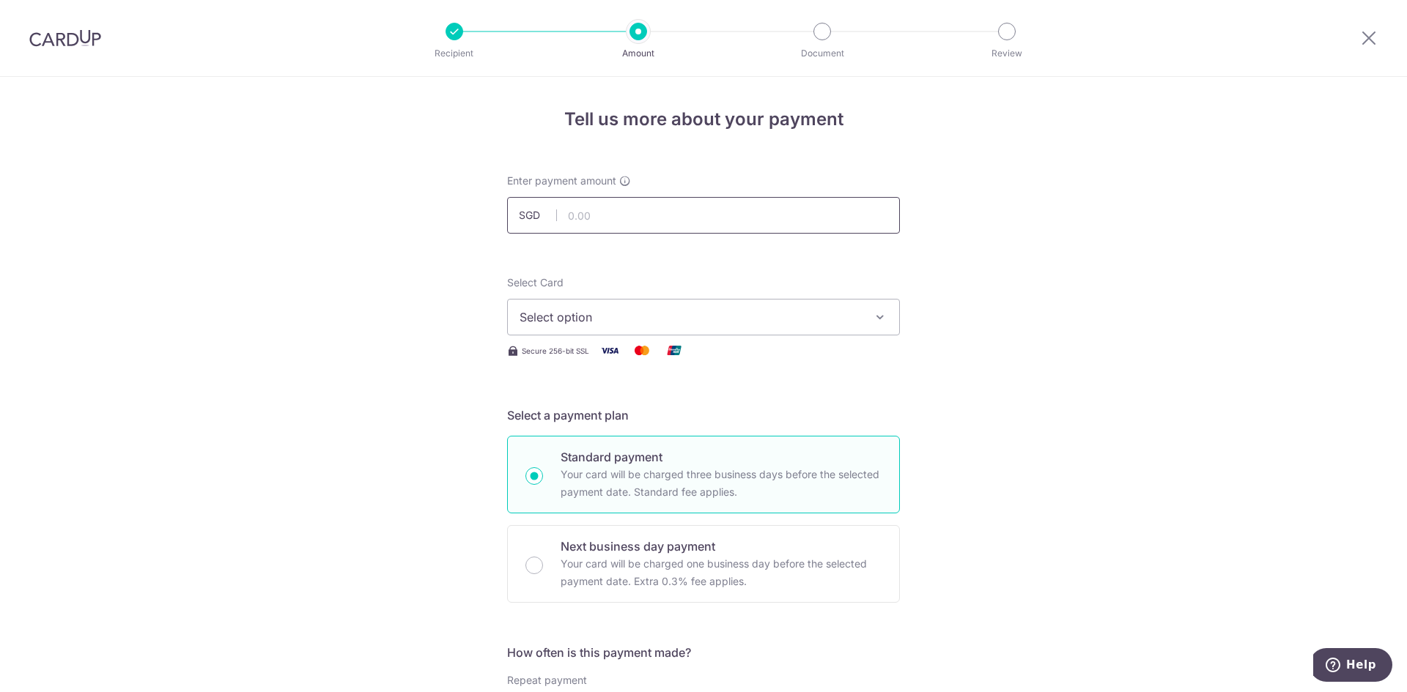
click at [619, 213] on input "text" at bounding box center [703, 215] width 393 height 37
type input "45,082.00"
click at [874, 316] on icon "button" at bounding box center [880, 317] width 15 height 15
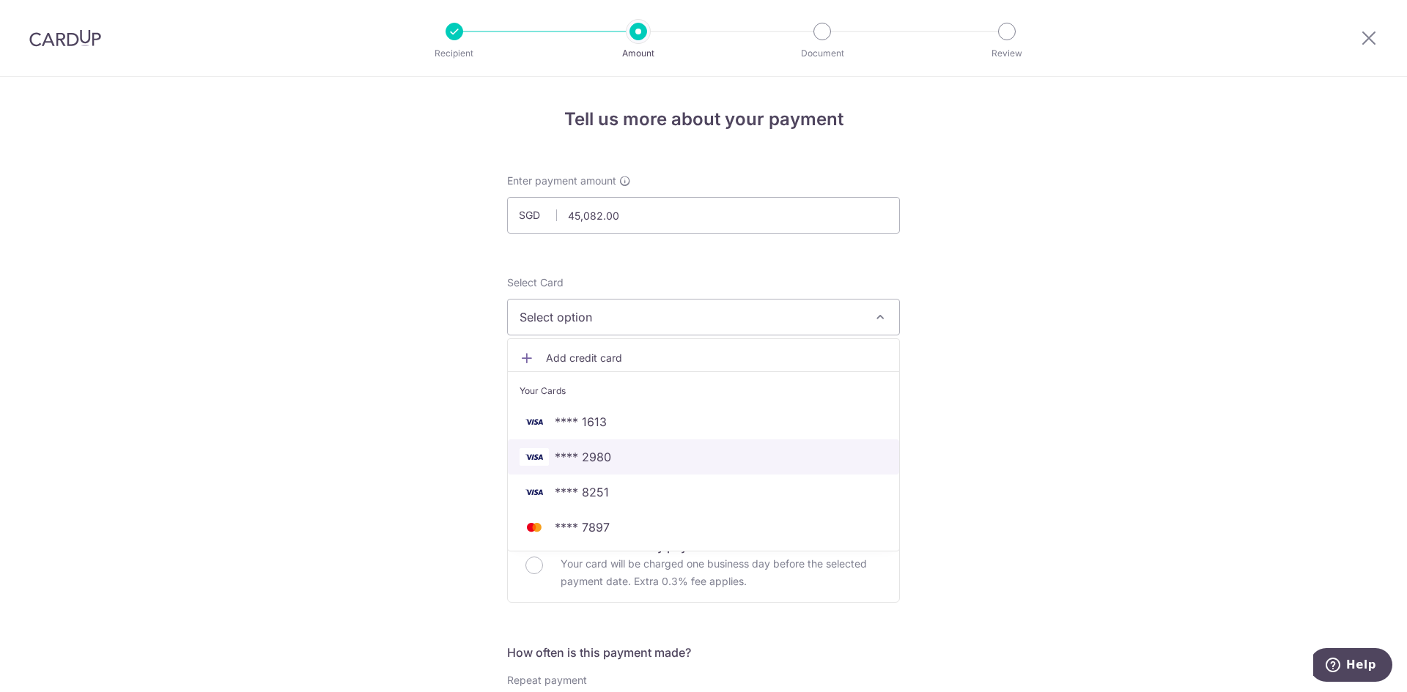
click at [578, 451] on span "**** 2980" at bounding box center [583, 457] width 56 height 18
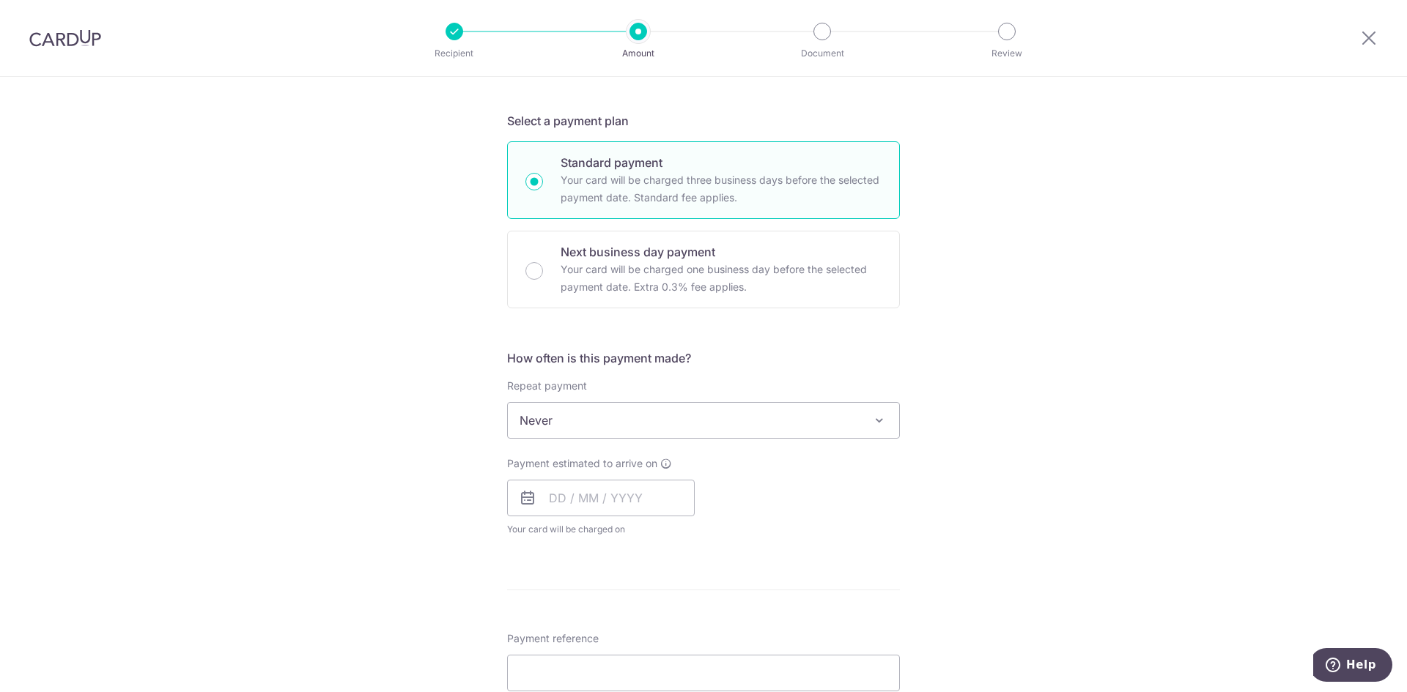
scroll to position [366, 0]
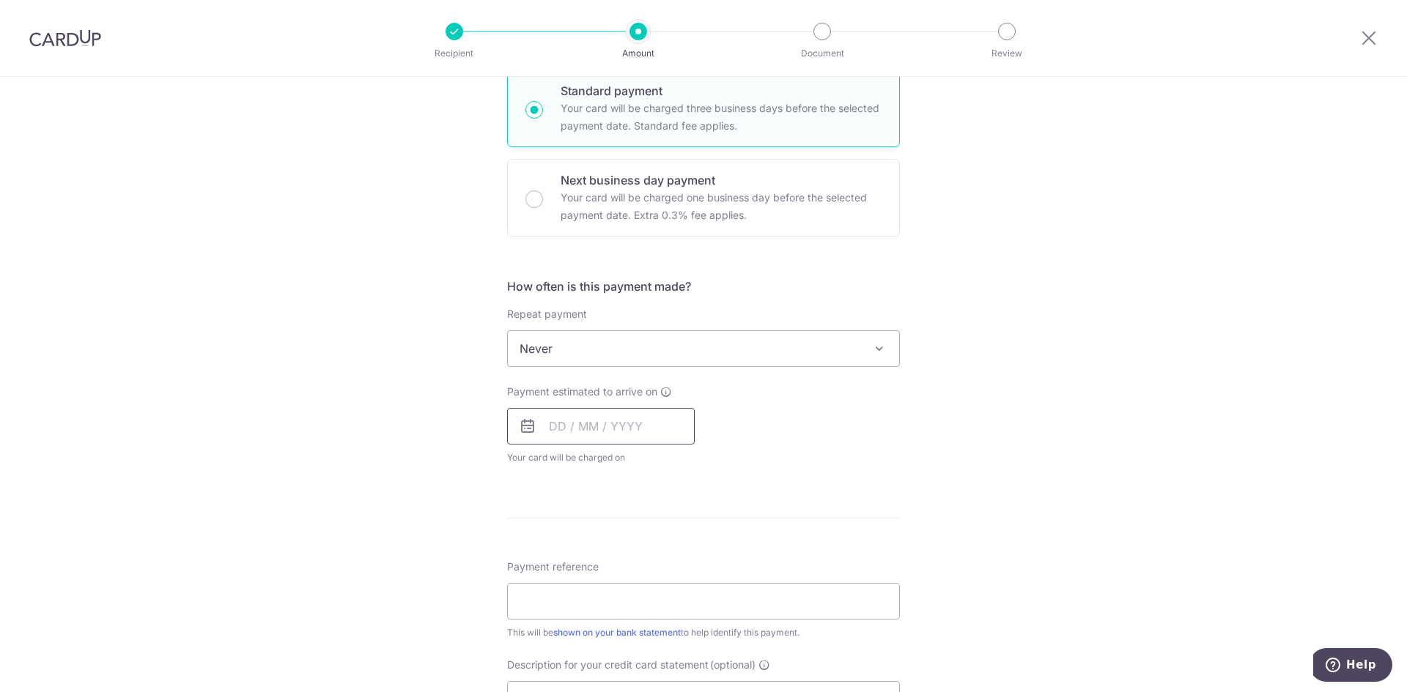
click at [599, 429] on input "text" at bounding box center [601, 426] width 188 height 37
click at [685, 529] on link "3" at bounding box center [683, 530] width 23 height 23
type input "[DATE]"
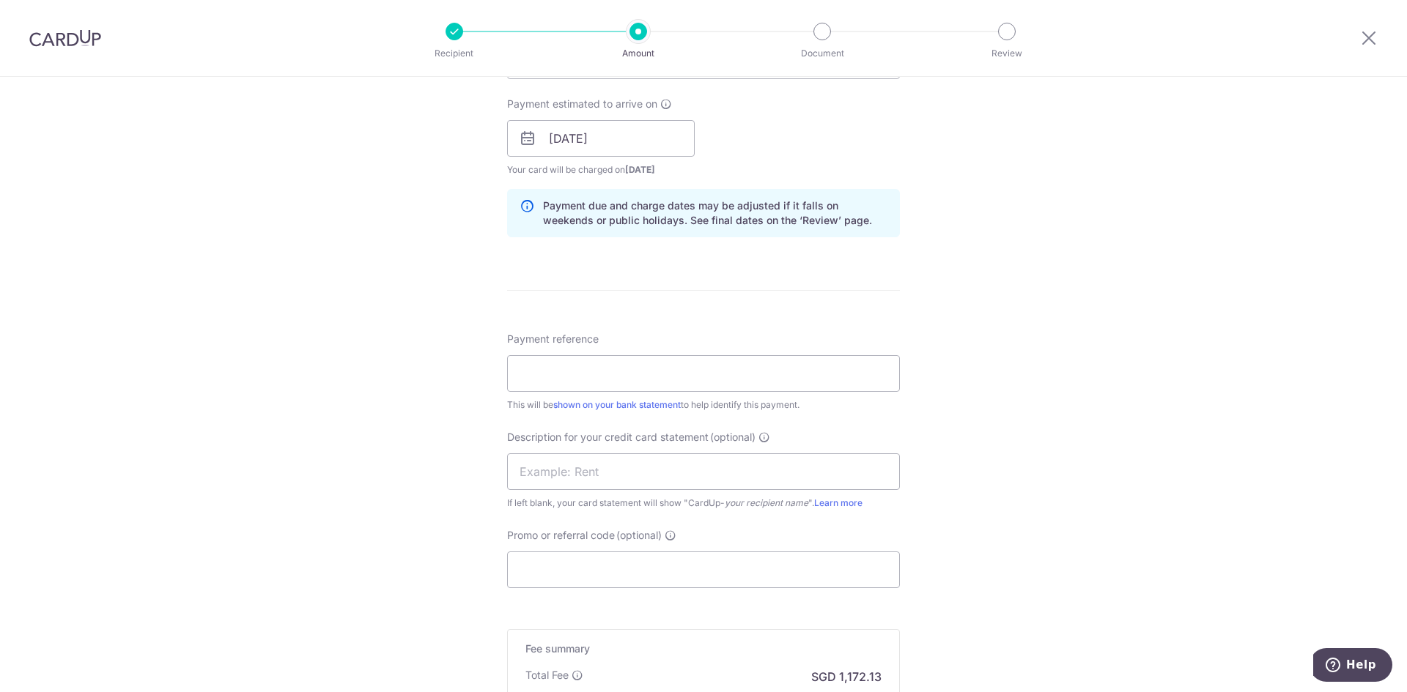
scroll to position [660, 0]
click at [537, 361] on input "Payment reference" at bounding box center [703, 368] width 393 height 37
type input "[DATE] SALARY"
click at [553, 461] on input "text" at bounding box center [703, 466] width 393 height 37
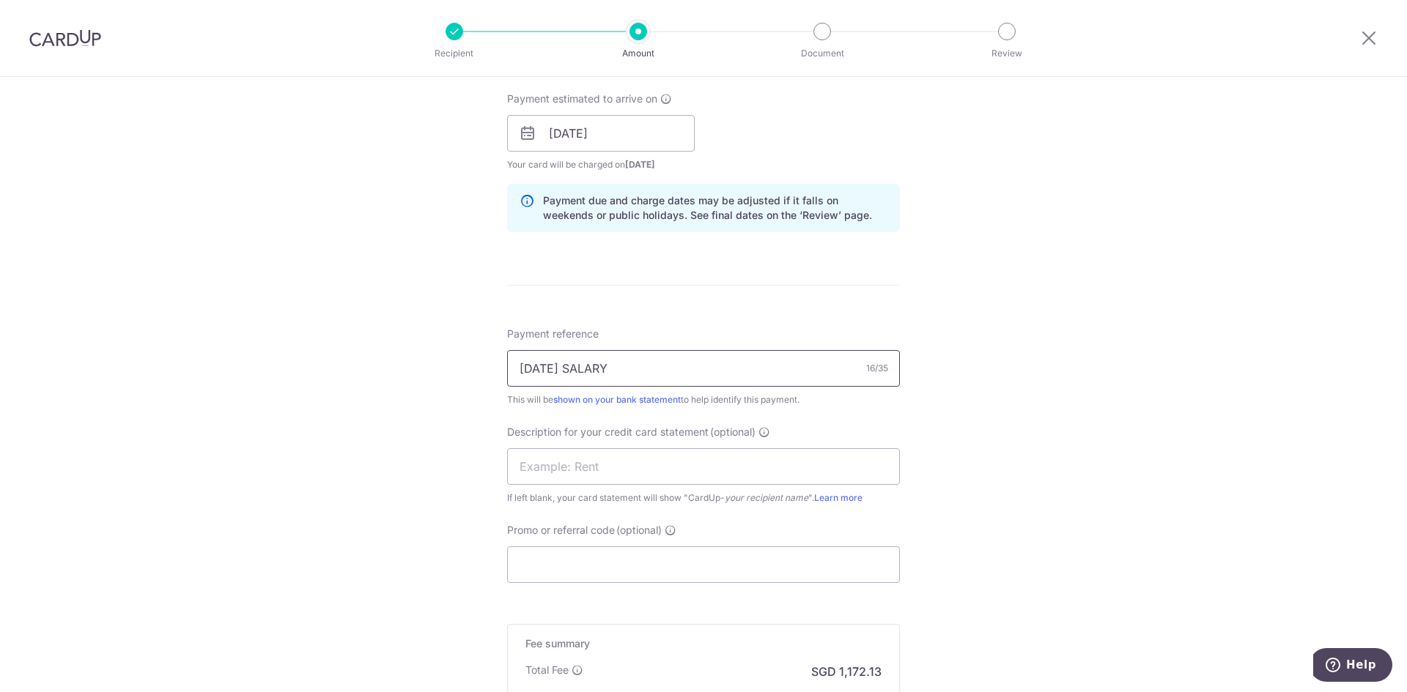
click at [629, 364] on input "[DATE] SALARY" at bounding box center [703, 368] width 393 height 37
drag, startPoint x: 637, startPoint y: 368, endPoint x: 447, endPoint y: 367, distance: 189.8
click at [447, 367] on div "Tell us more about your payment Enter payment amount SGD 45,082.00 45082.00 Sel…" at bounding box center [703, 151] width 1407 height 1469
click at [597, 472] on input "text" at bounding box center [703, 466] width 393 height 37
paste input "SEPT 2025 SALAR"
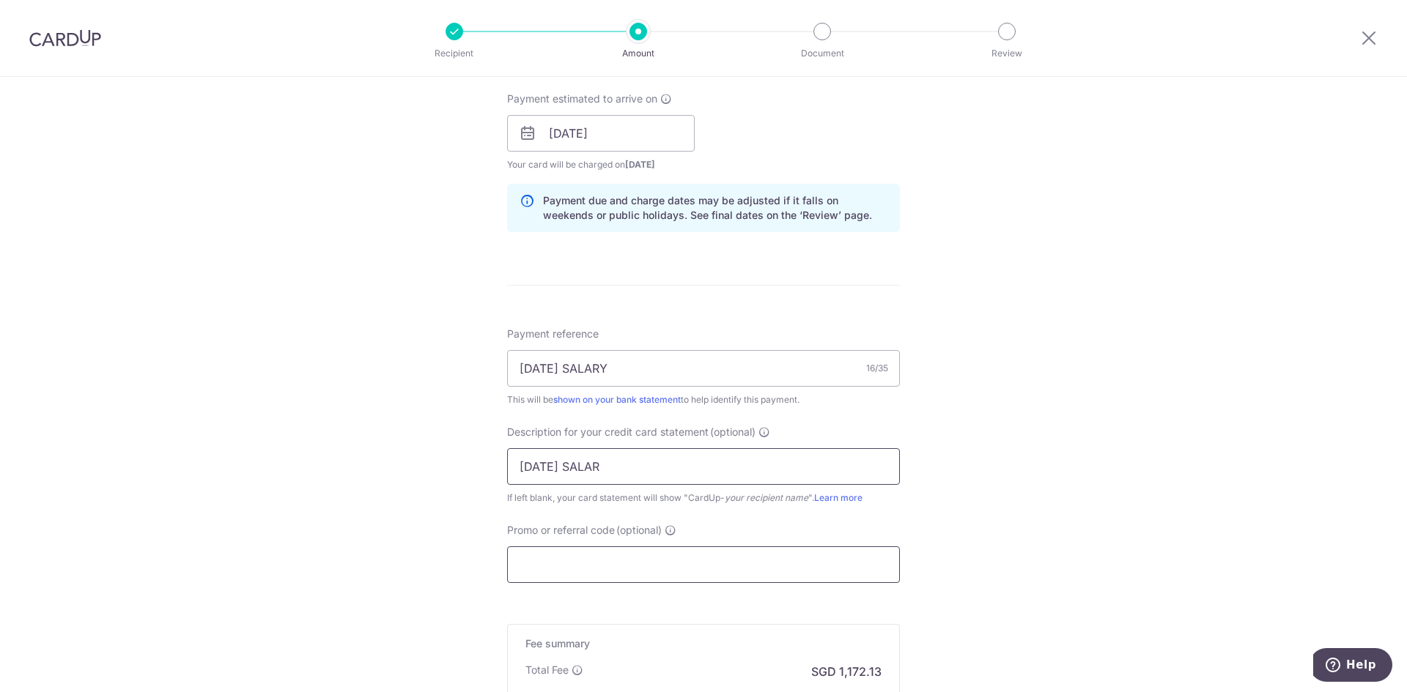
type input "SEPT 2025 SALAR"
click at [575, 572] on input "Promo or referral code (optional)" at bounding box center [703, 565] width 393 height 37
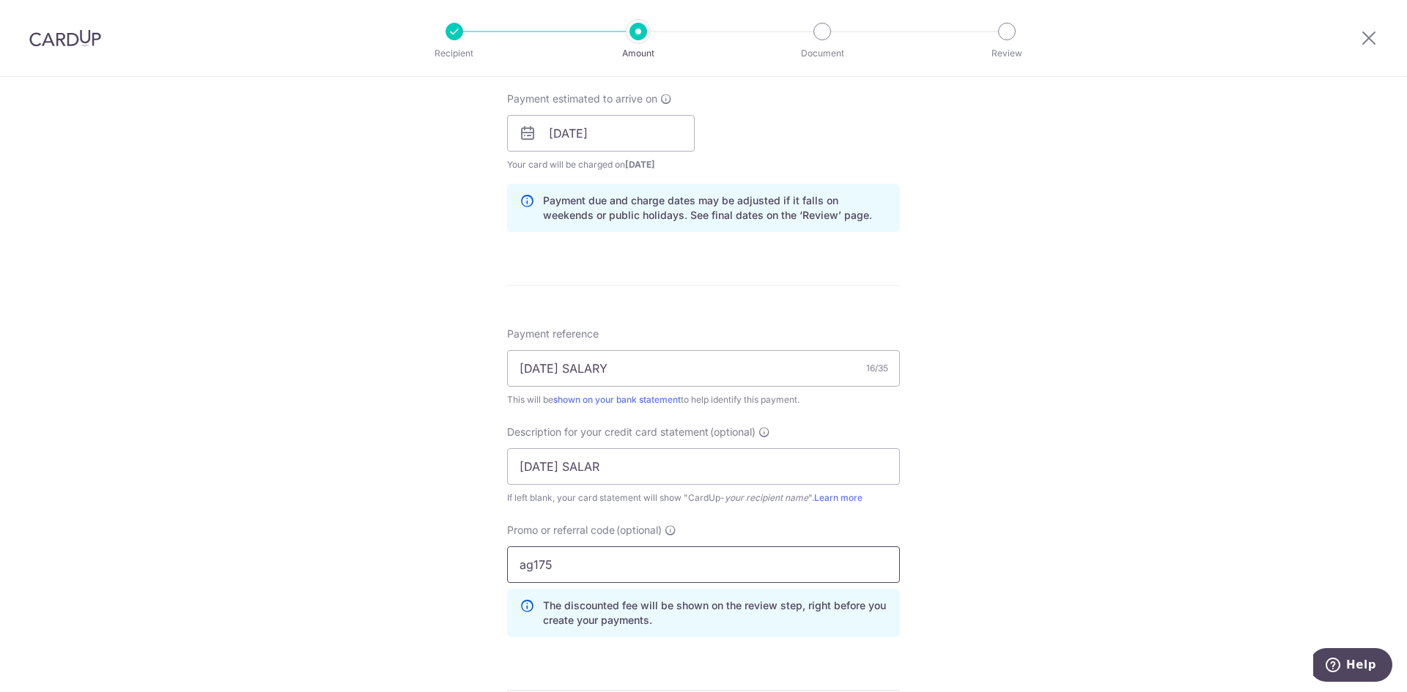
type input "ag175"
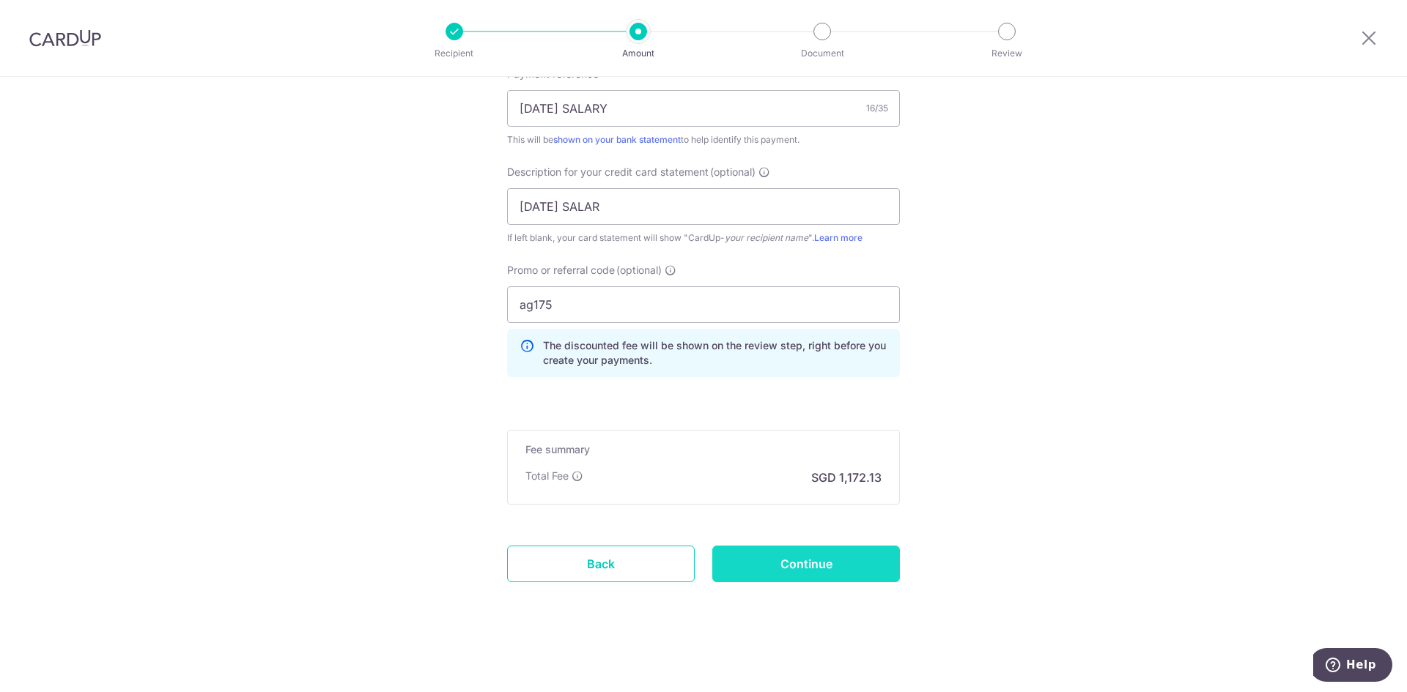
click at [760, 568] on input "Continue" at bounding box center [806, 564] width 188 height 37
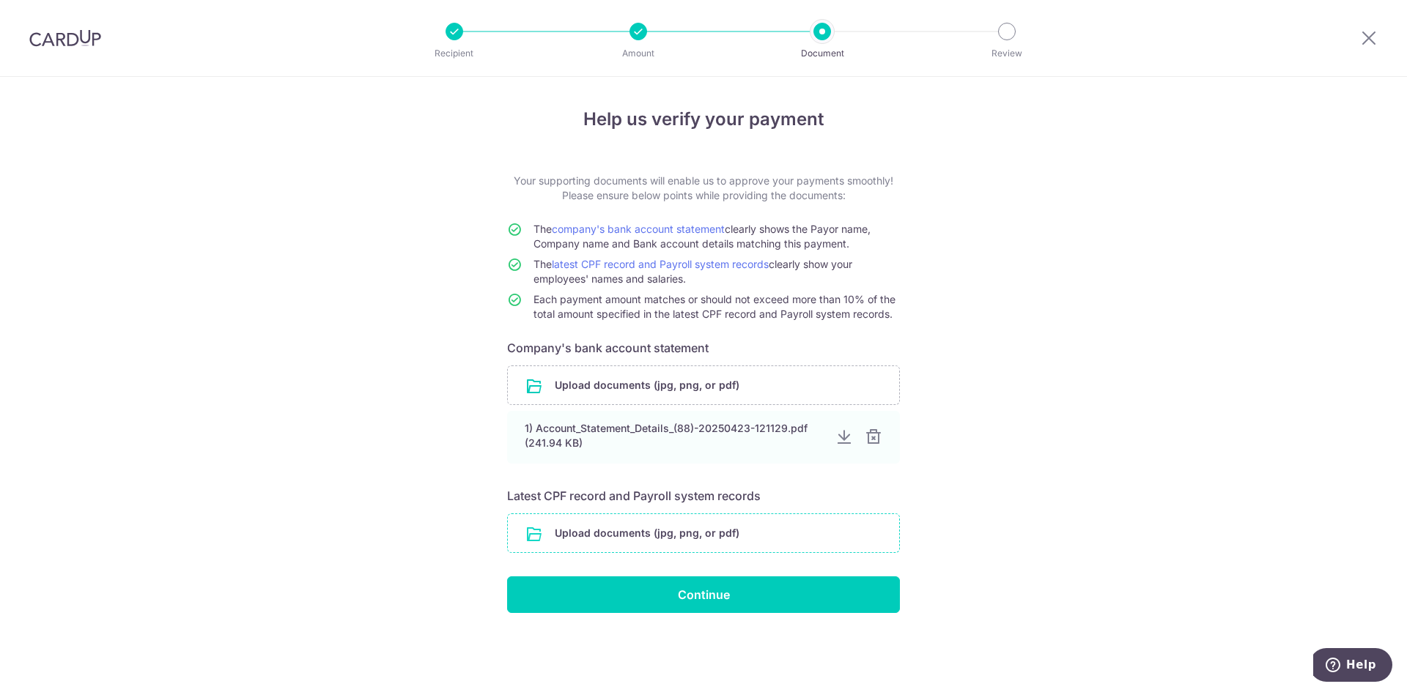
click at [605, 536] on input "file" at bounding box center [703, 533] width 391 height 38
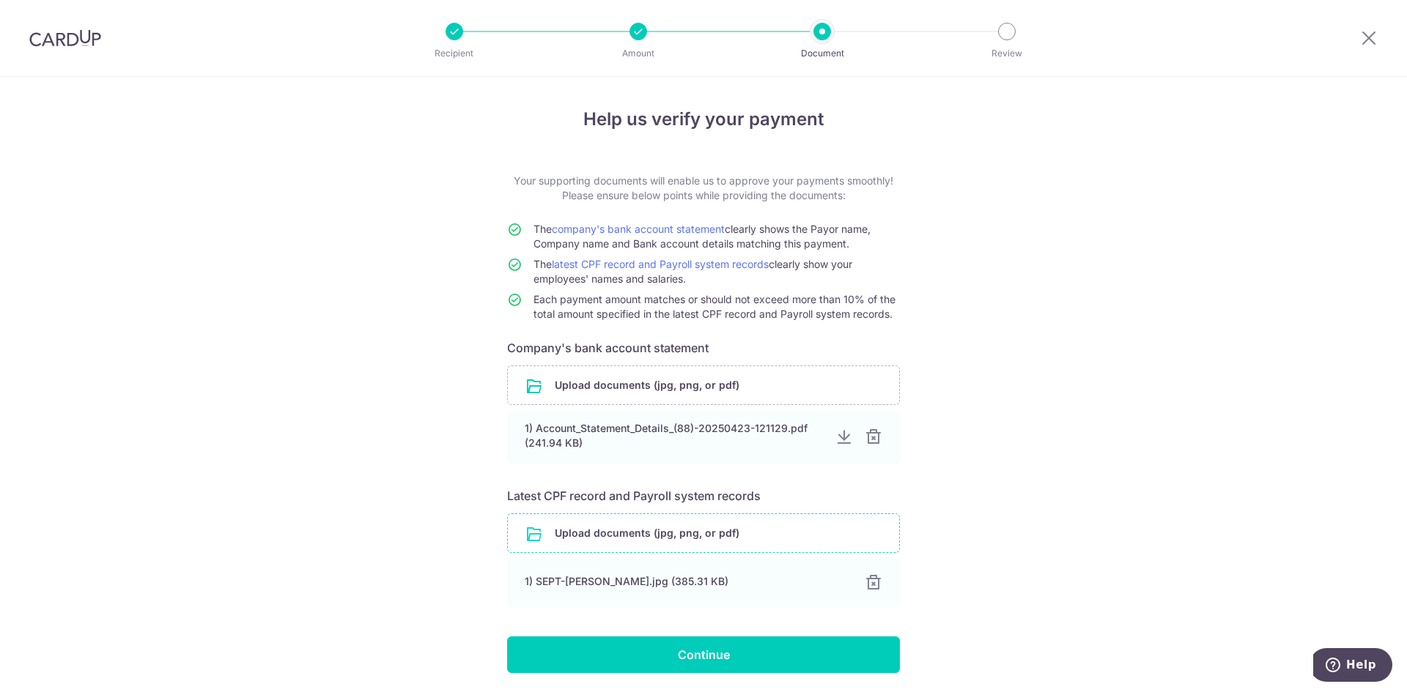
click at [629, 528] on input "file" at bounding box center [703, 533] width 391 height 38
click at [1362, 39] on icon at bounding box center [1369, 38] width 18 height 18
